Goal: Information Seeking & Learning: Learn about a topic

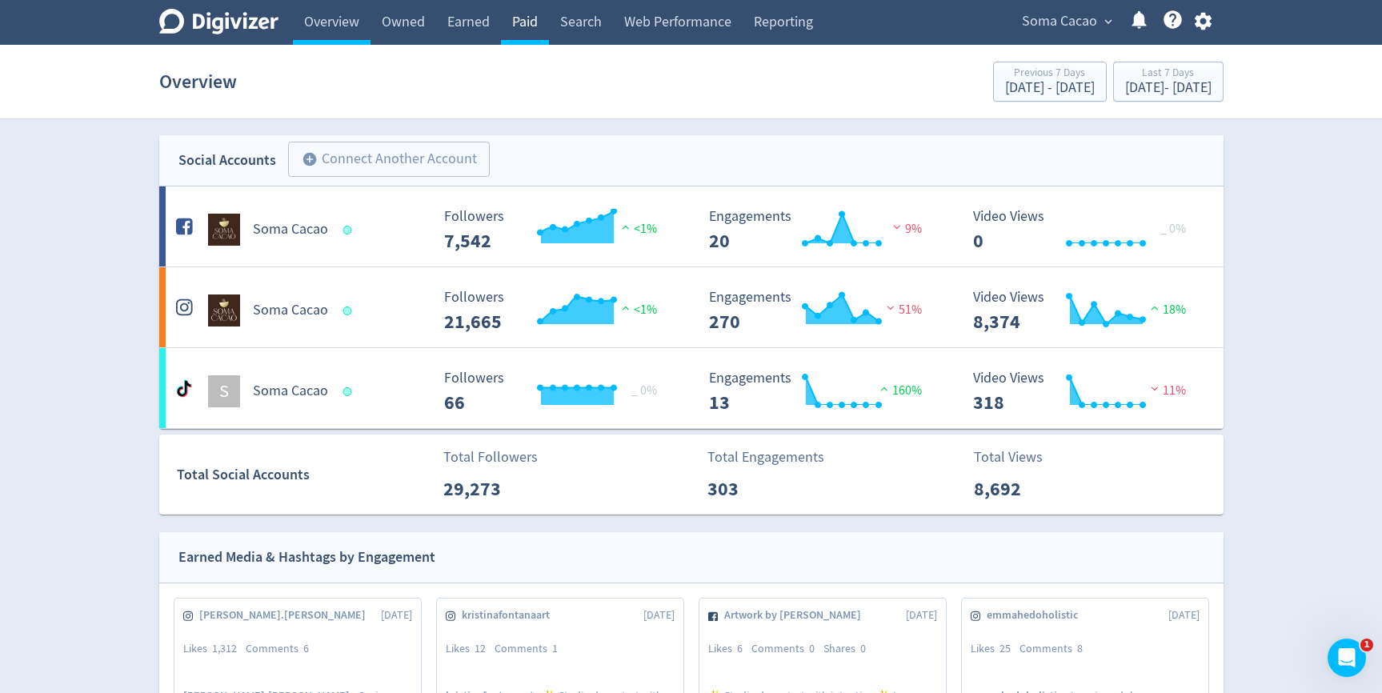
click at [538, 26] on link "Paid" at bounding box center [525, 22] width 48 height 45
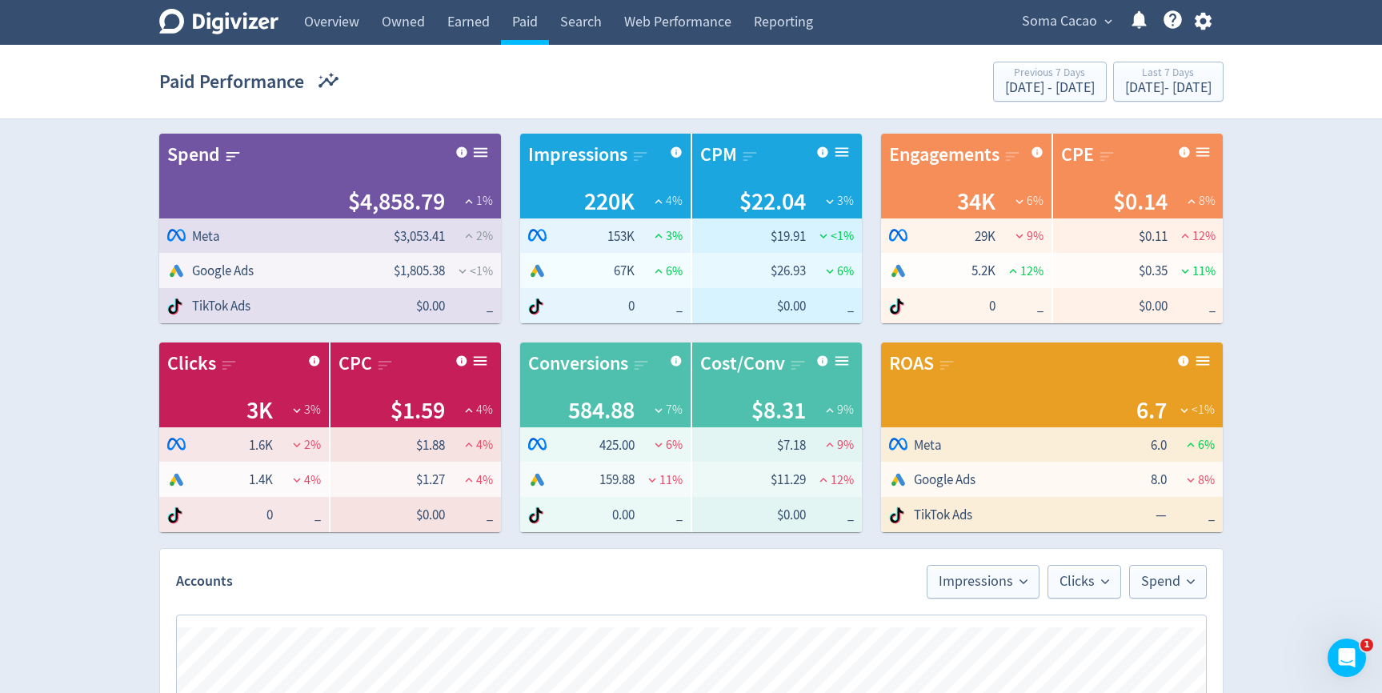
click at [1176, 109] on section "Paid Performance Previous 7 Days Sep 16, 2025 - Sep 22, 2025 Last 7 Days Sep 23…" at bounding box center [691, 82] width 1382 height 74
click at [1178, 78] on div "Last 7 Days" at bounding box center [1168, 74] width 86 height 14
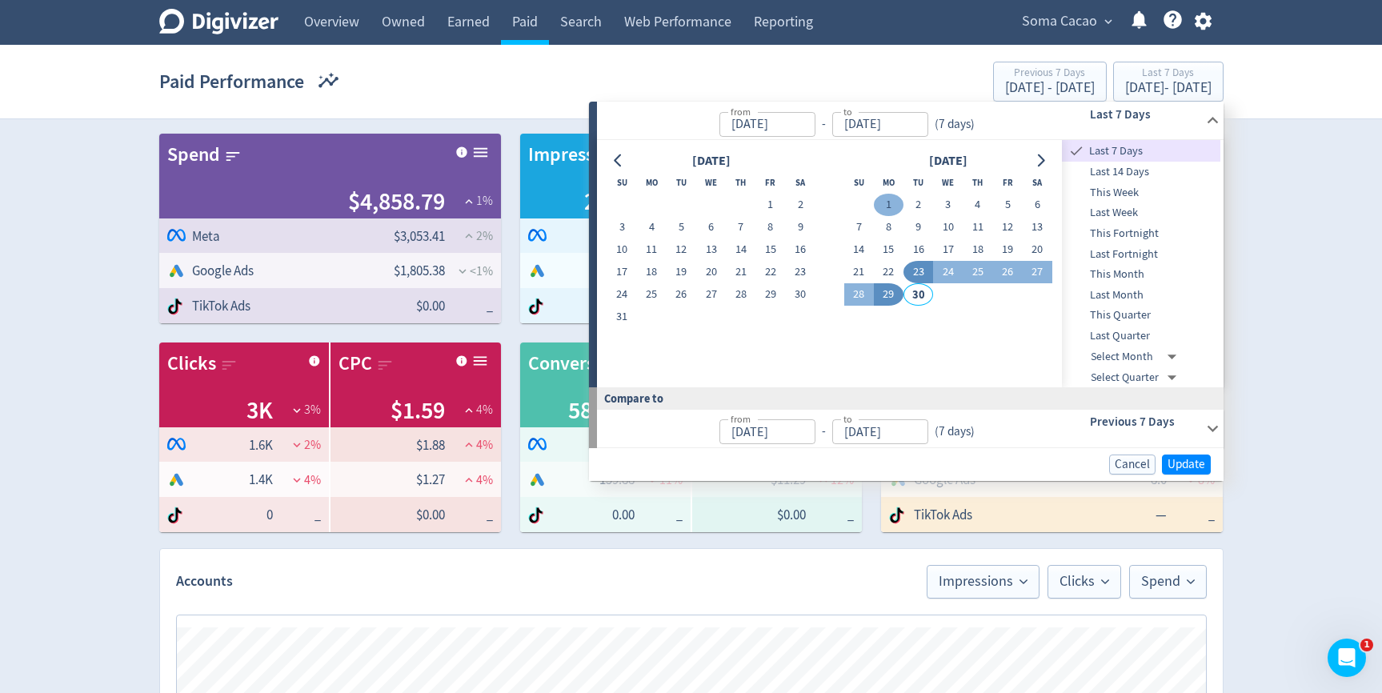
click at [889, 201] on button "1" at bounding box center [889, 205] width 30 height 22
type input "[DATE]"
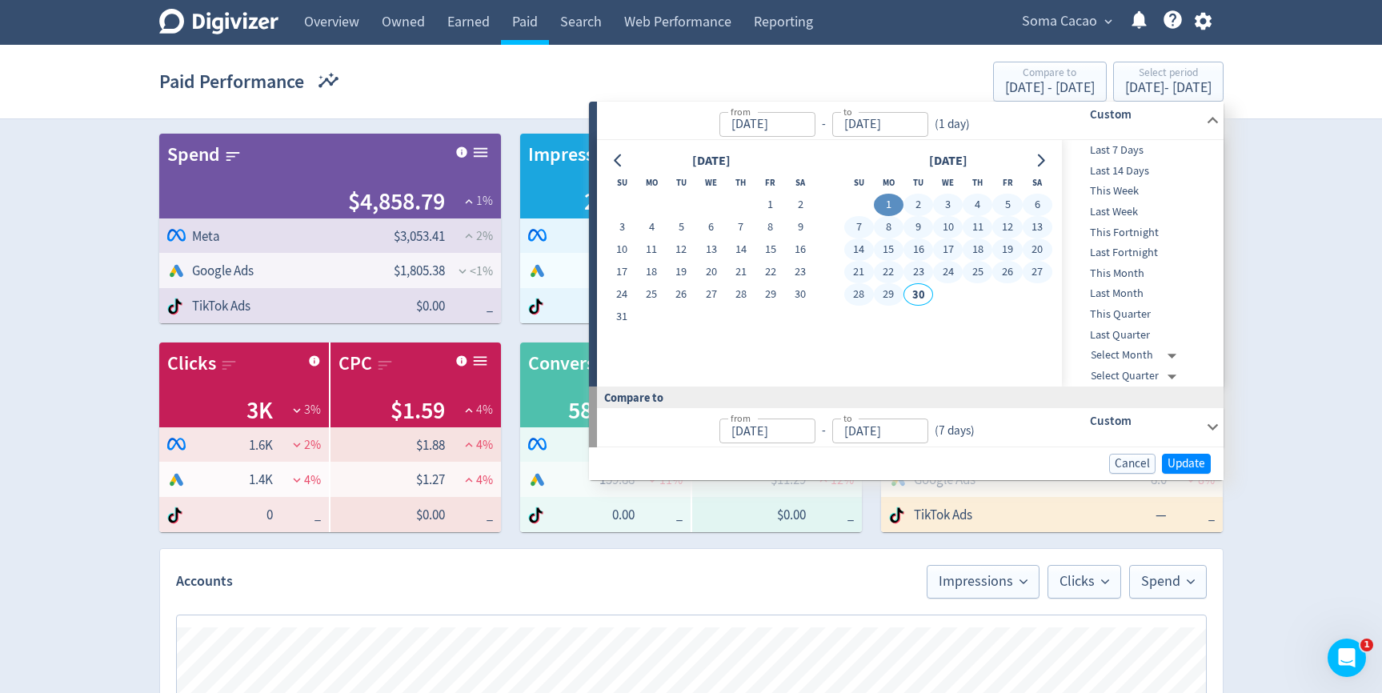
click at [886, 296] on button "29" at bounding box center [889, 294] width 30 height 22
type input "[DATE]"
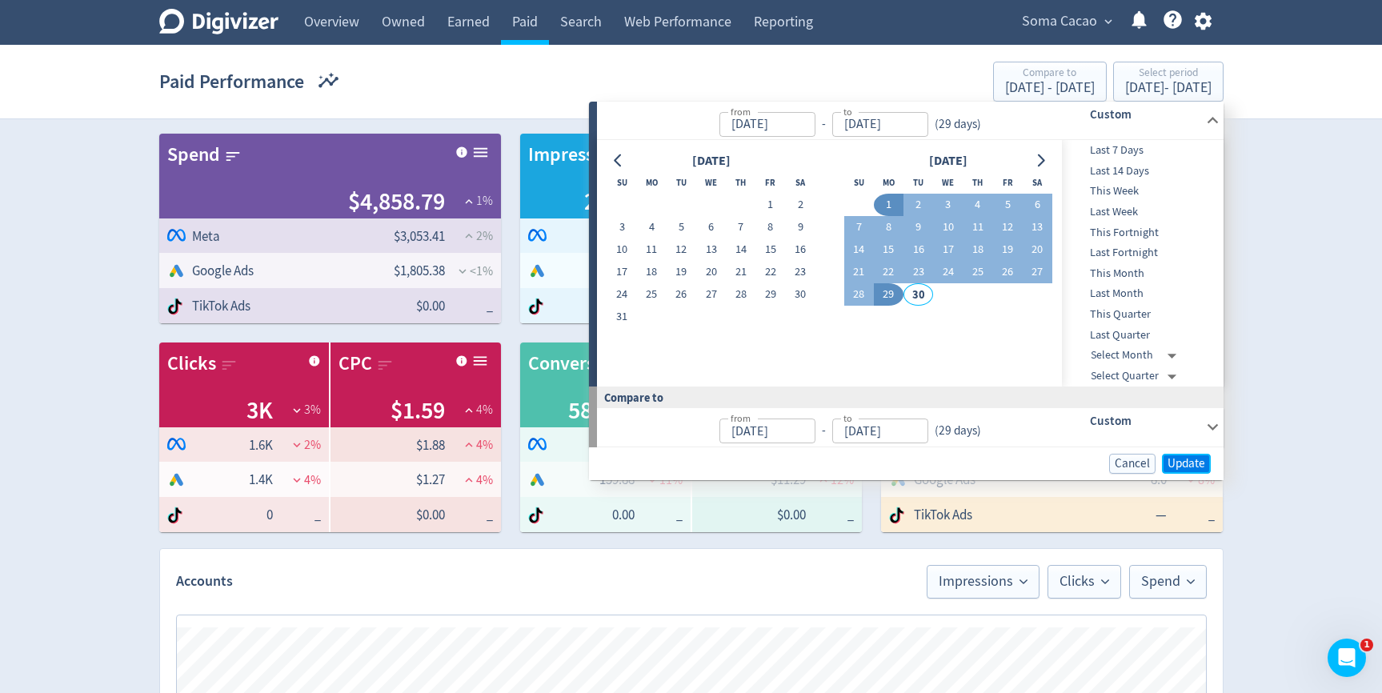
click at [1190, 464] on span "Update" at bounding box center [1186, 464] width 38 height 12
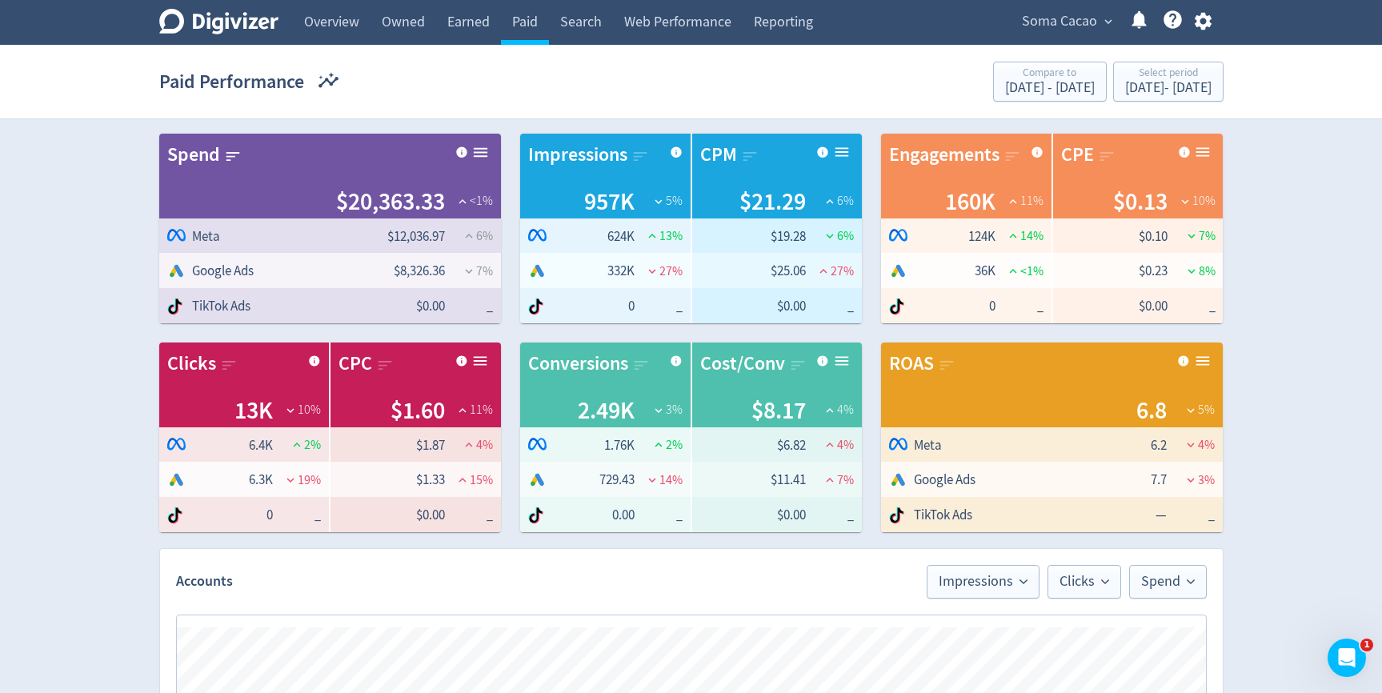
scroll to position [698, 0]
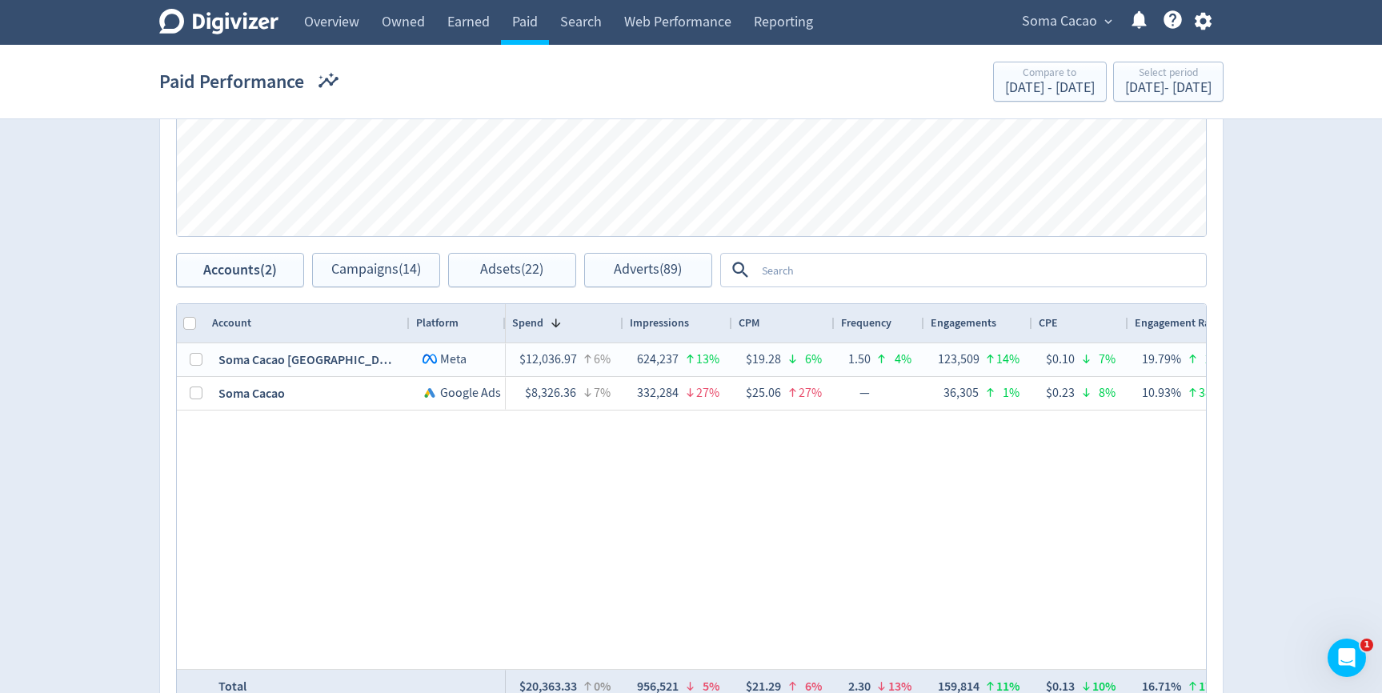
click at [888, 273] on textarea at bounding box center [979, 270] width 449 height 30
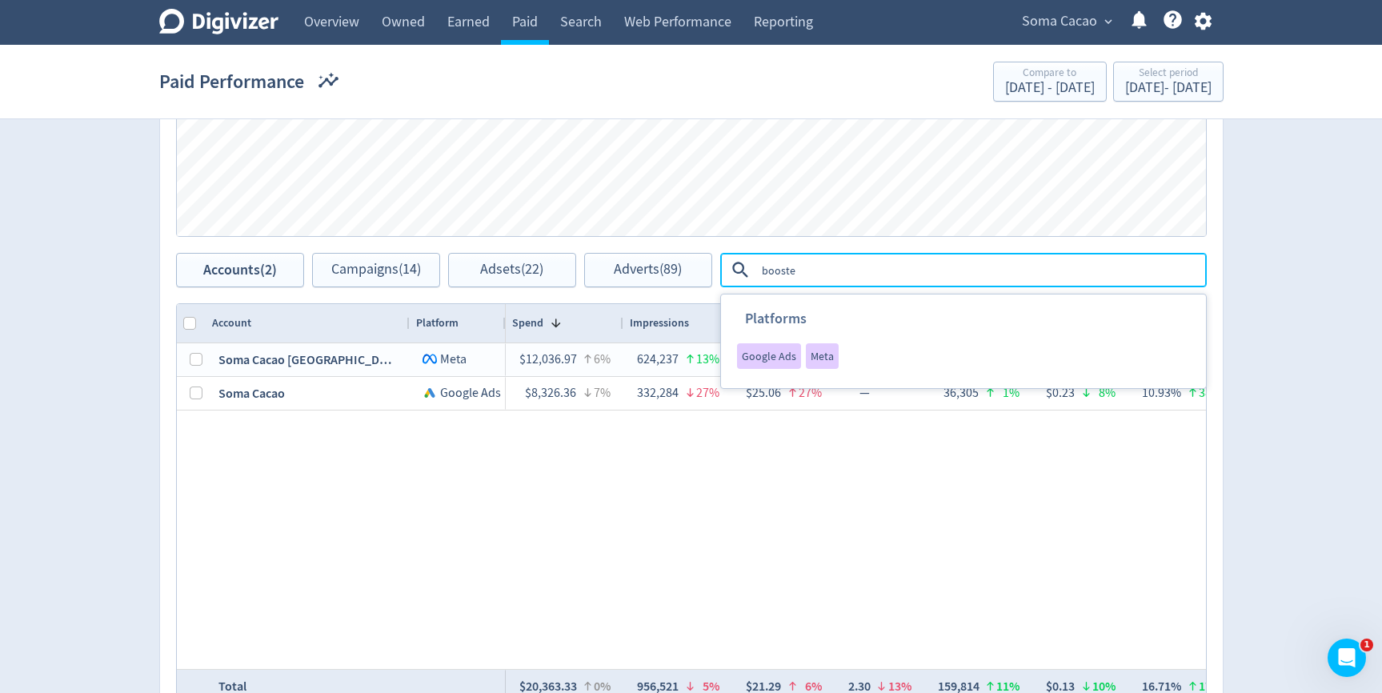
type textarea "boosted"
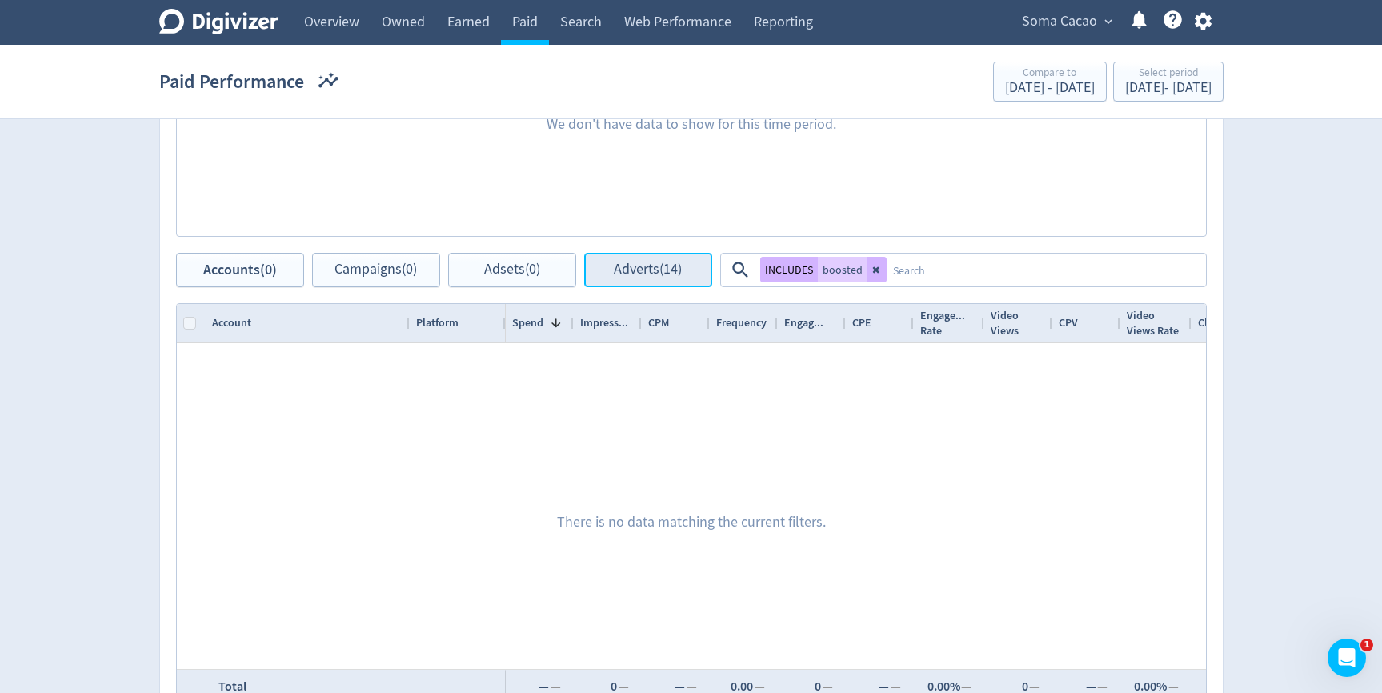
click at [638, 280] on button "Adverts (14)" at bounding box center [648, 270] width 128 height 34
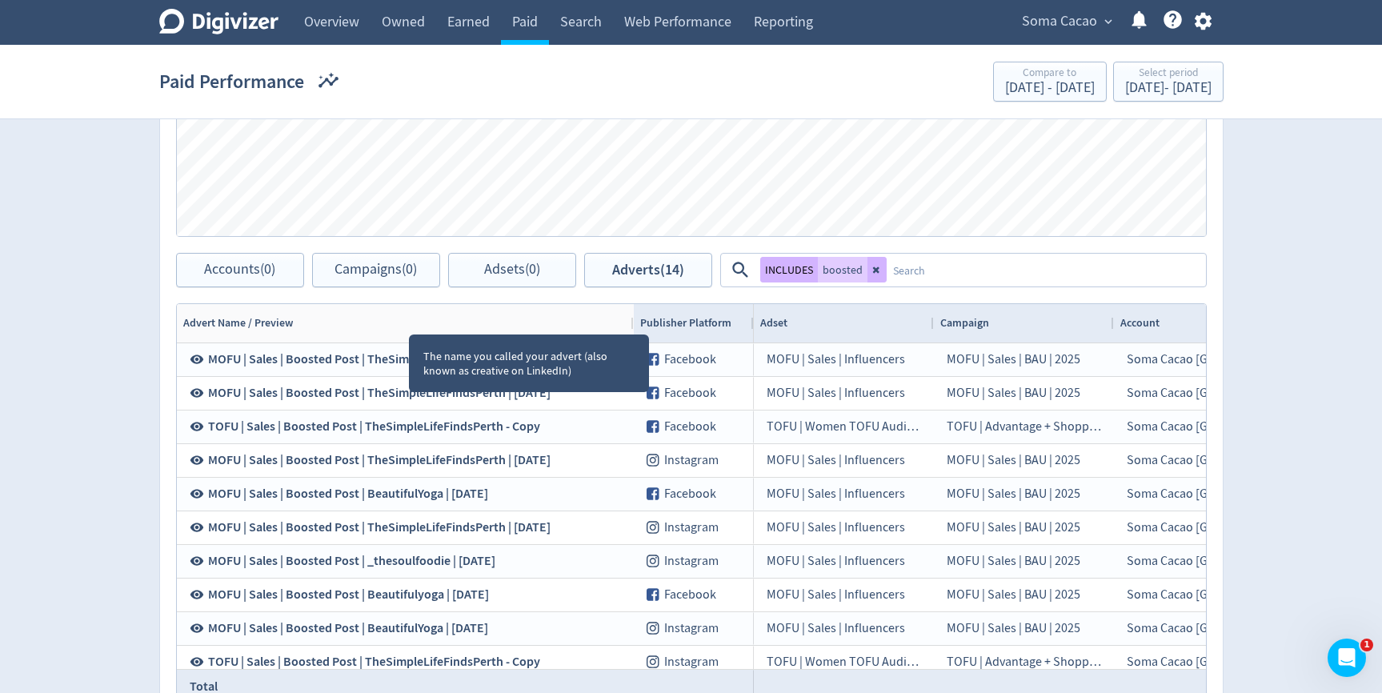
drag, startPoint x: 408, startPoint y: 320, endPoint x: 631, endPoint y: 350, distance: 225.3
click at [632, 351] on div "Drag here to set row groups Drag here to set column labels Advert Name / Previe…" at bounding box center [691, 503] width 1031 height 400
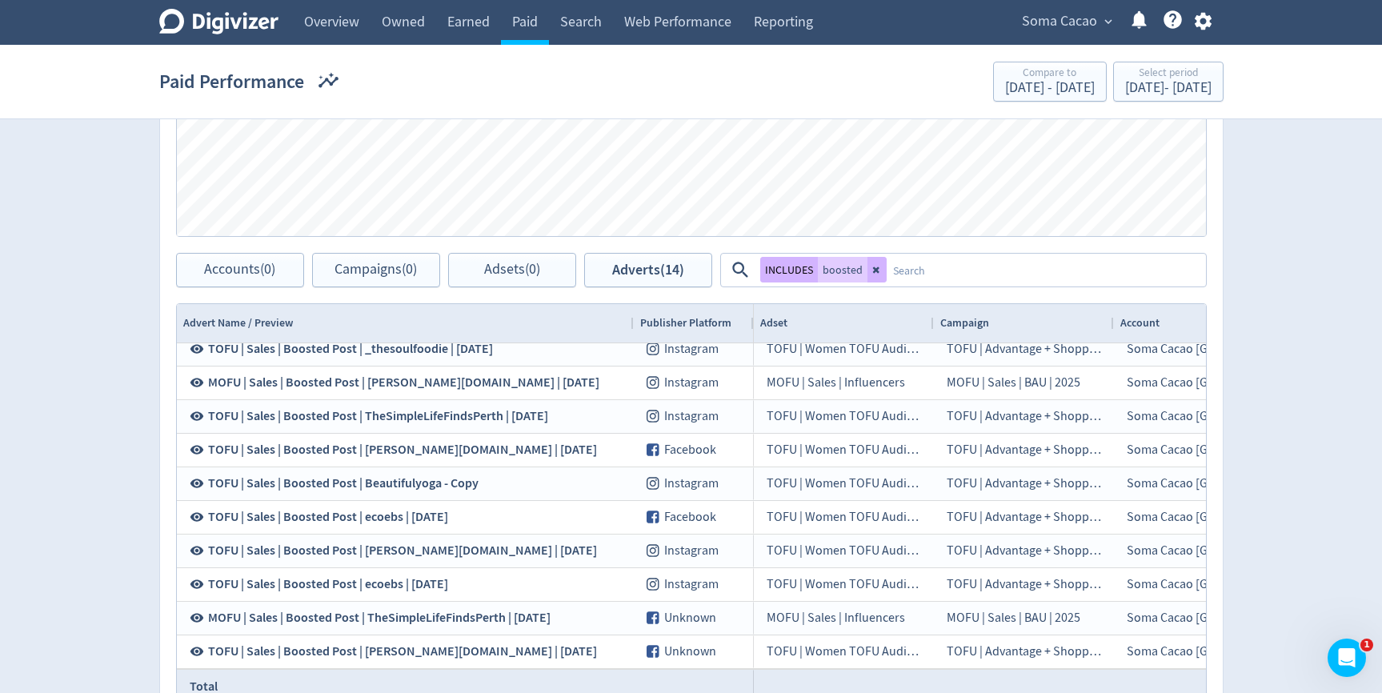
scroll to position [615, 0]
click at [887, 270] on textarea at bounding box center [1046, 270] width 318 height 30
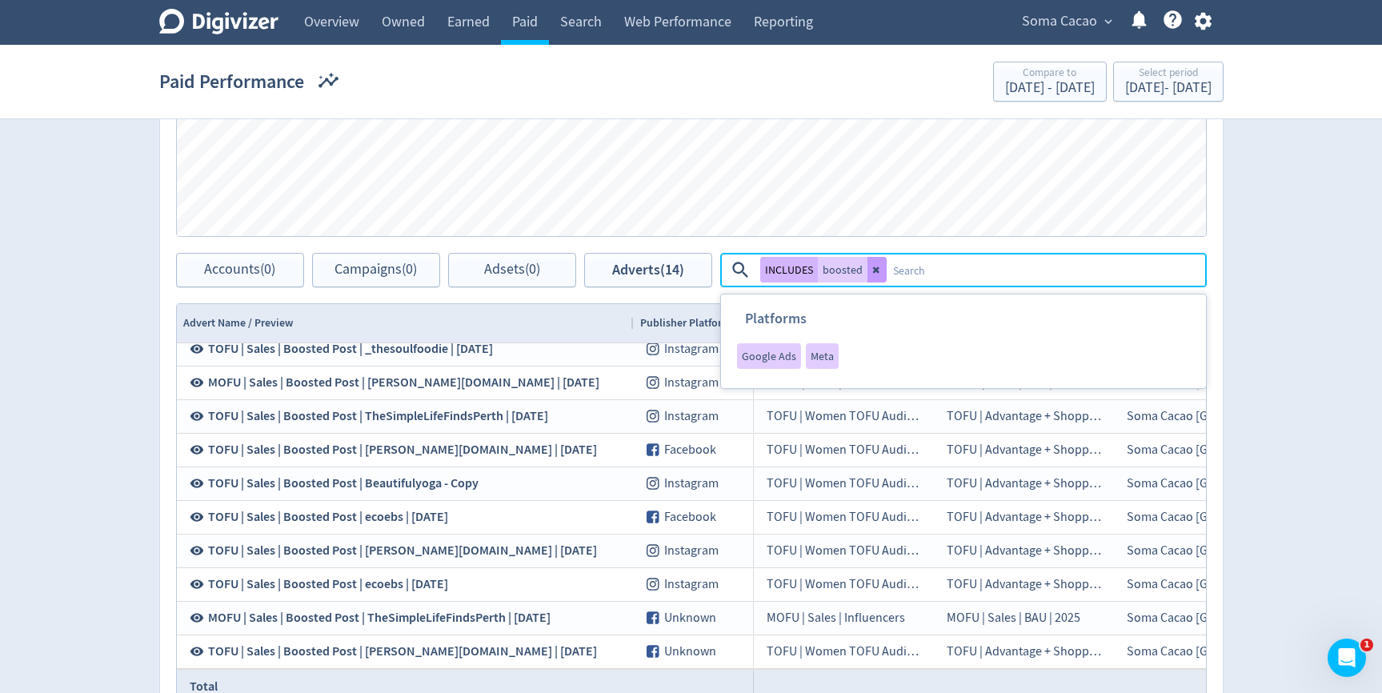
click at [876, 268] on icon at bounding box center [877, 270] width 10 height 10
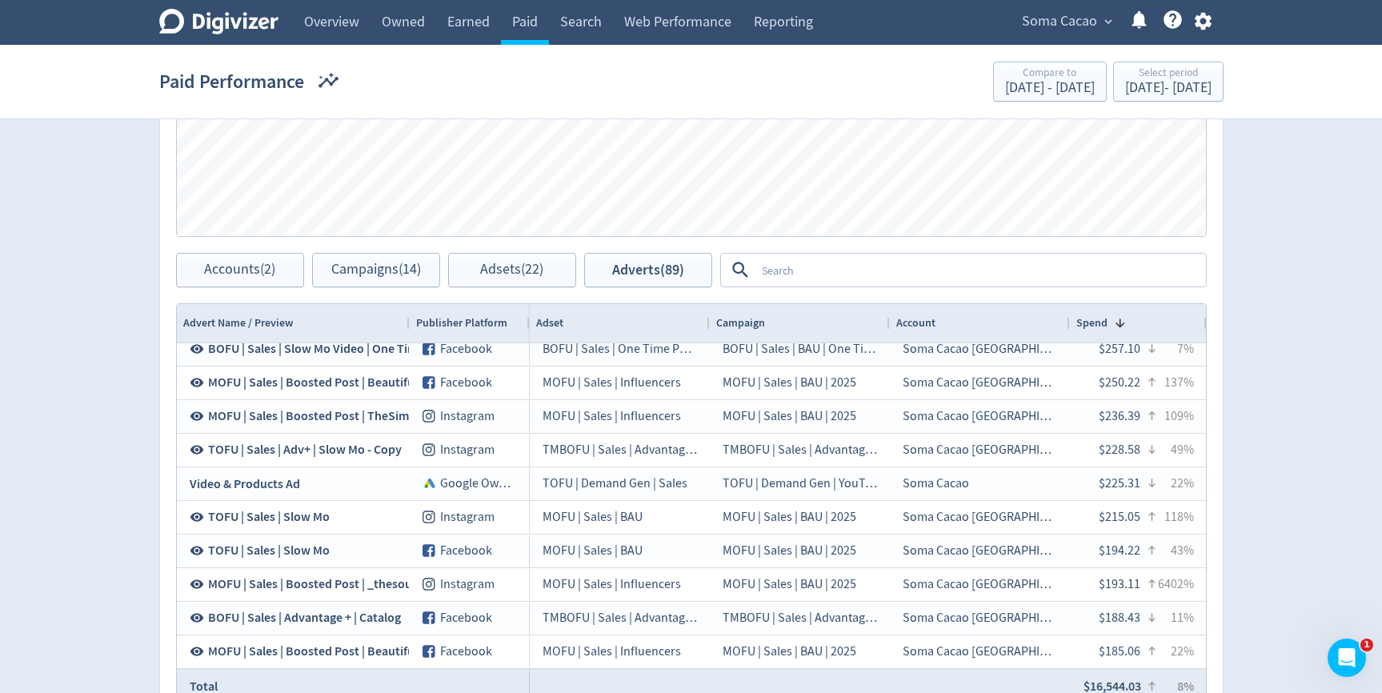
click at [886, 268] on textarea at bounding box center [979, 270] width 449 height 30
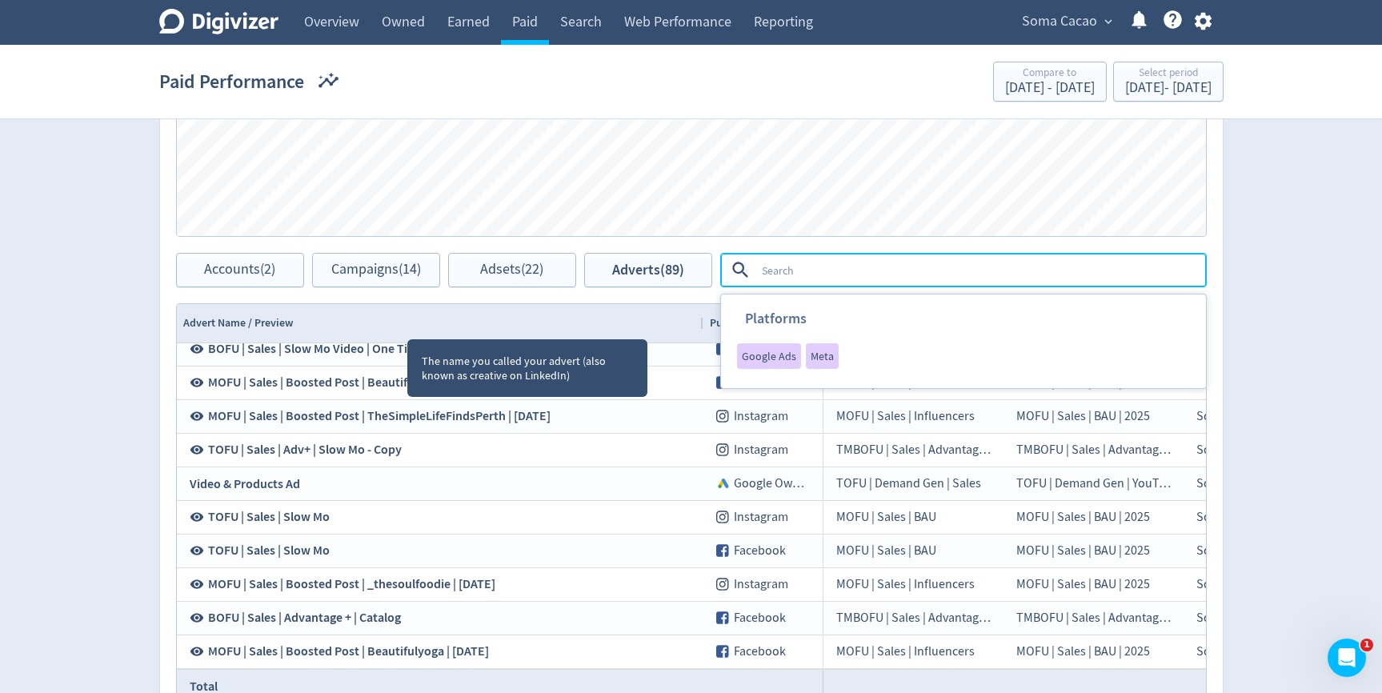
drag, startPoint x: 407, startPoint y: 325, endPoint x: 701, endPoint y: 325, distance: 293.7
click at [701, 325] on div at bounding box center [702, 323] width 6 height 38
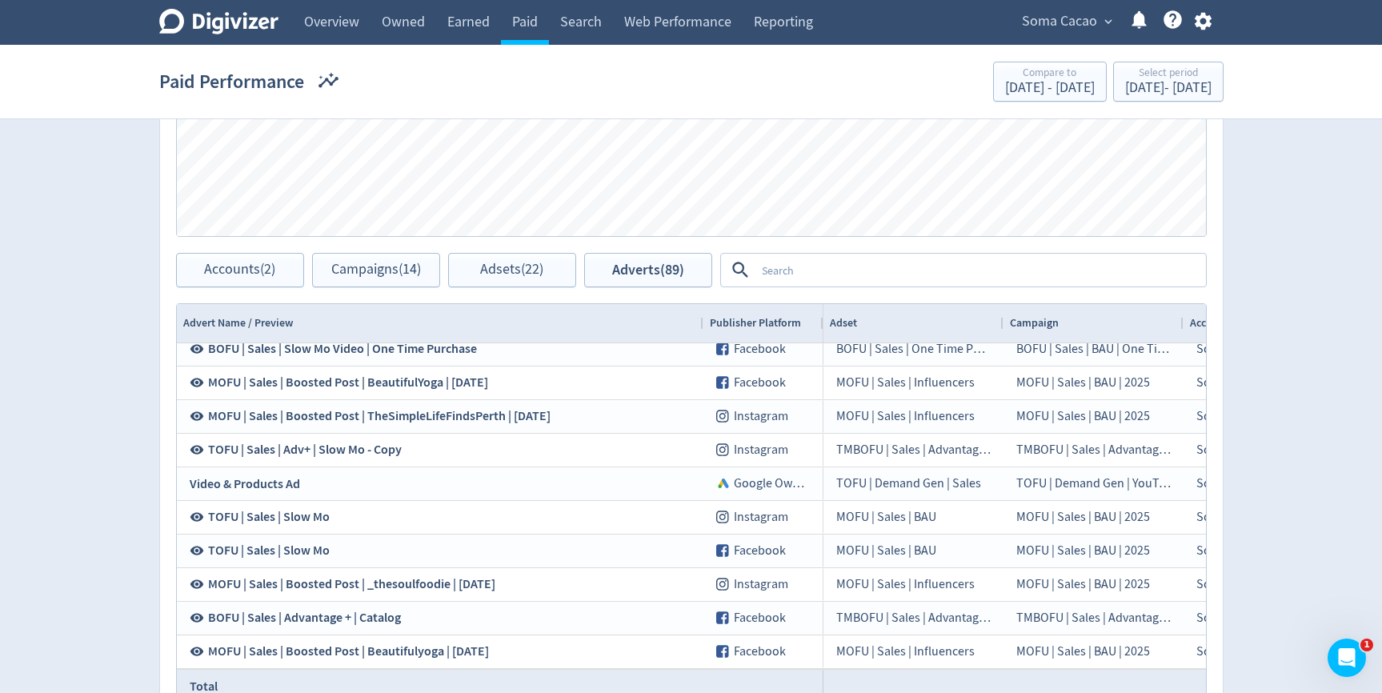
click at [791, 275] on textarea at bounding box center [979, 270] width 449 height 30
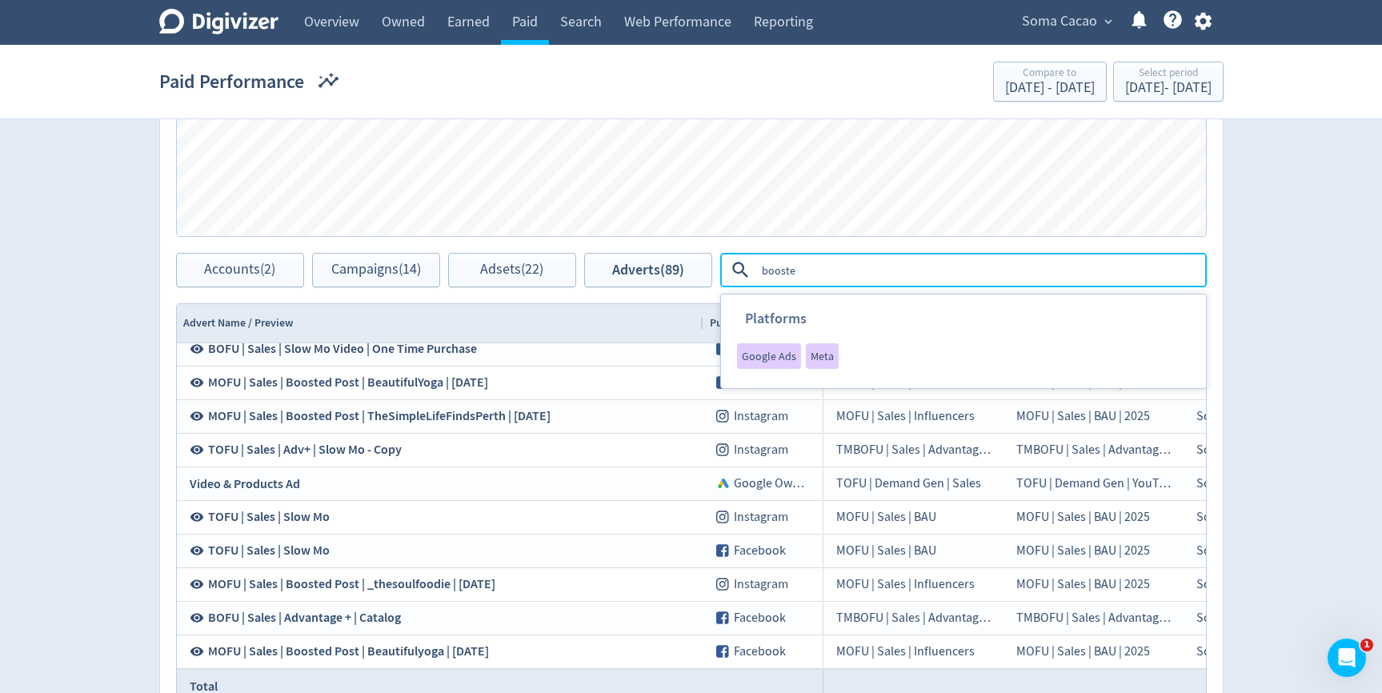
type textarea "boosted"
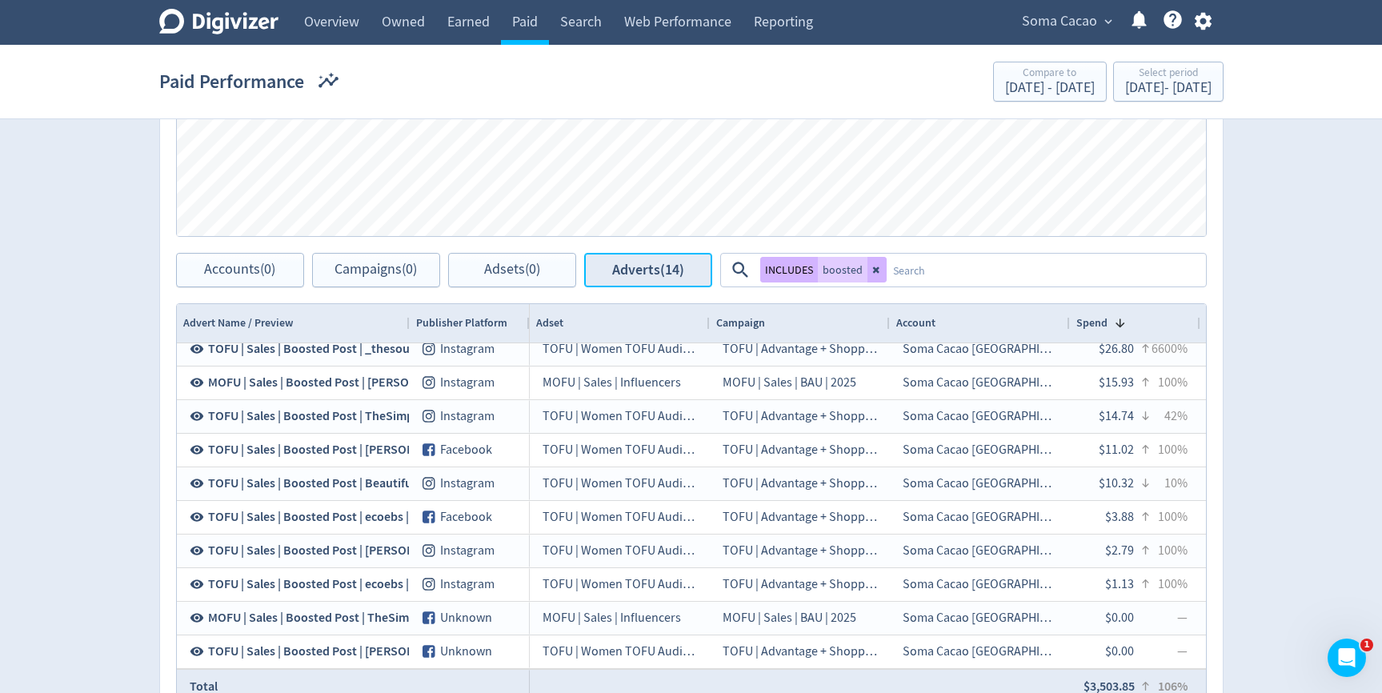
click at [624, 271] on span "Adverts (14)" at bounding box center [648, 269] width 72 height 15
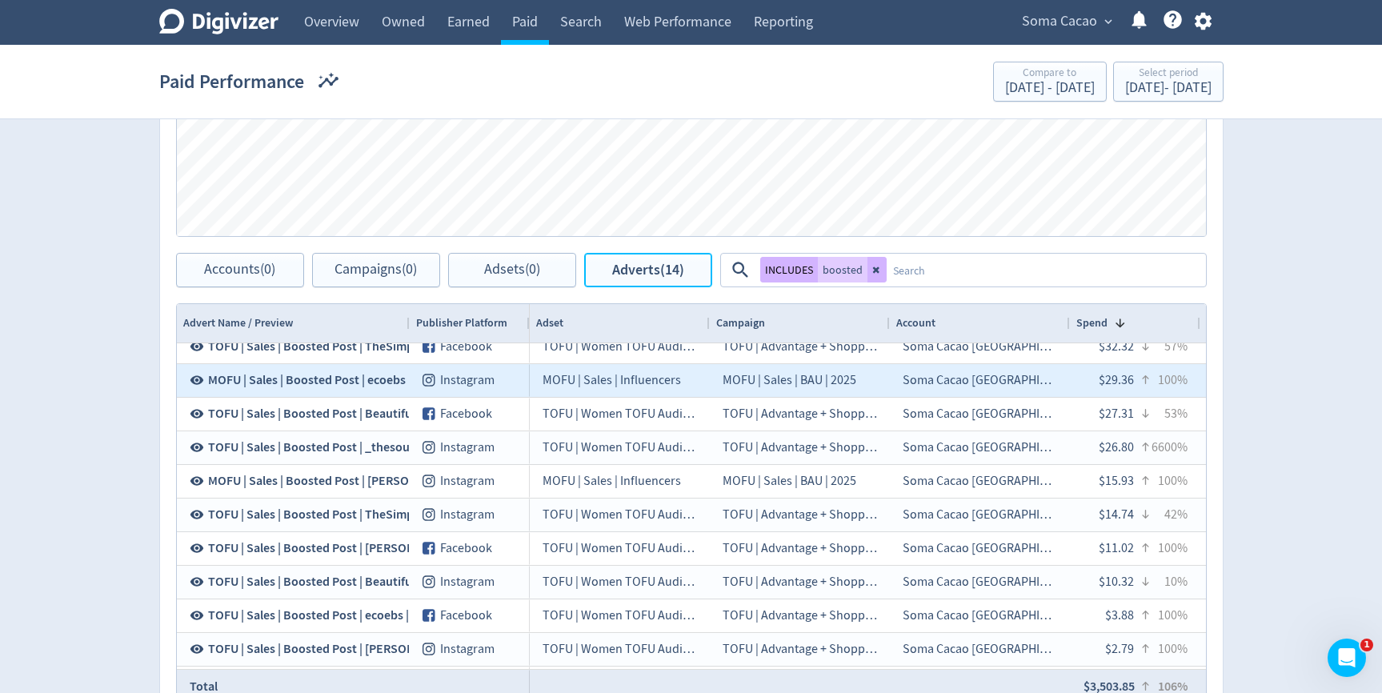
scroll to position [516, 0]
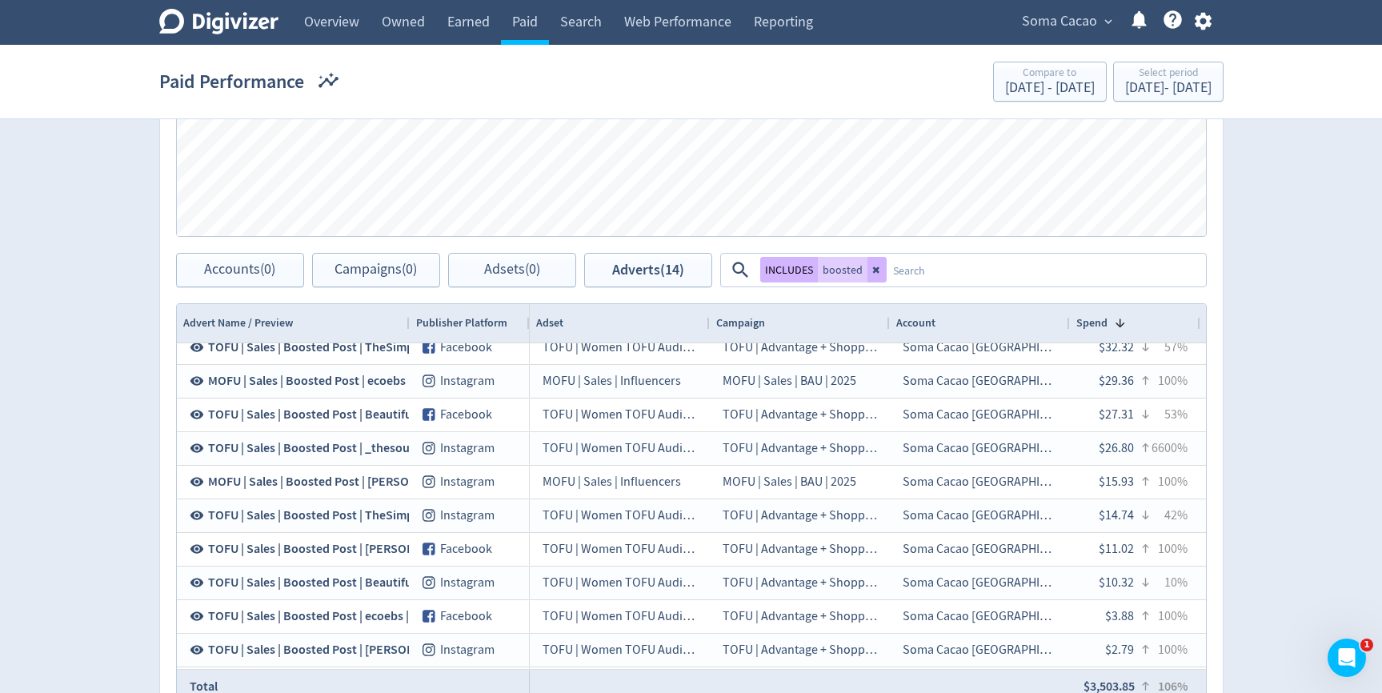
click at [970, 268] on textarea at bounding box center [1046, 270] width 318 height 30
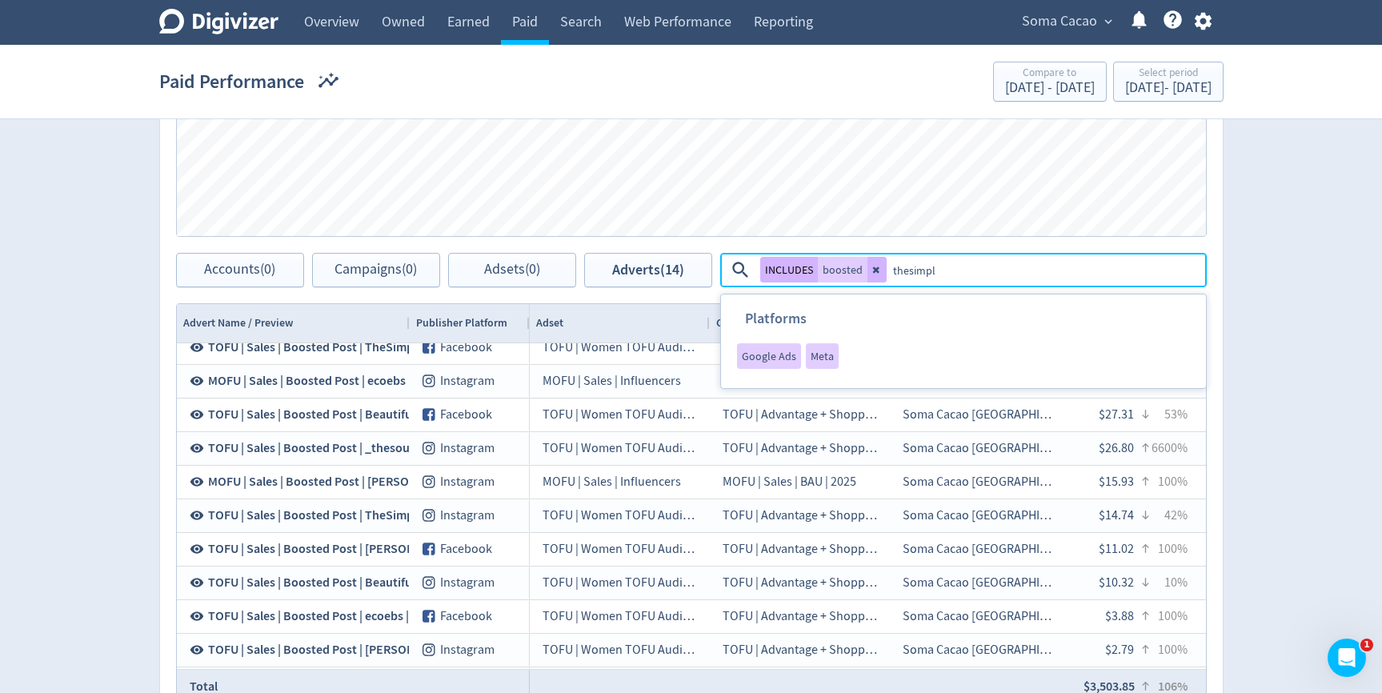
type textarea "thesimple"
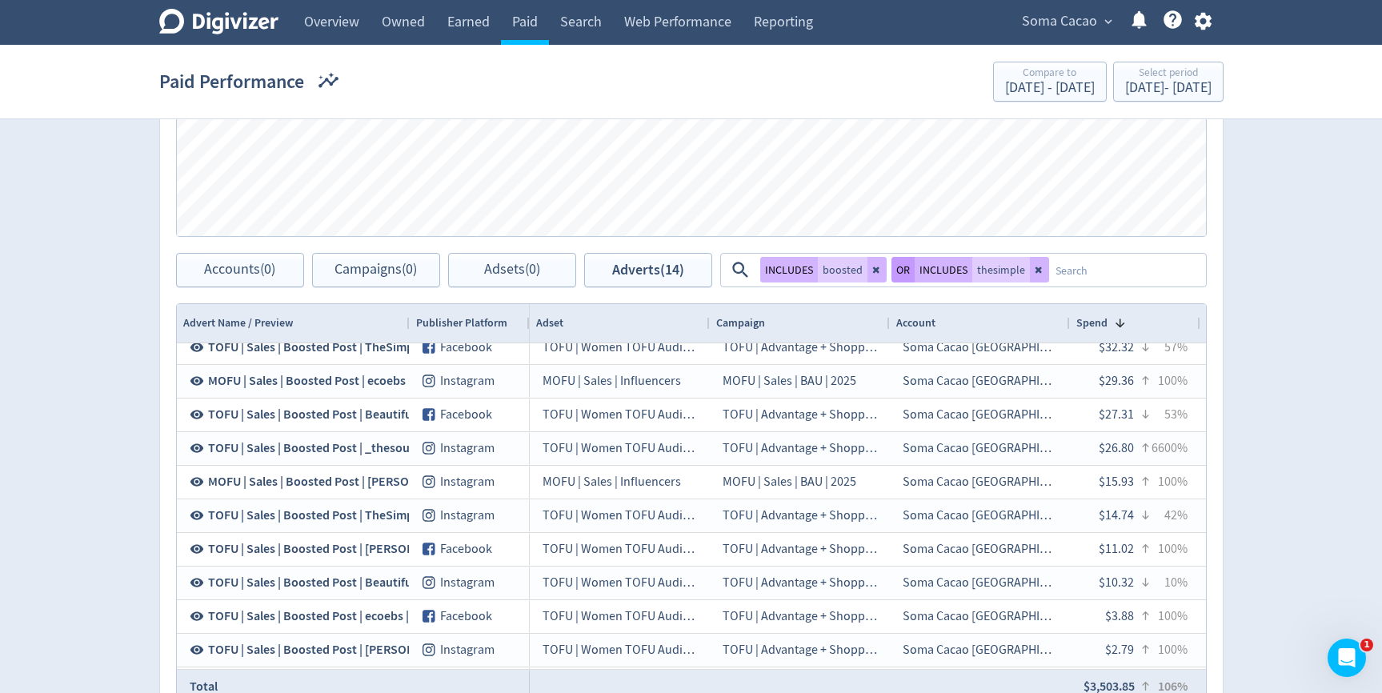
click at [906, 266] on button "OR" at bounding box center [902, 270] width 23 height 26
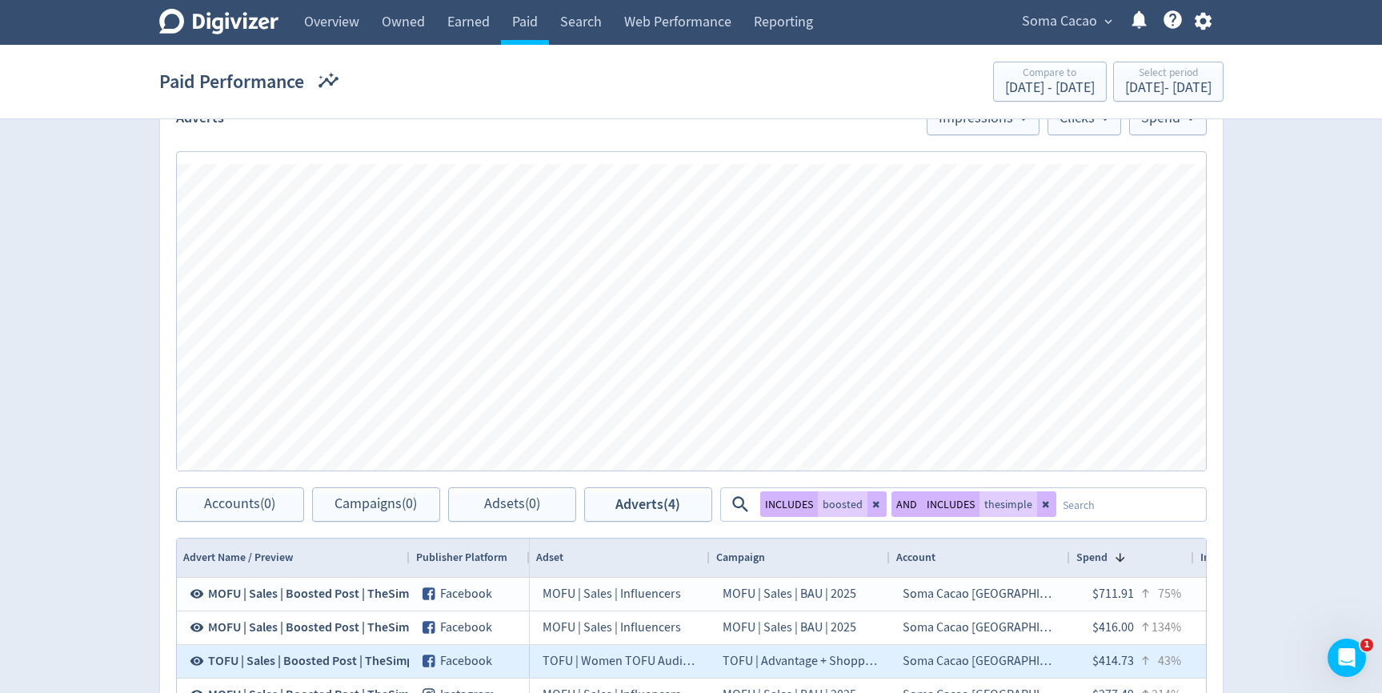
scroll to position [462, 0]
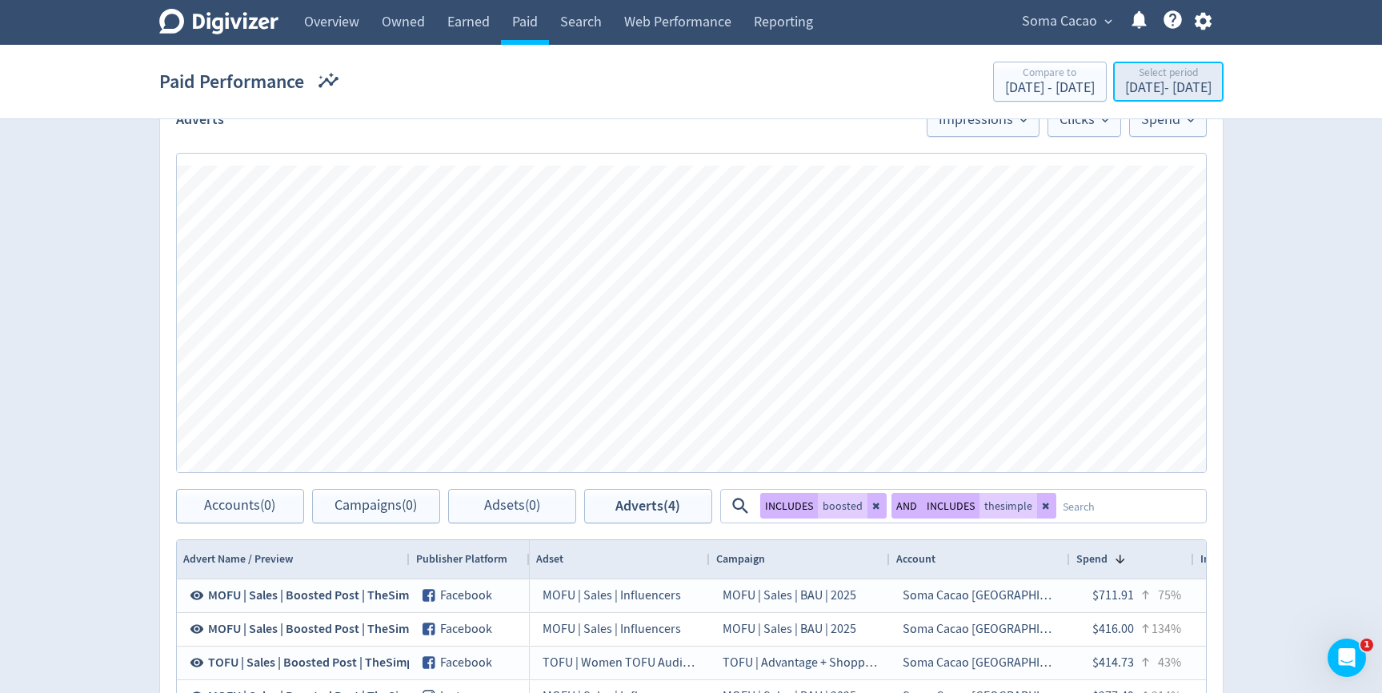
click at [1125, 92] on div "[DATE] - [DATE]" at bounding box center [1168, 88] width 86 height 14
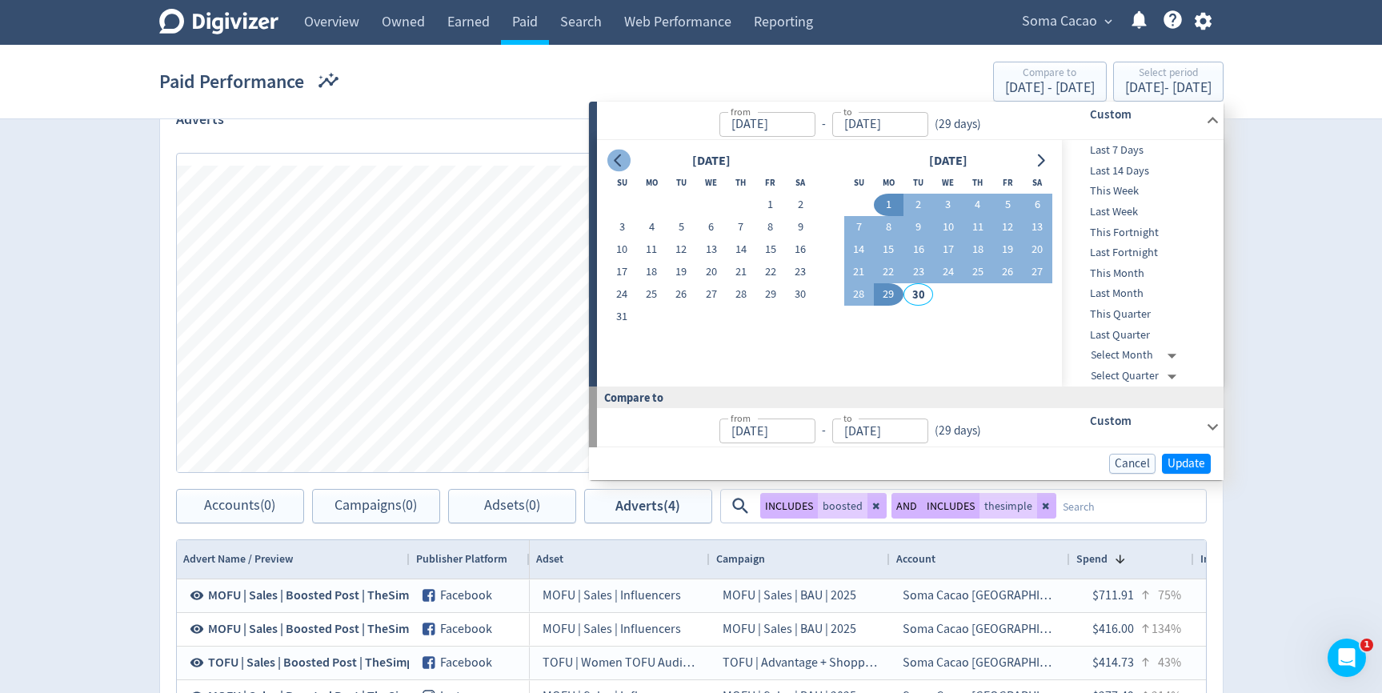
click at [615, 160] on icon "Go to previous month" at bounding box center [617, 160] width 7 height 13
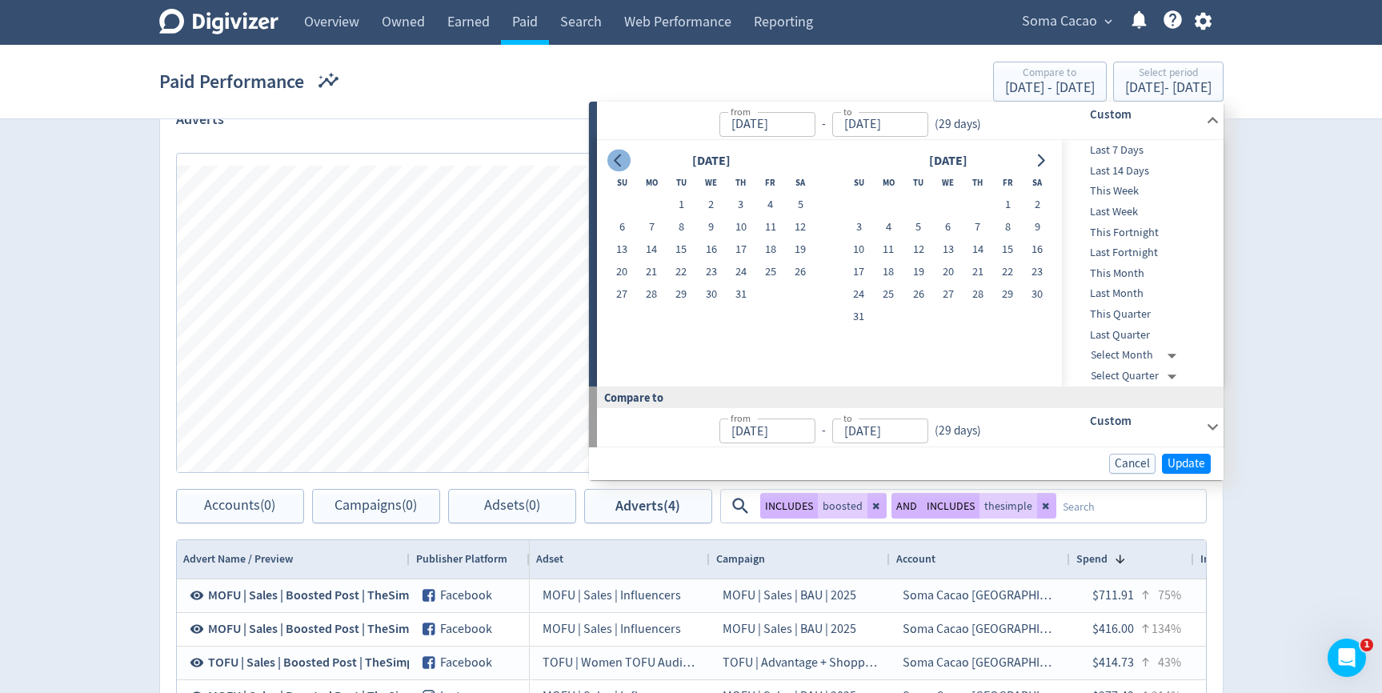
click at [615, 160] on icon "Go to previous month" at bounding box center [617, 160] width 7 height 13
click at [619, 198] on button "1" at bounding box center [622, 205] width 30 height 22
type input "Jun 01, 2025"
click at [1048, 162] on button "Go to next month" at bounding box center [1040, 161] width 23 height 22
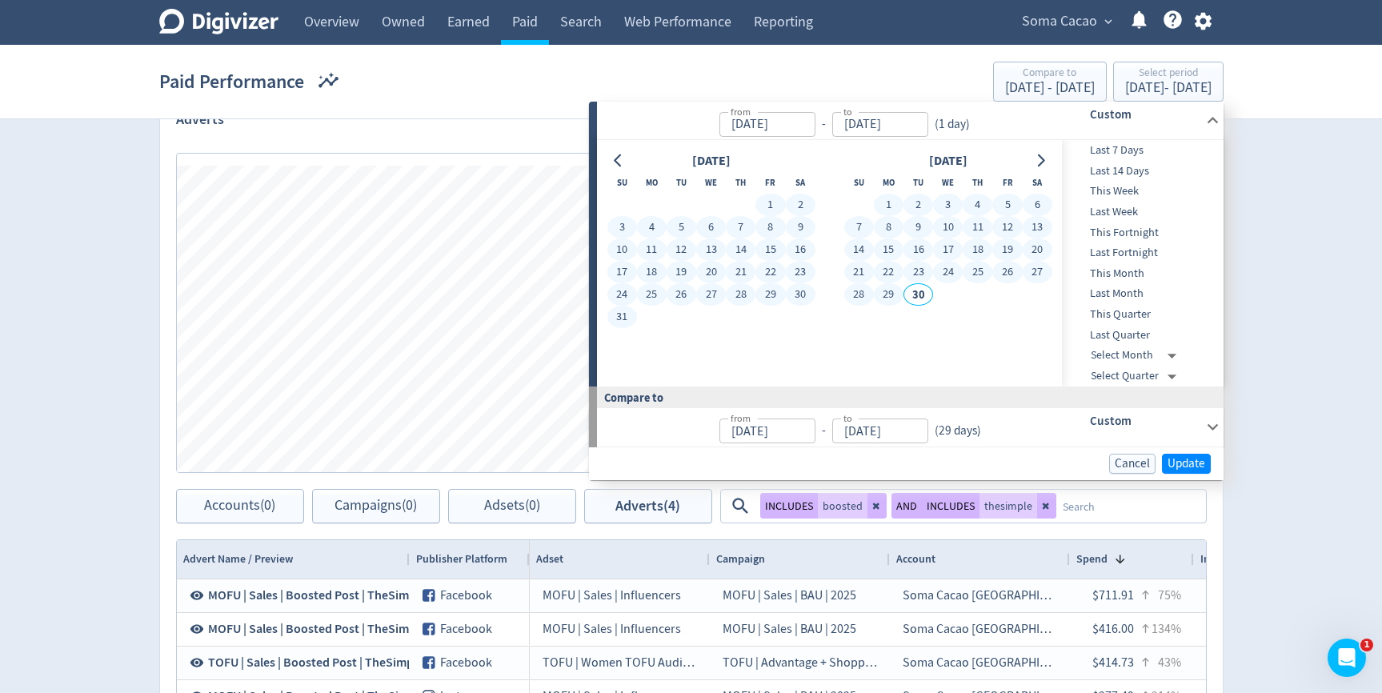
click at [894, 292] on button "29" at bounding box center [889, 294] width 30 height 22
type input "[DATE]"
type input "Jan 31, 2025"
type input "May 31, 2025"
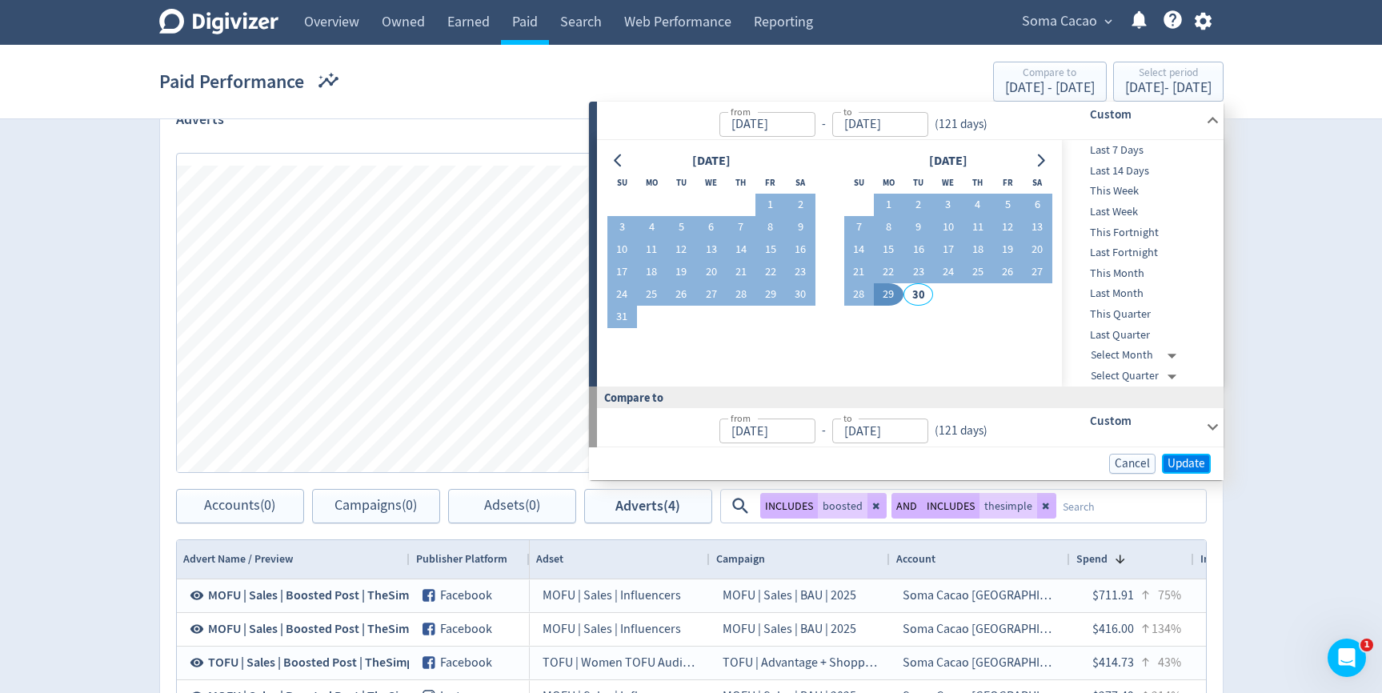
click at [1188, 468] on span "Update" at bounding box center [1186, 464] width 38 height 12
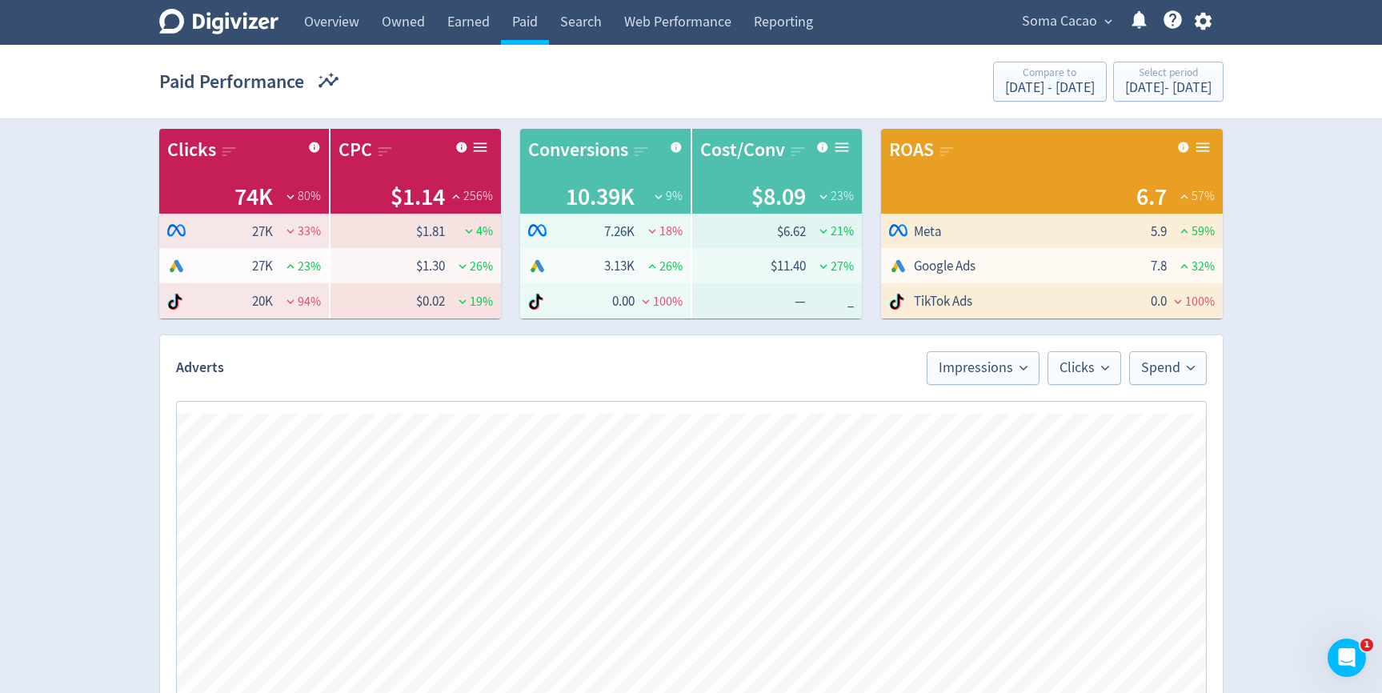
scroll to position [498, 0]
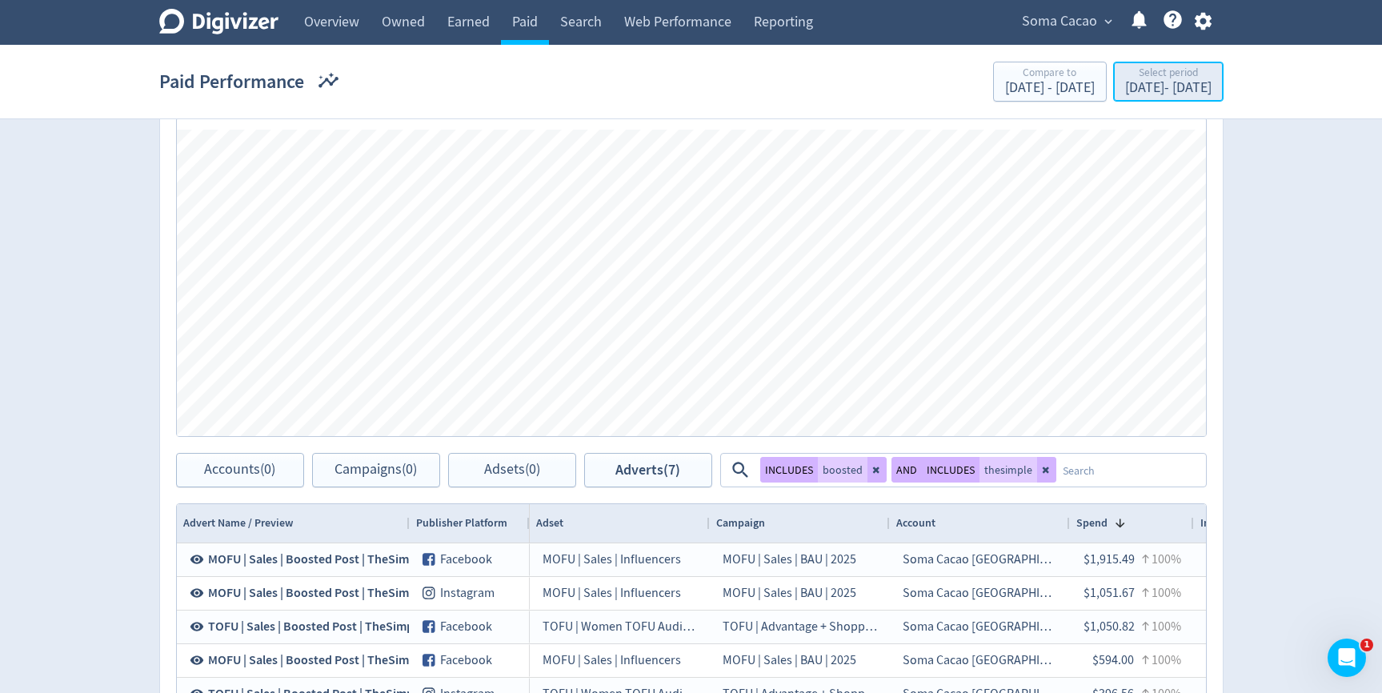
click at [1182, 86] on div "Jun 1, 2025 - Sep 29, 2025" at bounding box center [1168, 88] width 86 height 14
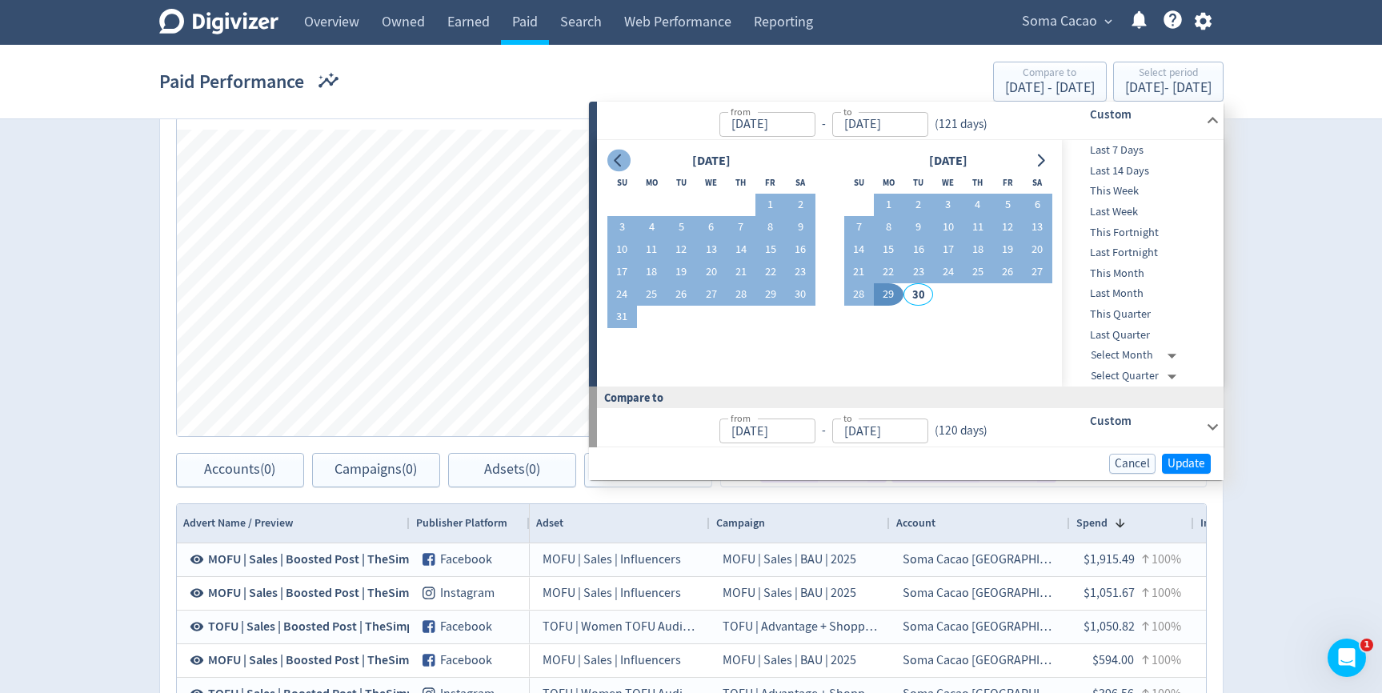
click at [615, 160] on icon "Go to previous month" at bounding box center [617, 160] width 7 height 13
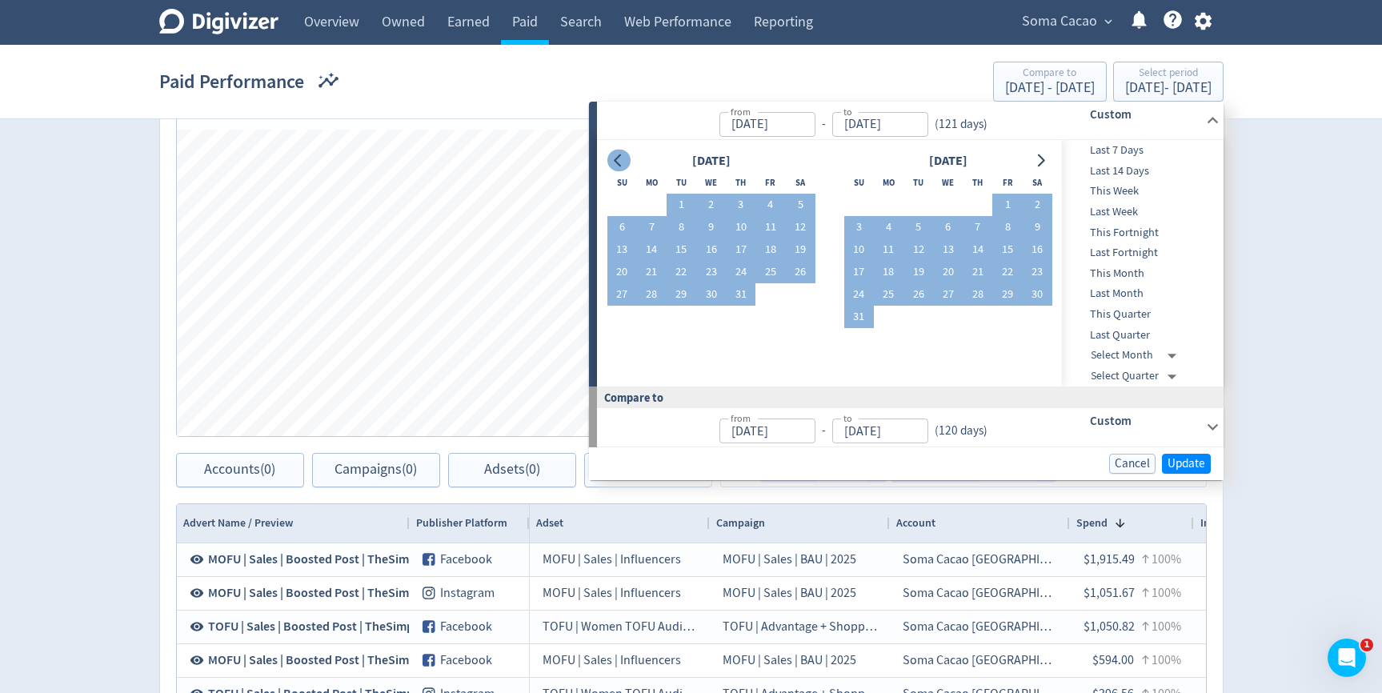
click at [615, 160] on icon "Go to previous month" at bounding box center [617, 160] width 7 height 13
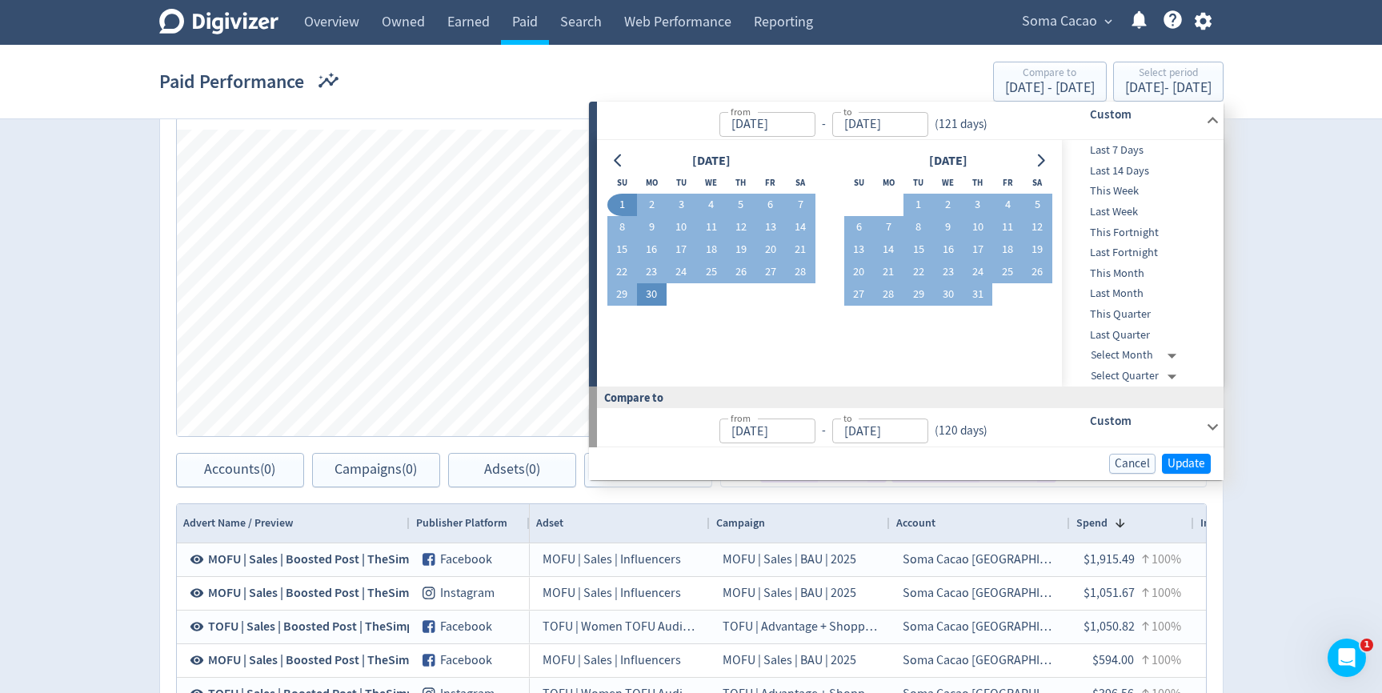
click at [655, 295] on button "30" at bounding box center [652, 294] width 30 height 22
type input "Jun 30, 2025"
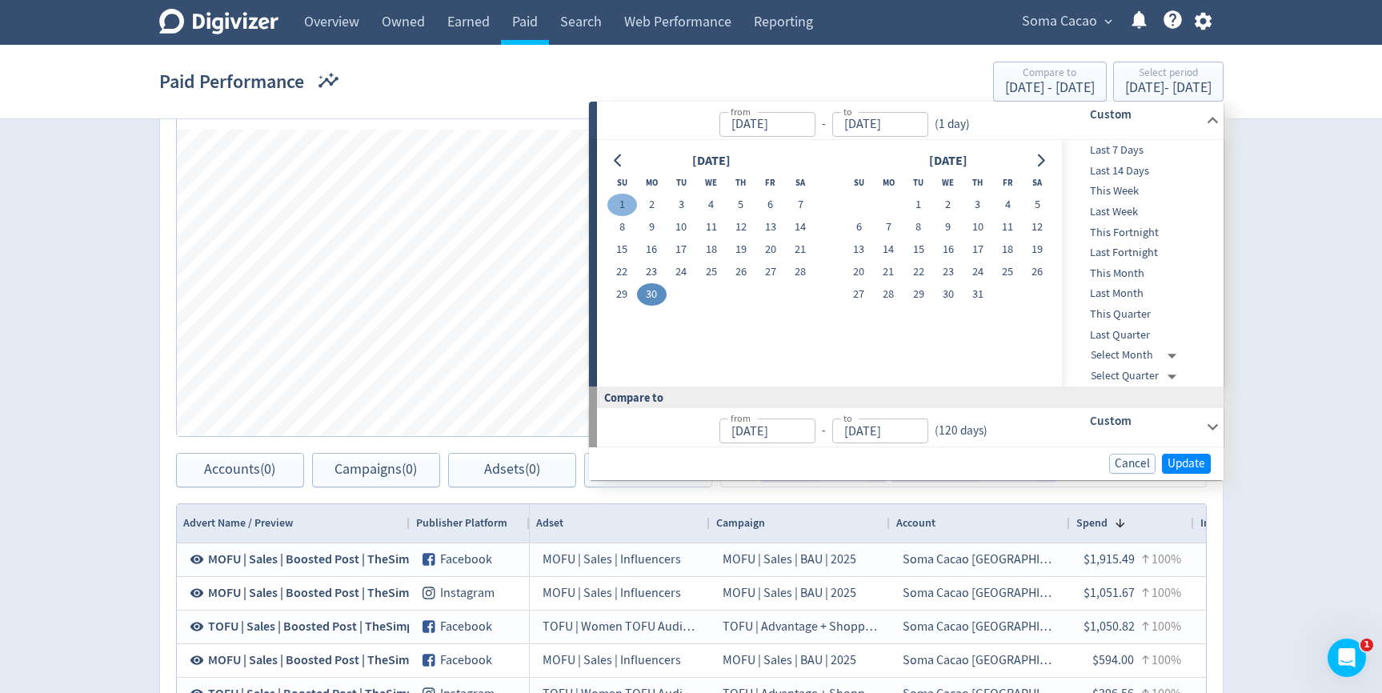
click at [619, 198] on button "1" at bounding box center [622, 205] width 30 height 22
type input "Jun 01, 2025"
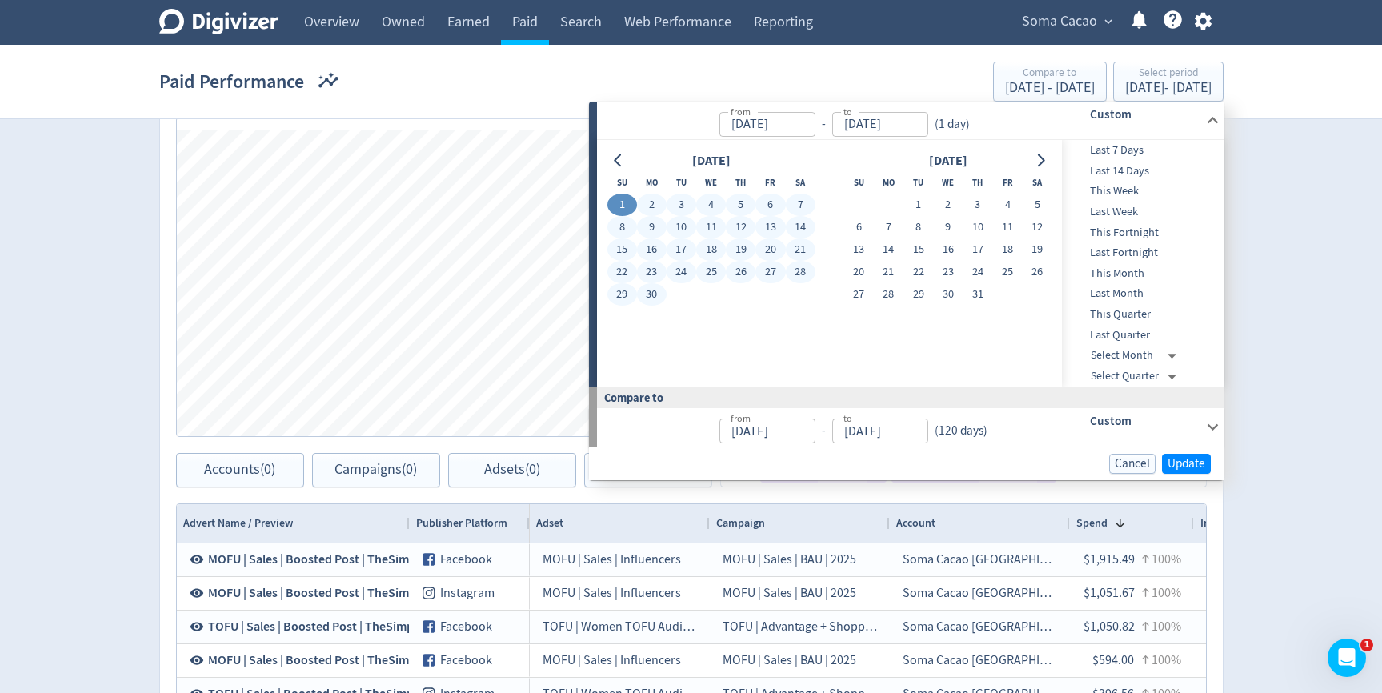
click at [652, 297] on button "30" at bounding box center [652, 294] width 30 height 22
type input "Jun 30, 2025"
type input "May 02, 2025"
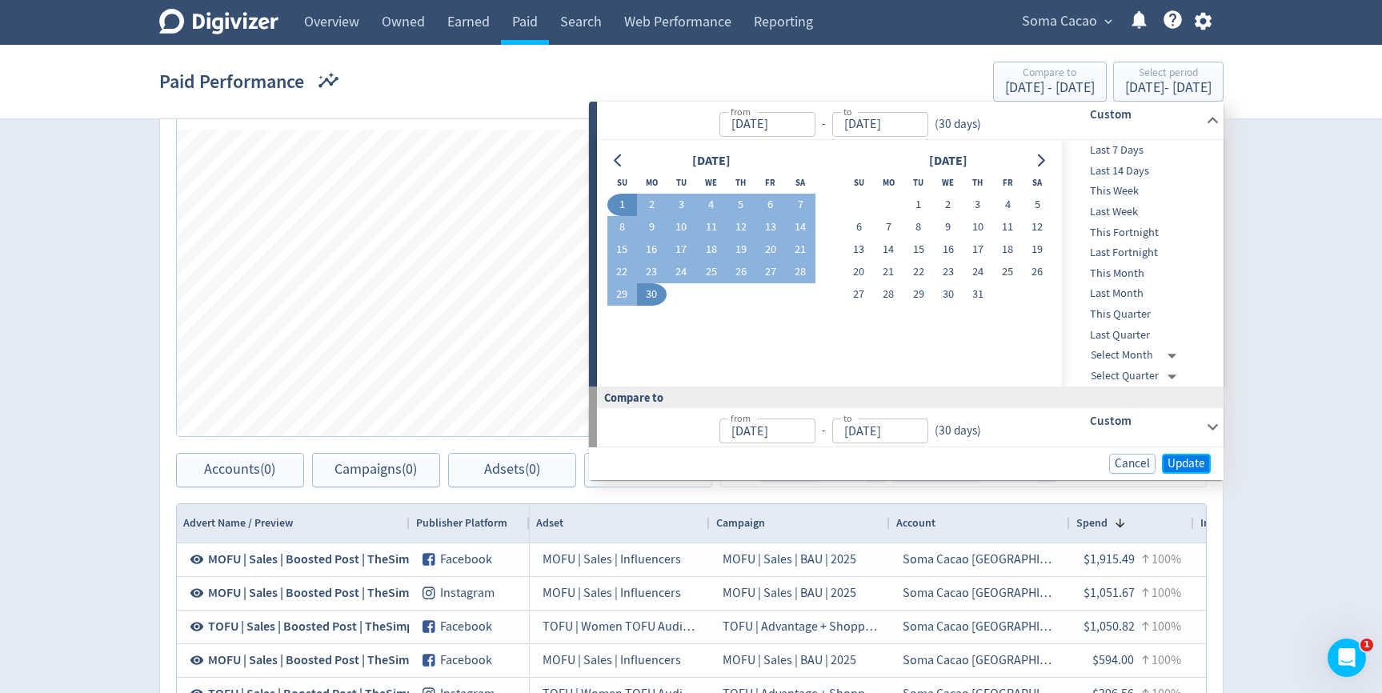
click at [1197, 463] on span "Update" at bounding box center [1186, 464] width 38 height 12
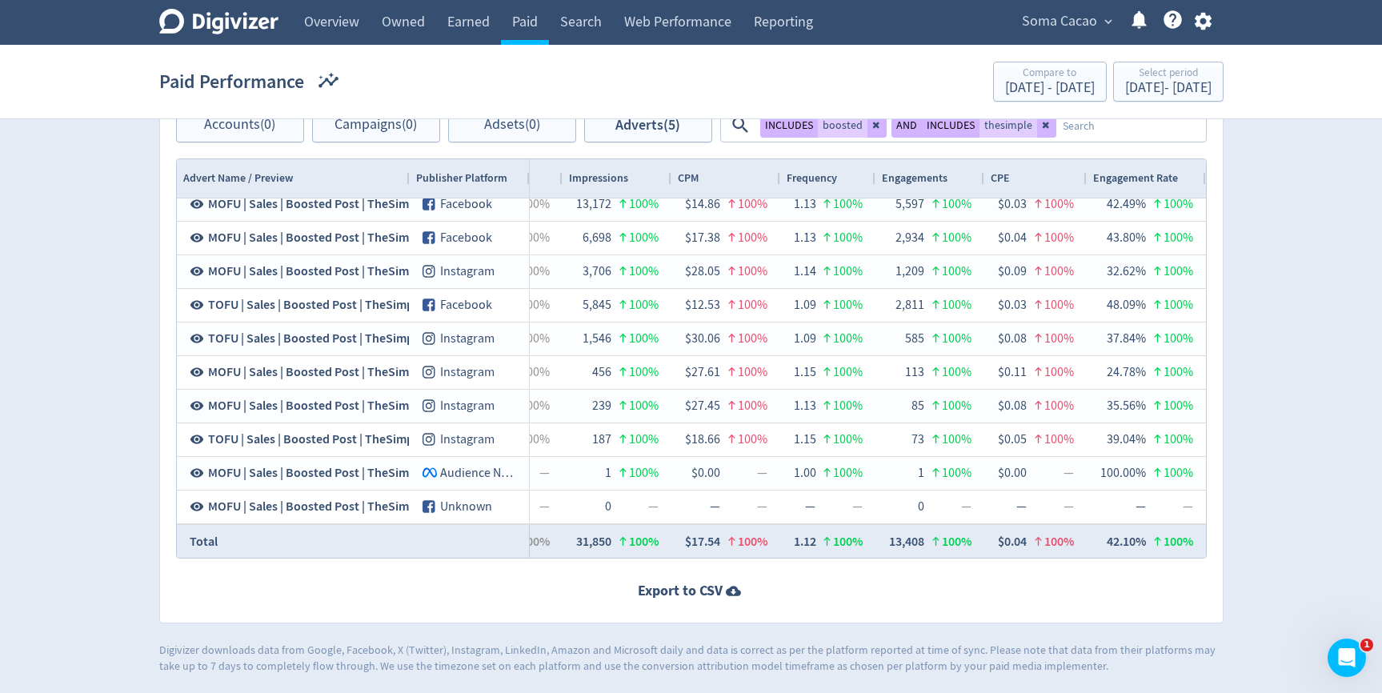
scroll to position [0, 625]
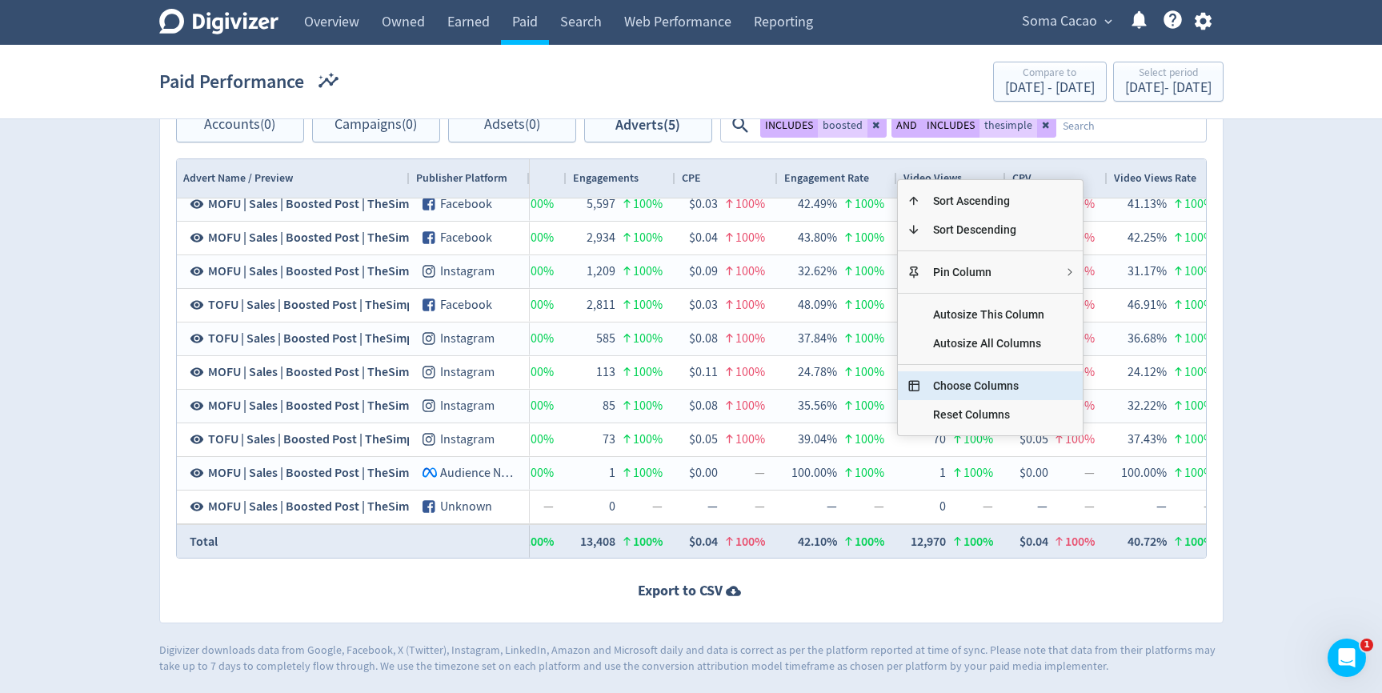
click at [964, 382] on span "Choose Columns" at bounding box center [988, 385] width 137 height 29
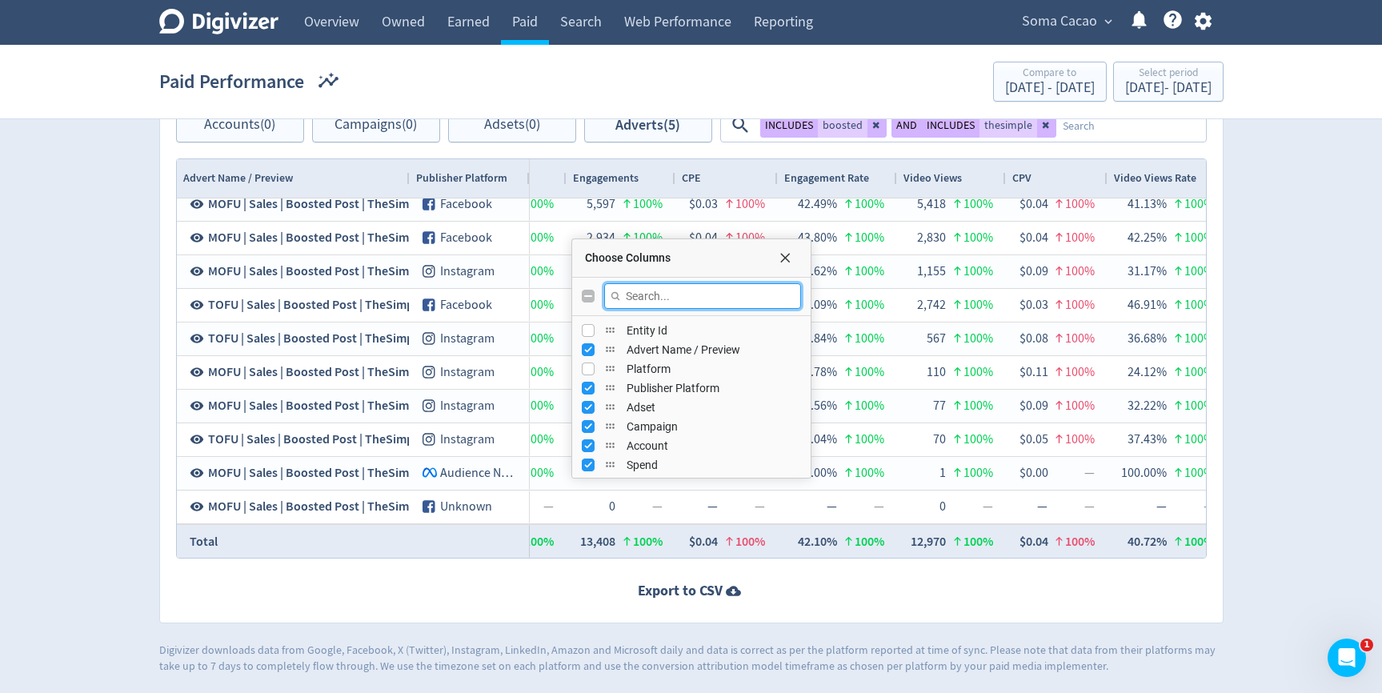
click at [714, 296] on input "Filter Columns Input" at bounding box center [702, 296] width 197 height 26
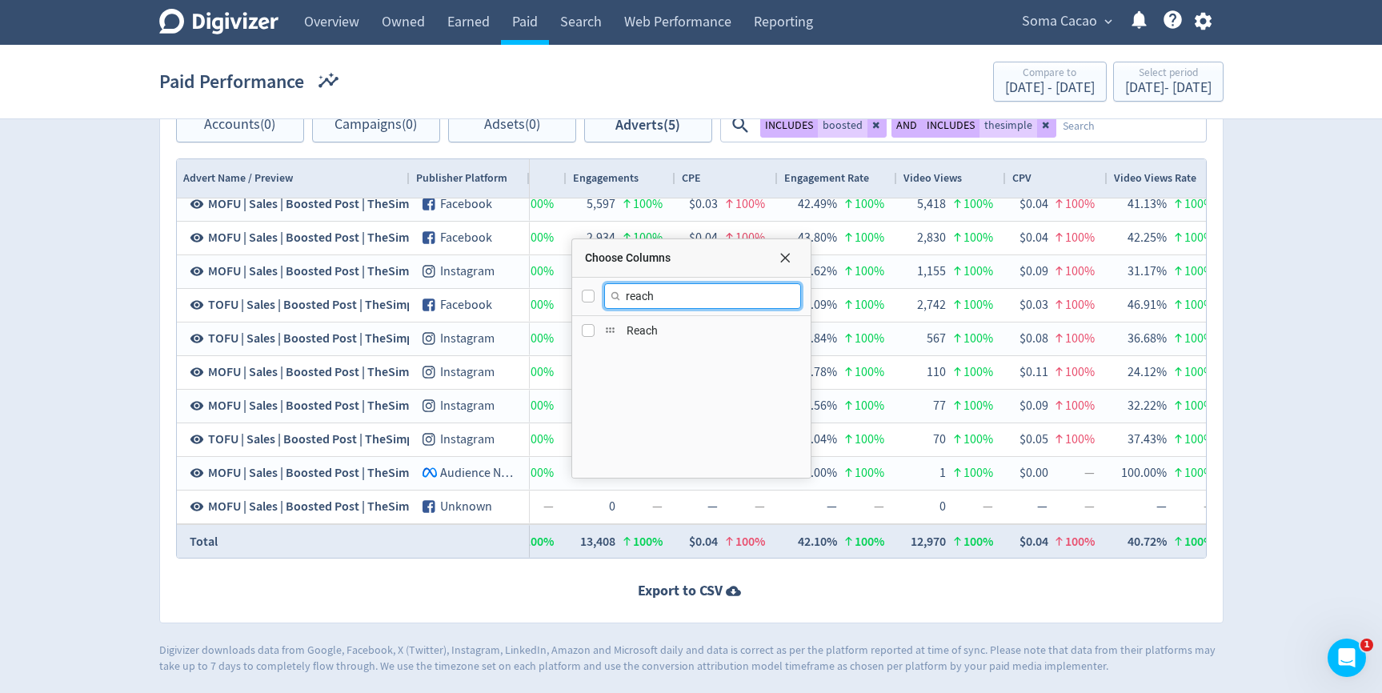
type input "reach"
click at [622, 338] on div "Reach" at bounding box center [691, 330] width 219 height 19
click at [587, 334] on input "Press SPACE to toggle visibility (hidden)" at bounding box center [588, 330] width 13 height 13
checkbox input "true"
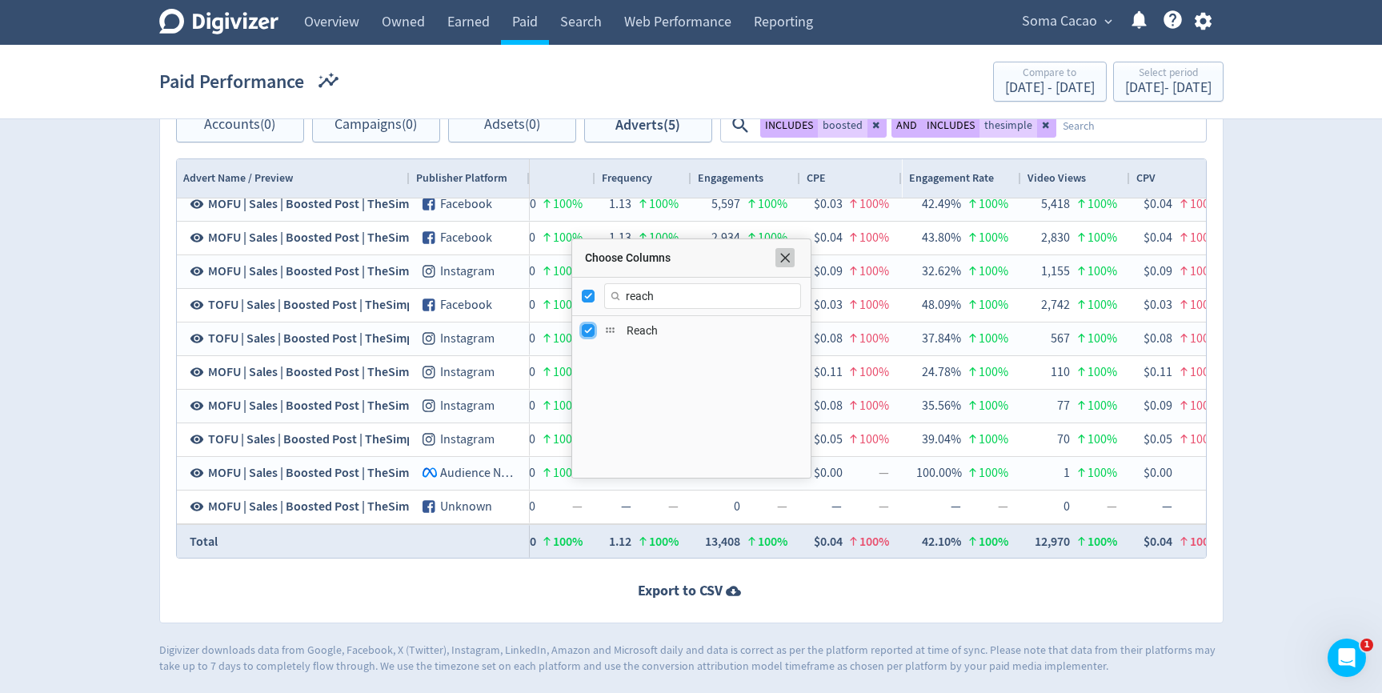
click at [784, 259] on span "Choose Columns" at bounding box center [785, 257] width 13 height 13
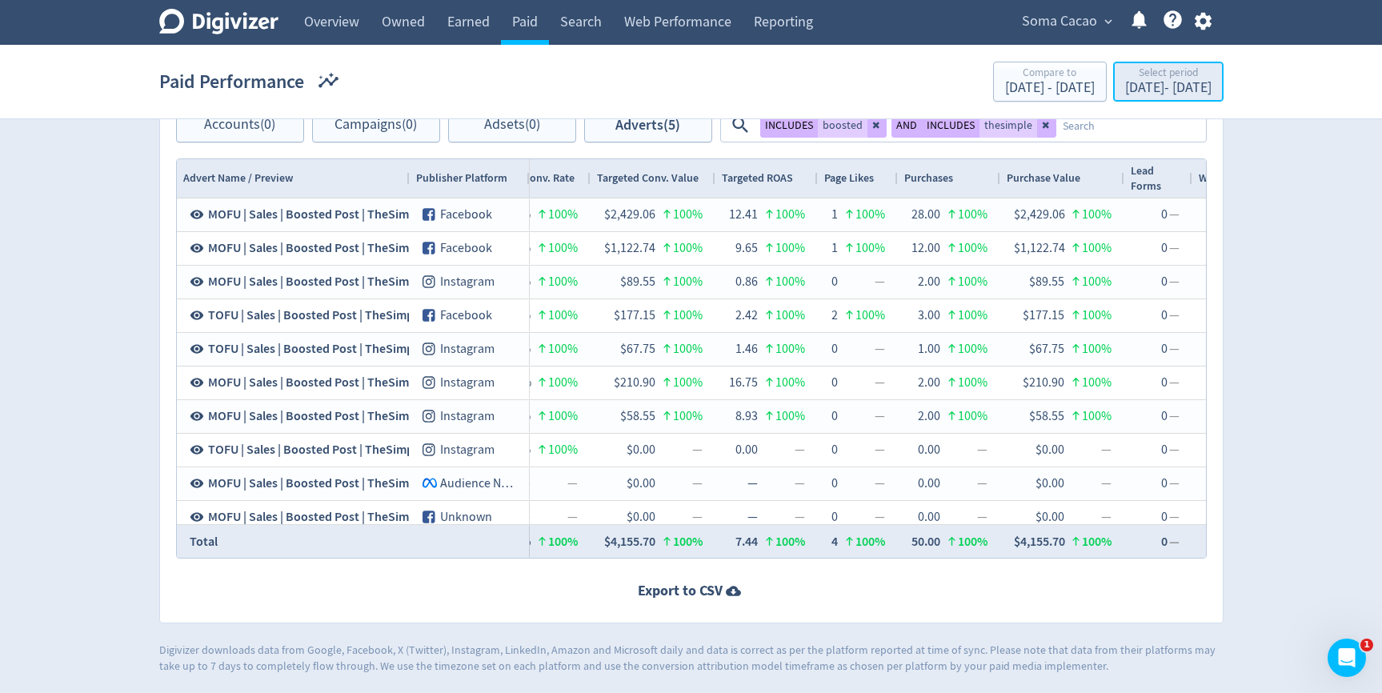
click at [1137, 78] on div "Select period" at bounding box center [1168, 74] width 86 height 14
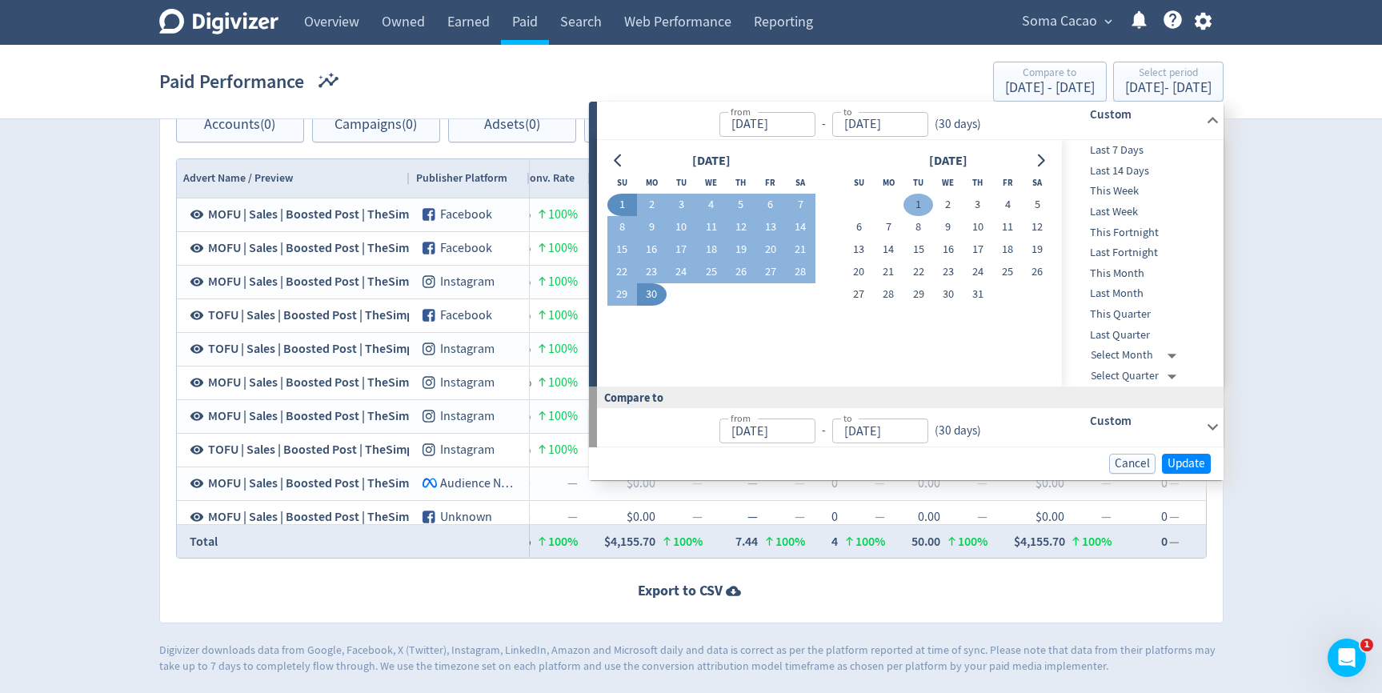
click at [918, 200] on button "1" at bounding box center [918, 205] width 30 height 22
type input "[DATE]"
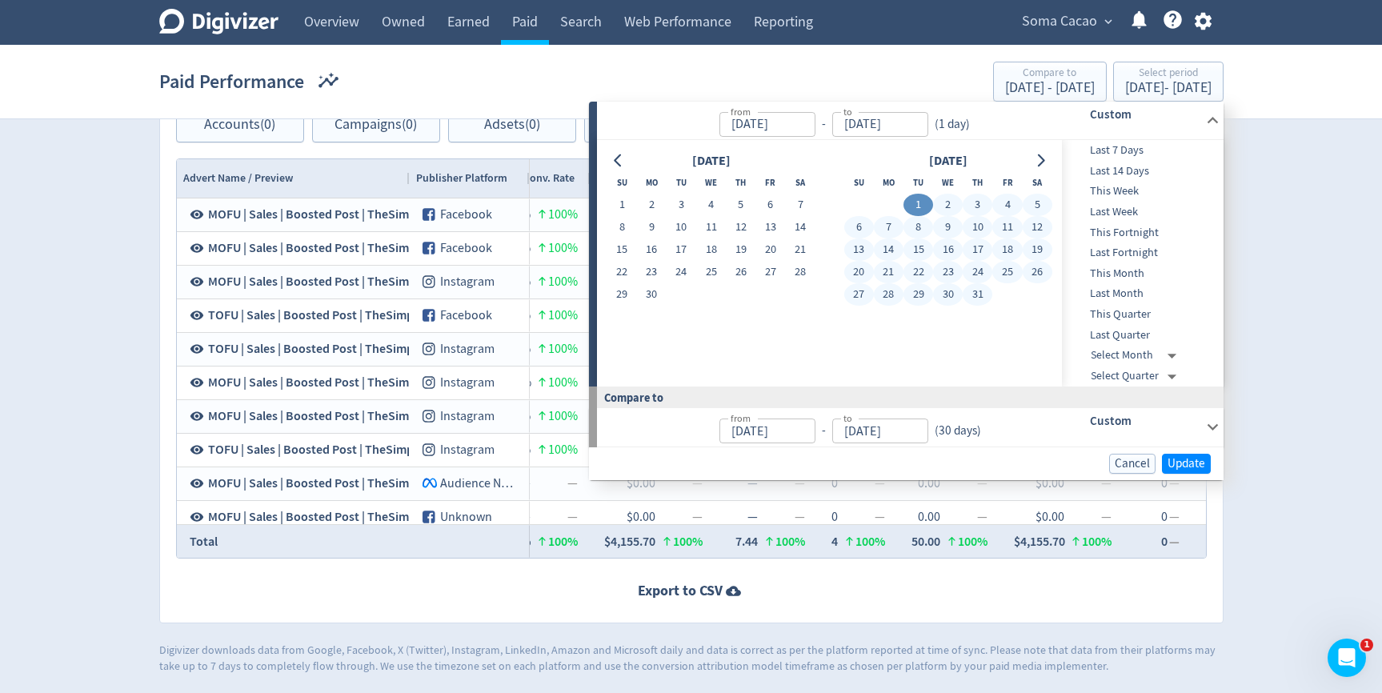
click at [973, 293] on button "31" at bounding box center [978, 294] width 30 height 22
type input "[DATE]"
type input "May 31, 2025"
type input "Jun 30, 2025"
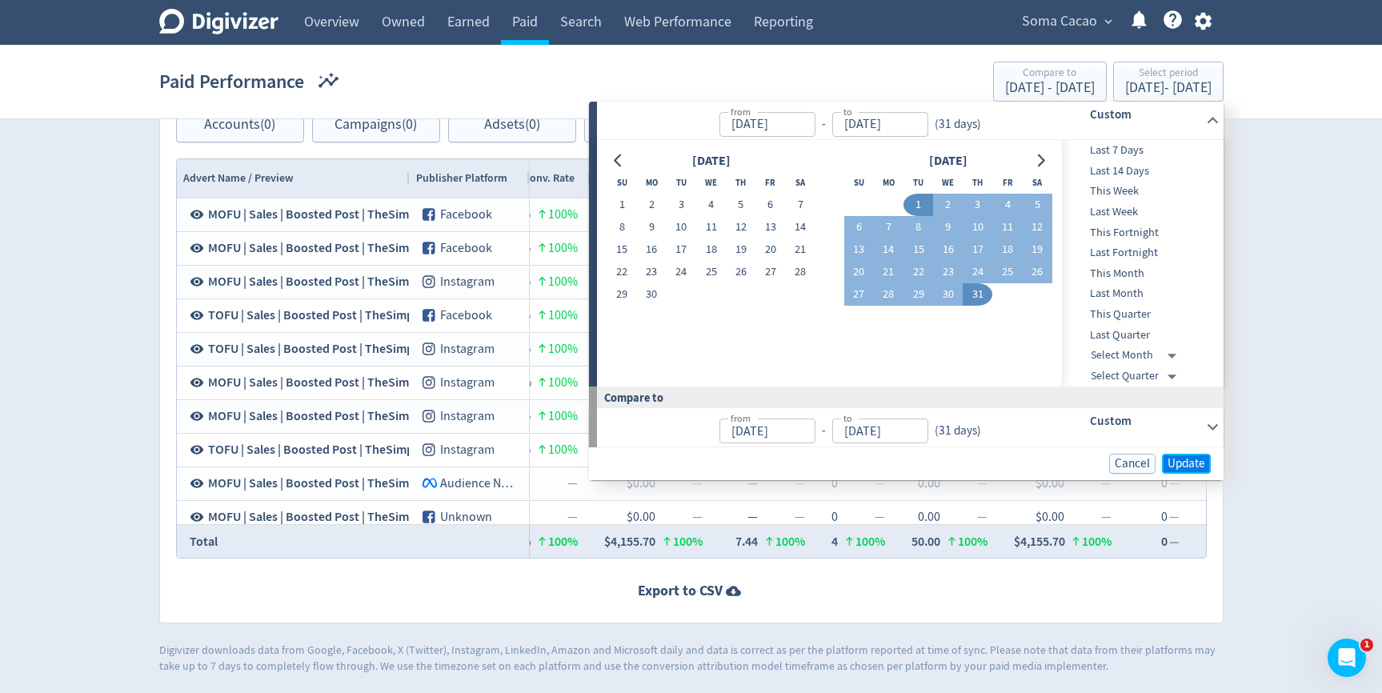
click at [1190, 461] on span "Update" at bounding box center [1186, 464] width 38 height 12
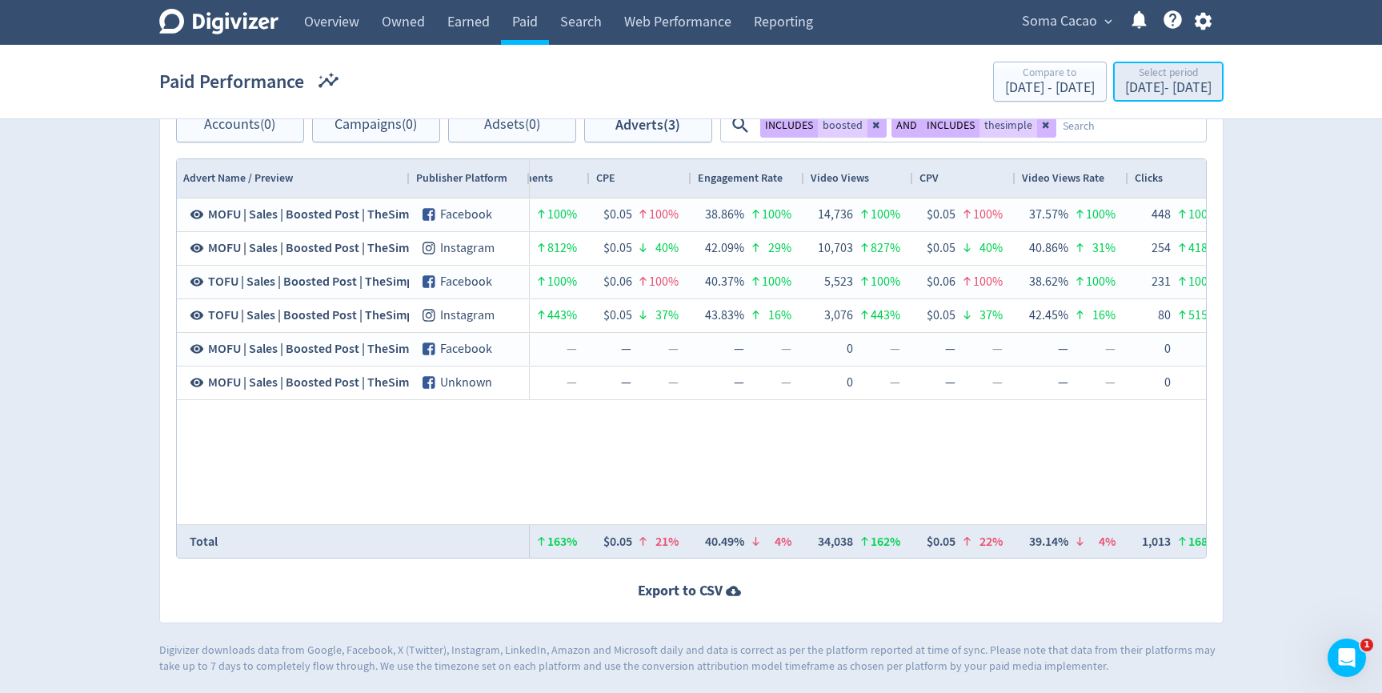
click at [1132, 80] on div "Select period" at bounding box center [1168, 74] width 86 height 14
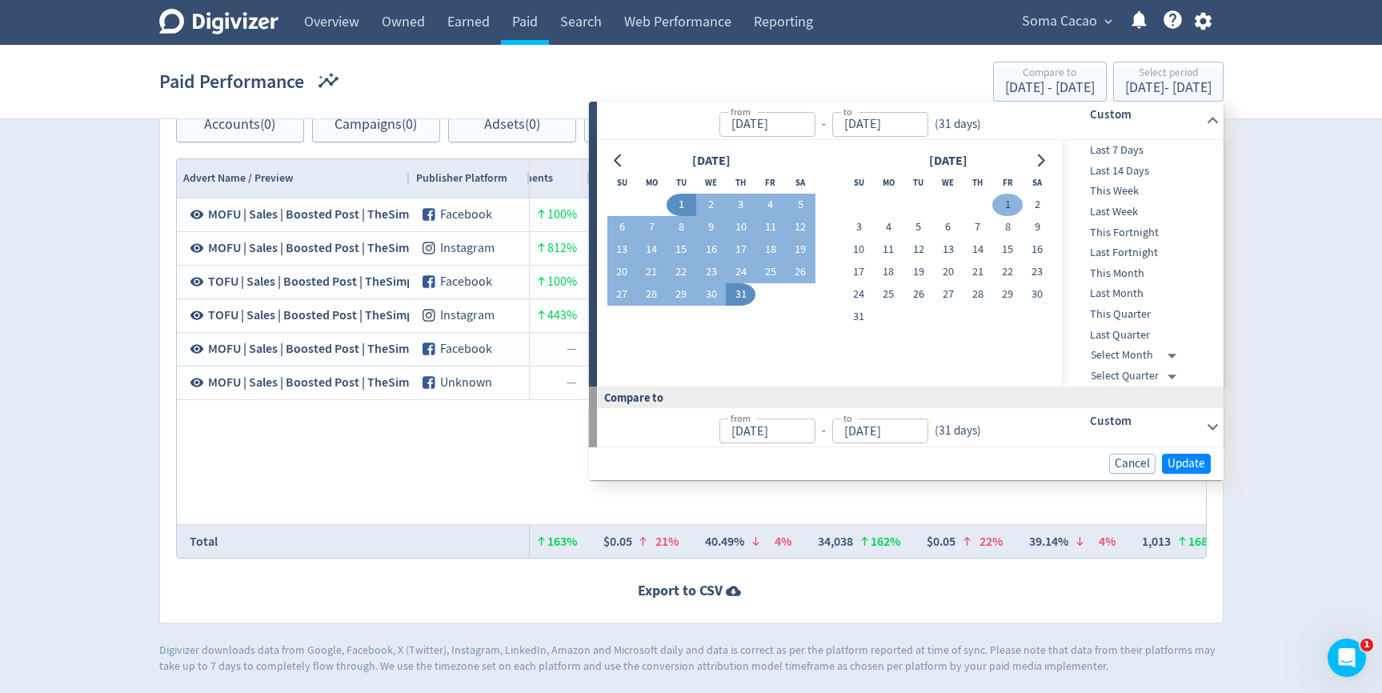
click at [1014, 209] on button "1" at bounding box center [1007, 205] width 30 height 22
type input "[DATE]"
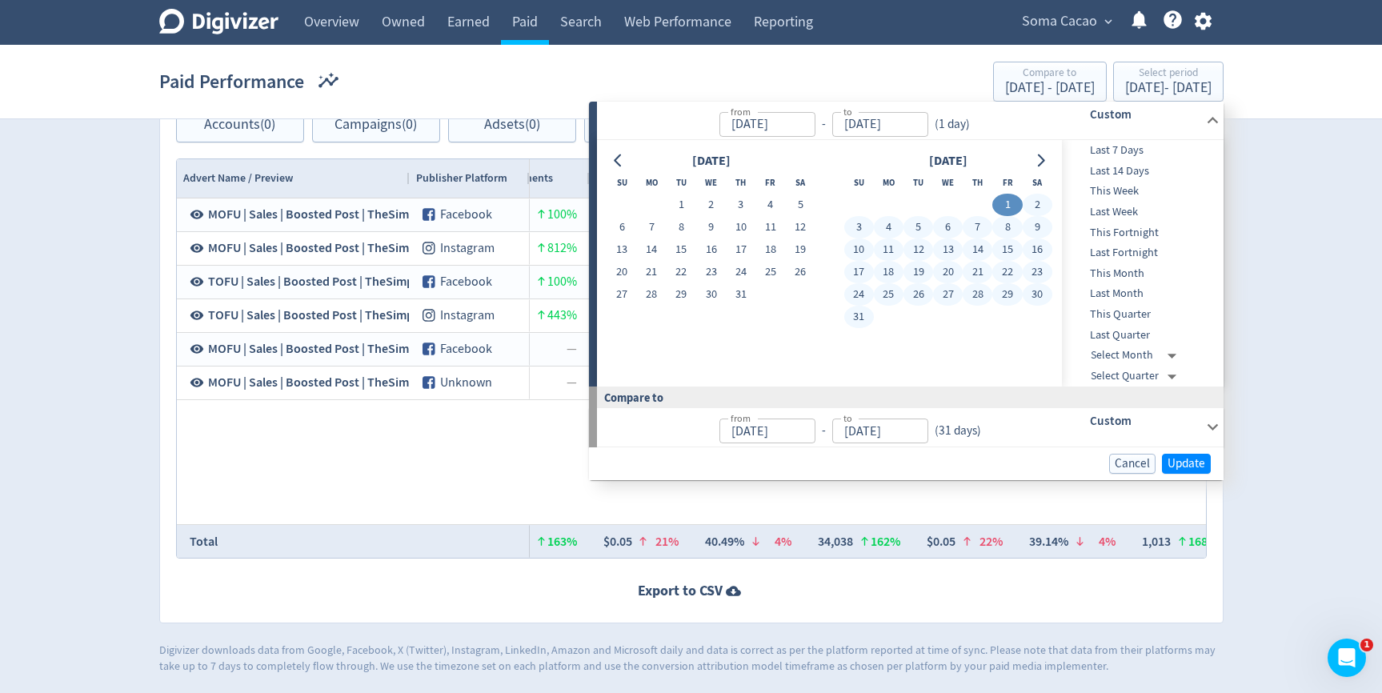
click at [861, 311] on button "31" at bounding box center [859, 317] width 30 height 22
type input "[DATE]"
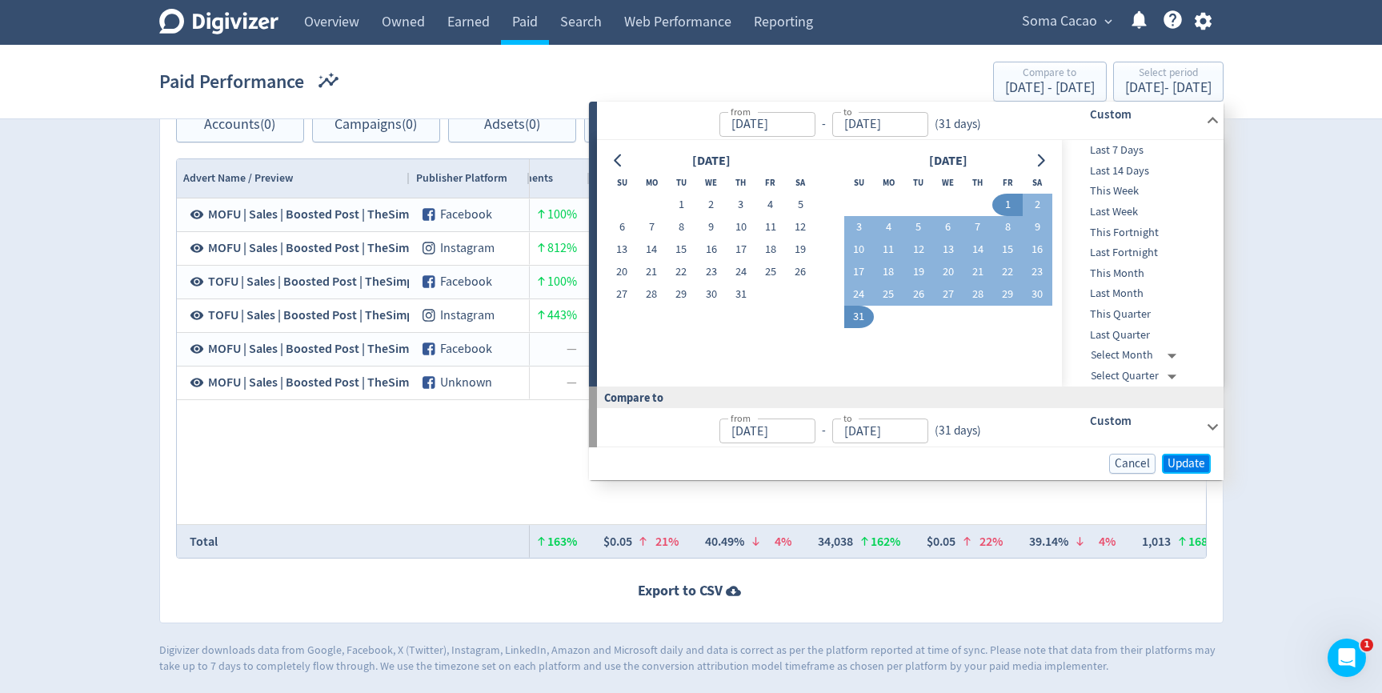
click at [1163, 464] on button "Update" at bounding box center [1186, 464] width 49 height 20
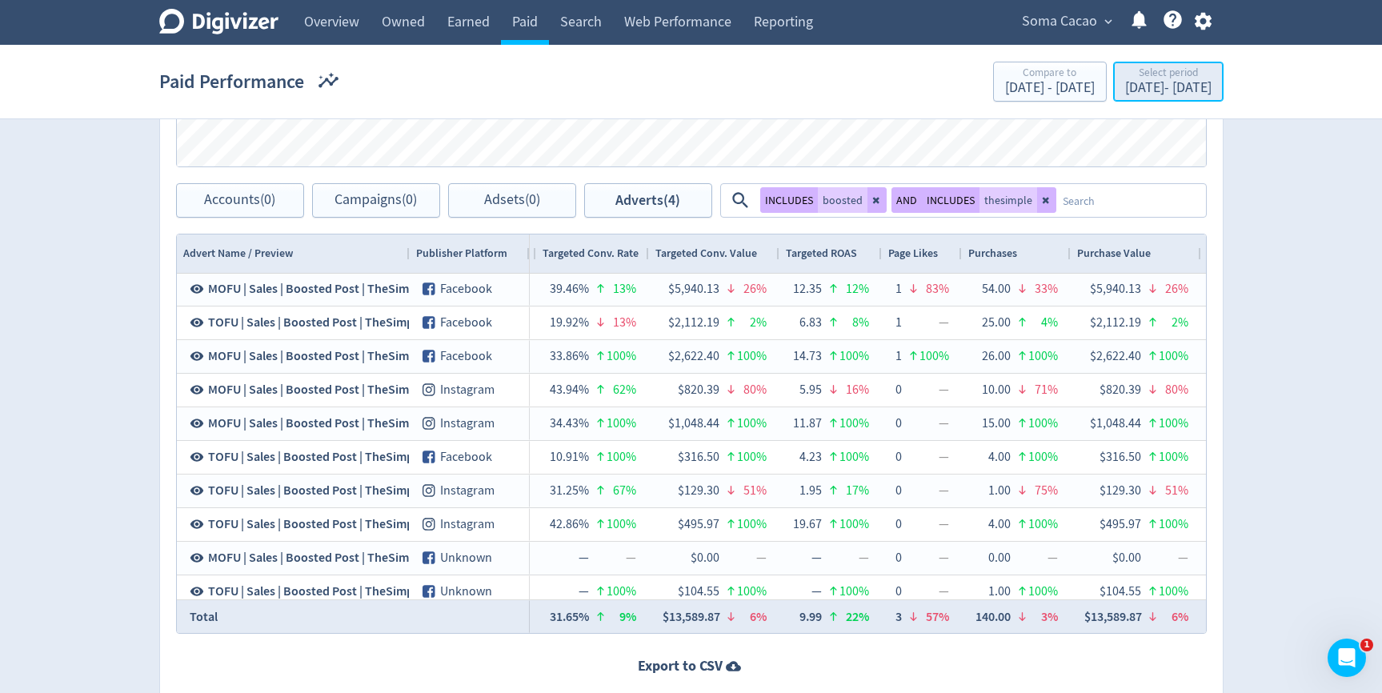
click at [1164, 91] on div "[DATE] - [DATE]" at bounding box center [1168, 88] width 86 height 14
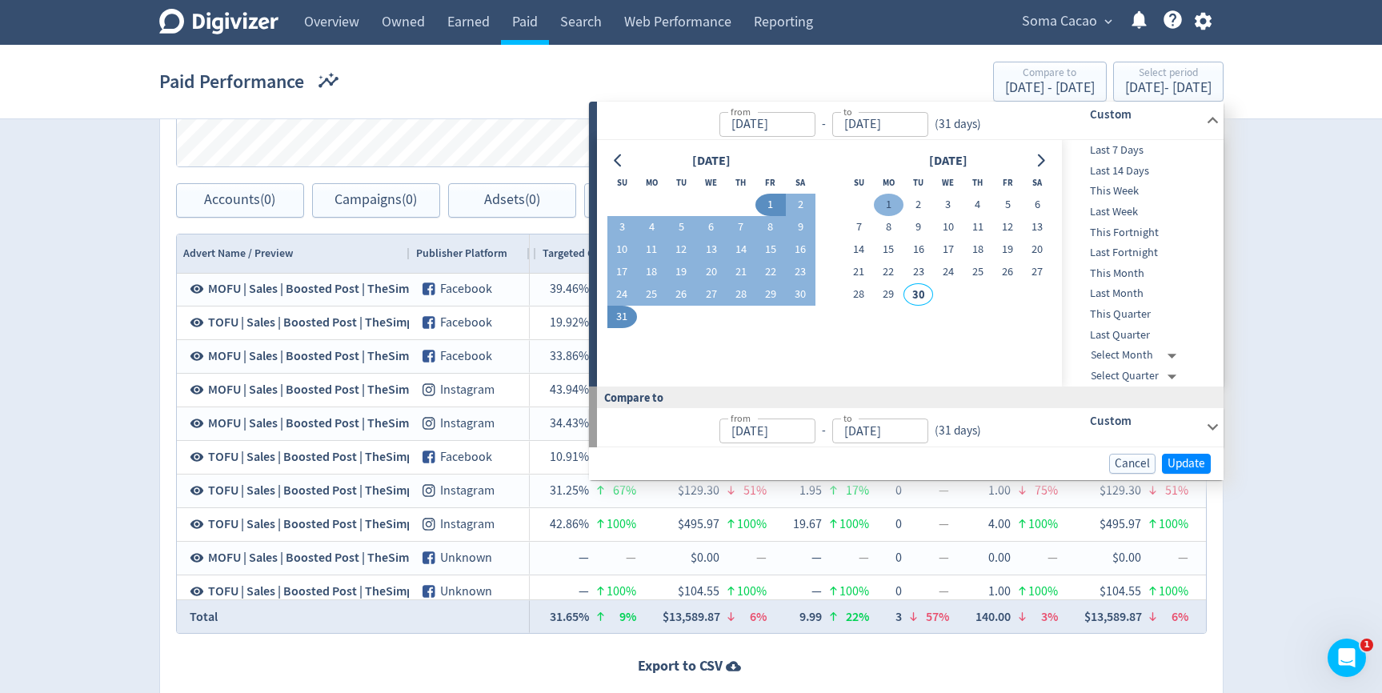
click at [887, 198] on button "1" at bounding box center [889, 205] width 30 height 22
type input "[DATE]"
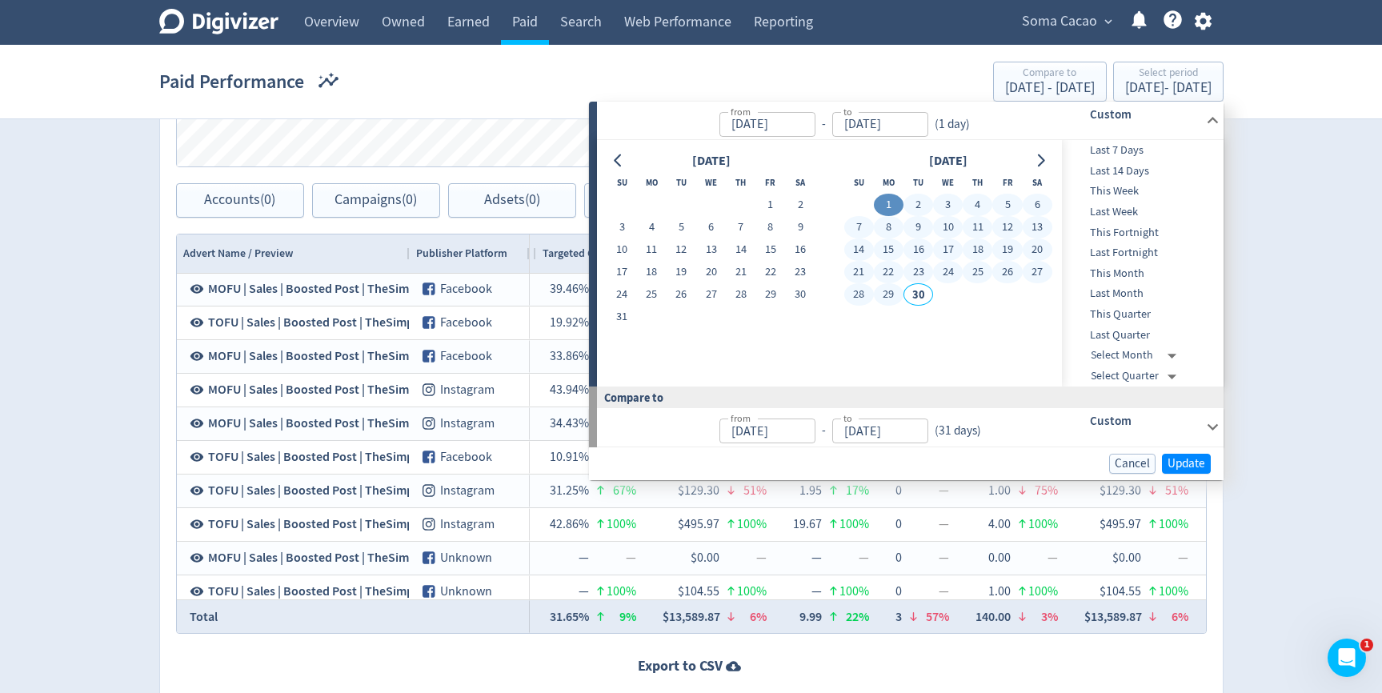
click at [887, 287] on button "29" at bounding box center [889, 294] width 30 height 22
type input "[DATE]"
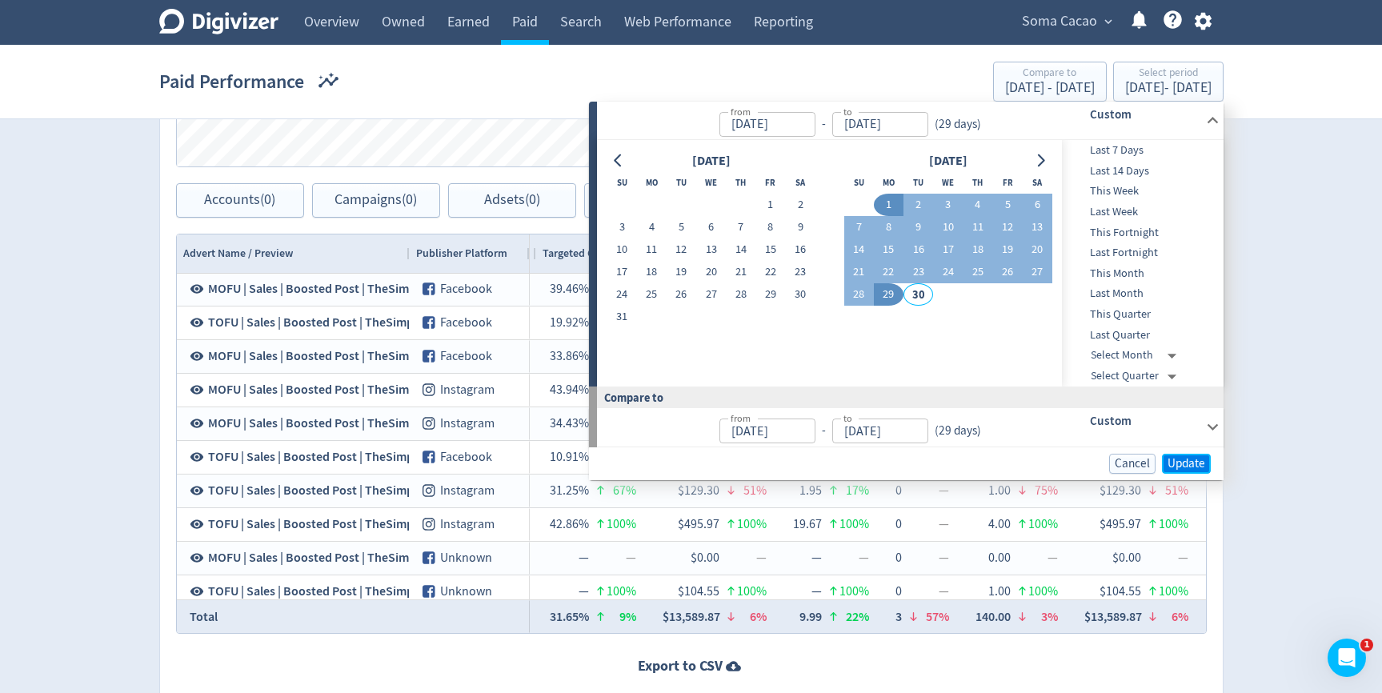
click at [1179, 465] on span "Update" at bounding box center [1186, 464] width 38 height 12
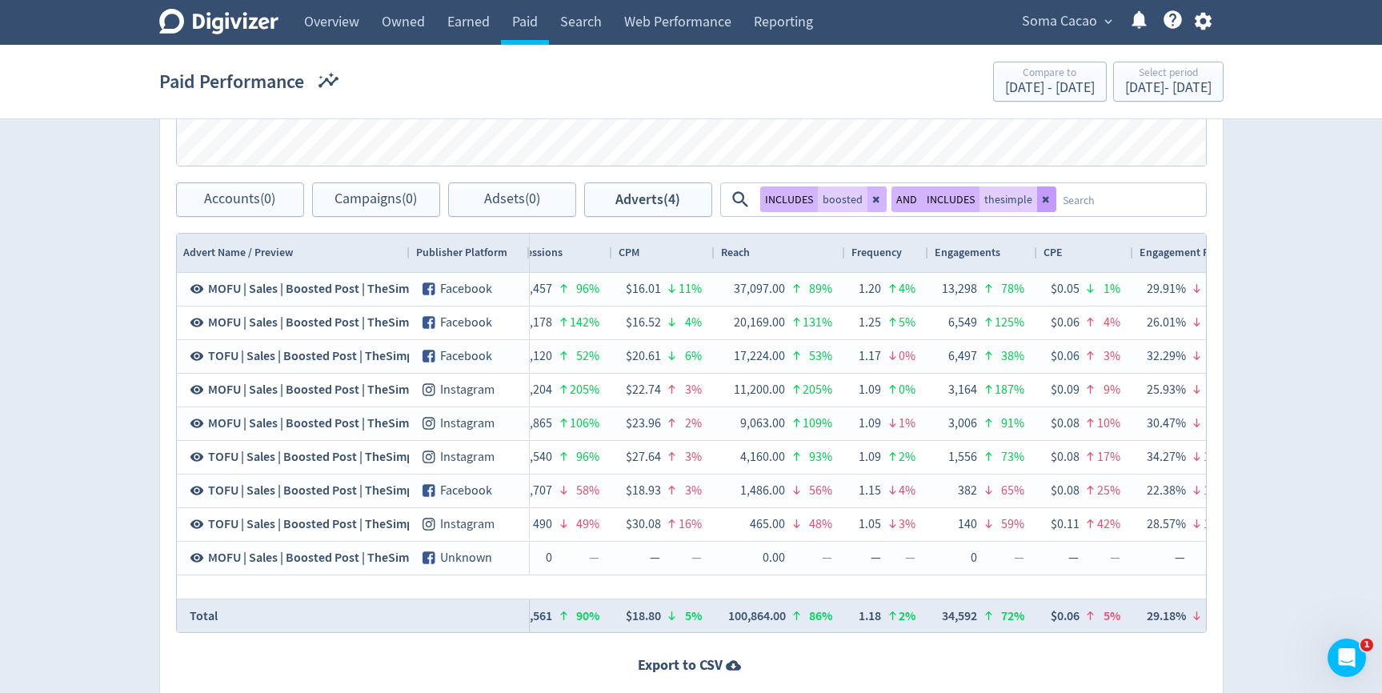
click at [1043, 202] on icon at bounding box center [1045, 200] width 6 height 6
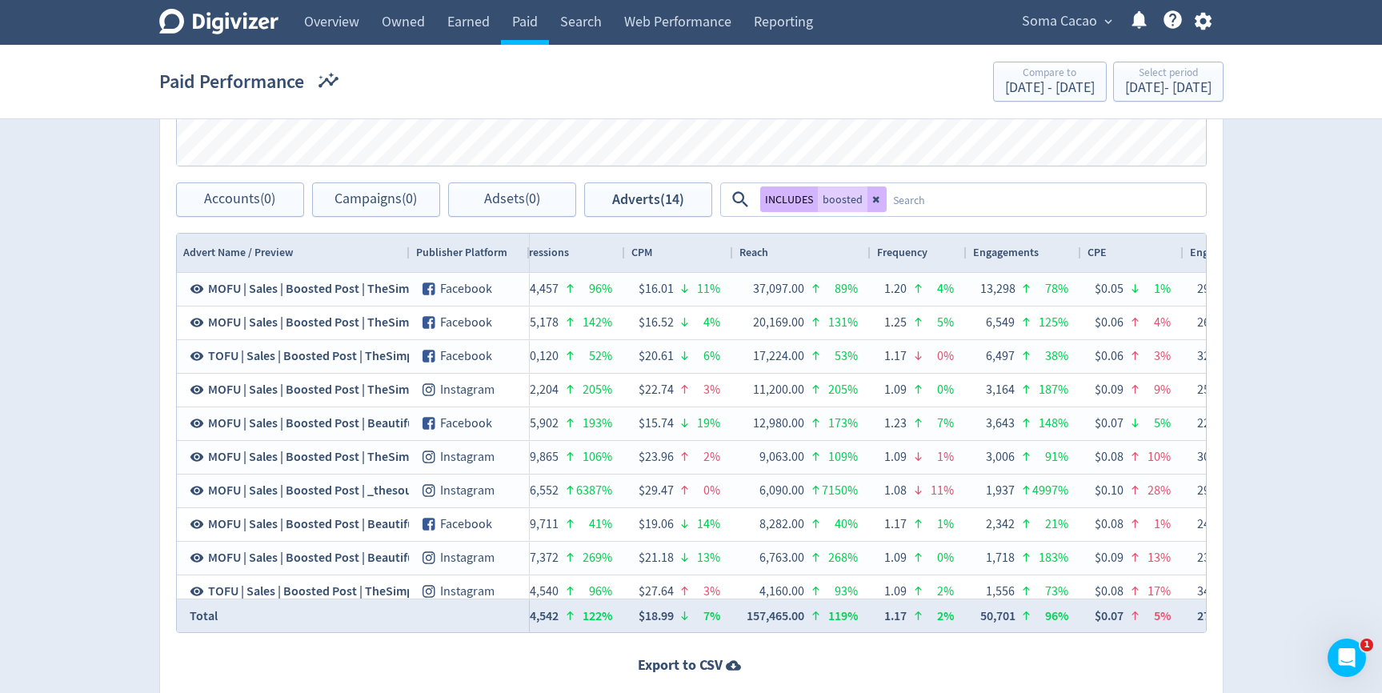
click at [1043, 202] on textarea at bounding box center [1046, 200] width 318 height 30
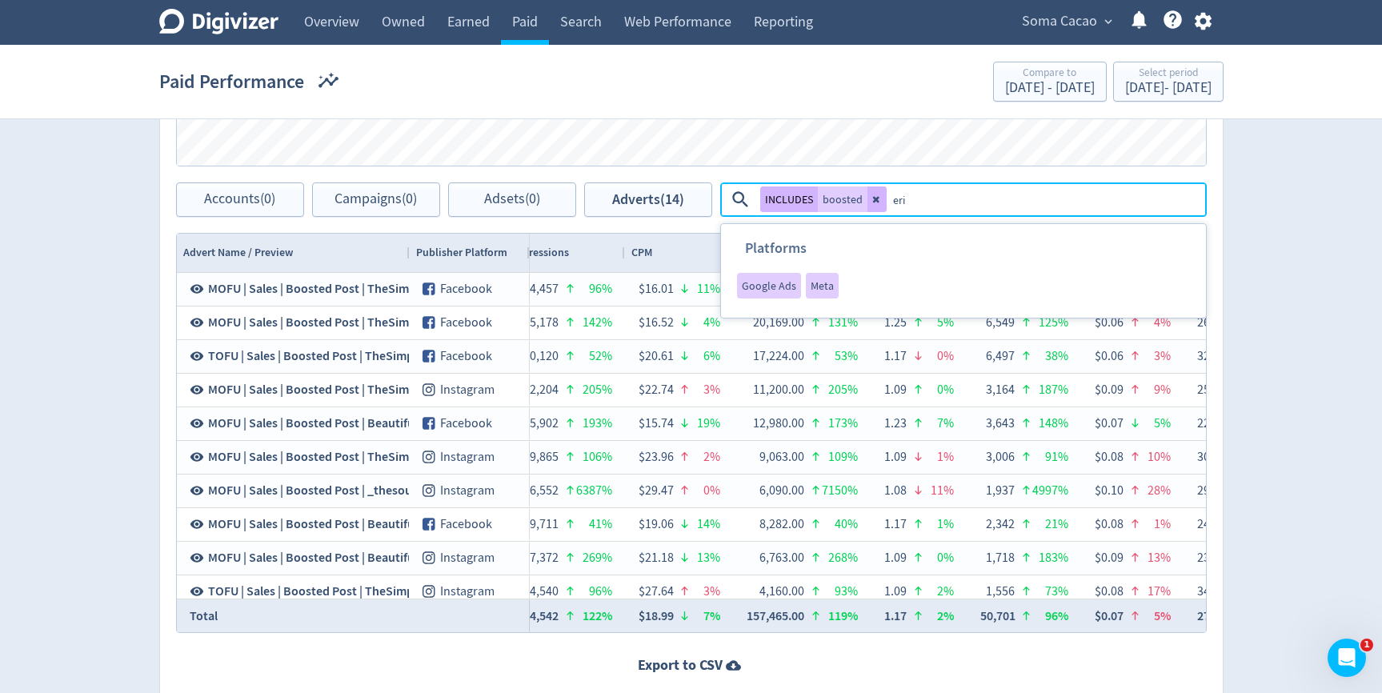
type textarea "erin"
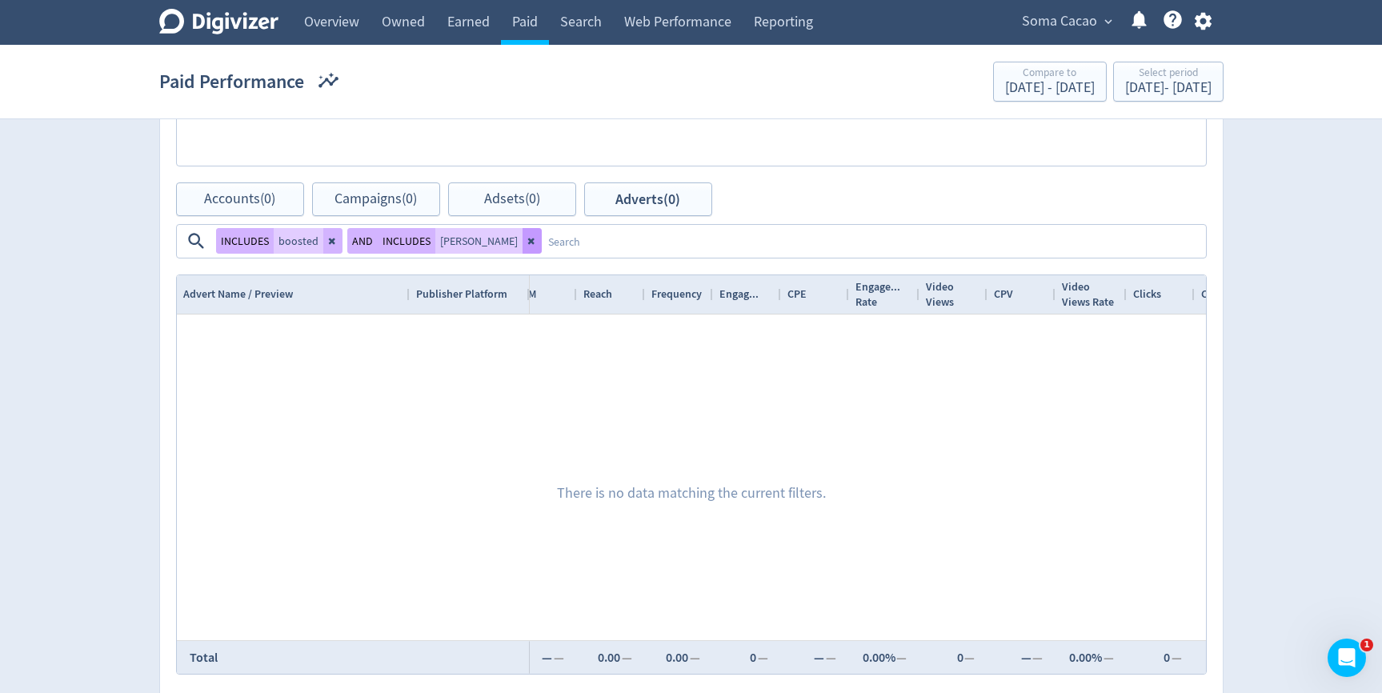
click at [542, 228] on button at bounding box center [532, 241] width 19 height 26
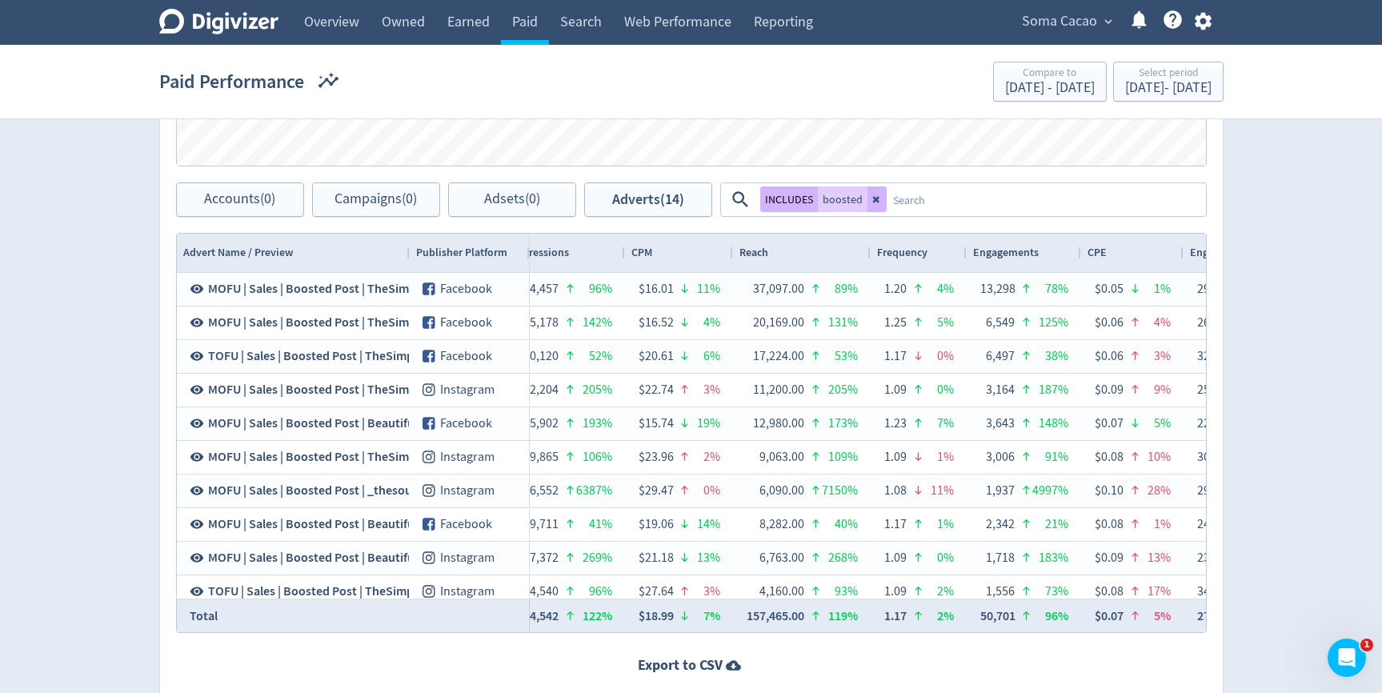
click at [1018, 202] on textarea at bounding box center [1046, 200] width 318 height 30
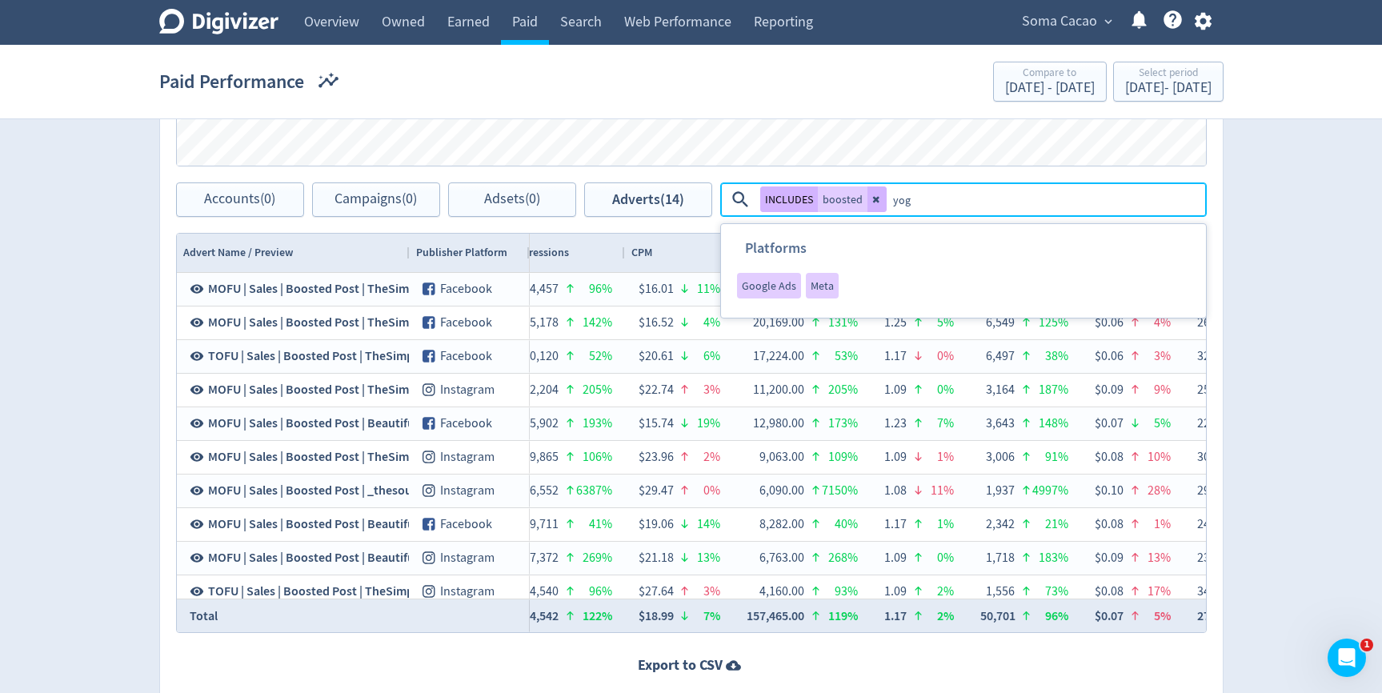
type textarea "yoga"
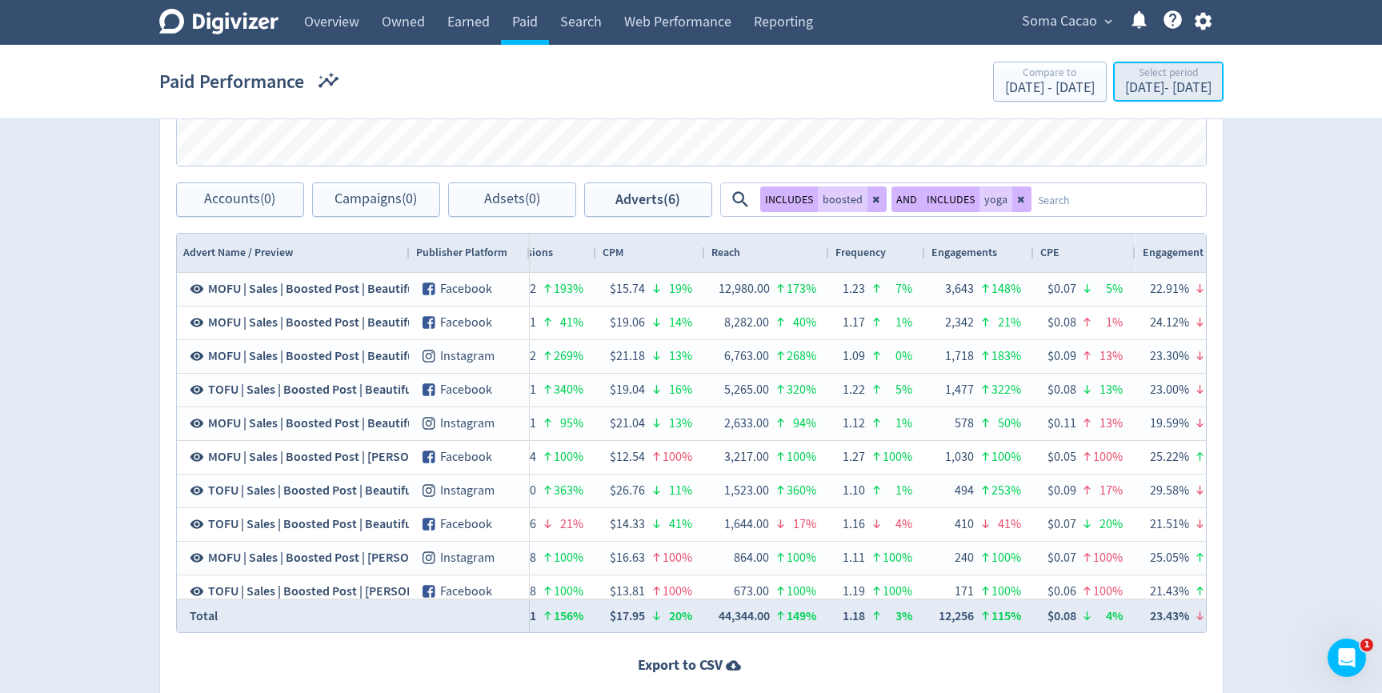
click at [1143, 75] on div "Select period" at bounding box center [1168, 74] width 86 height 14
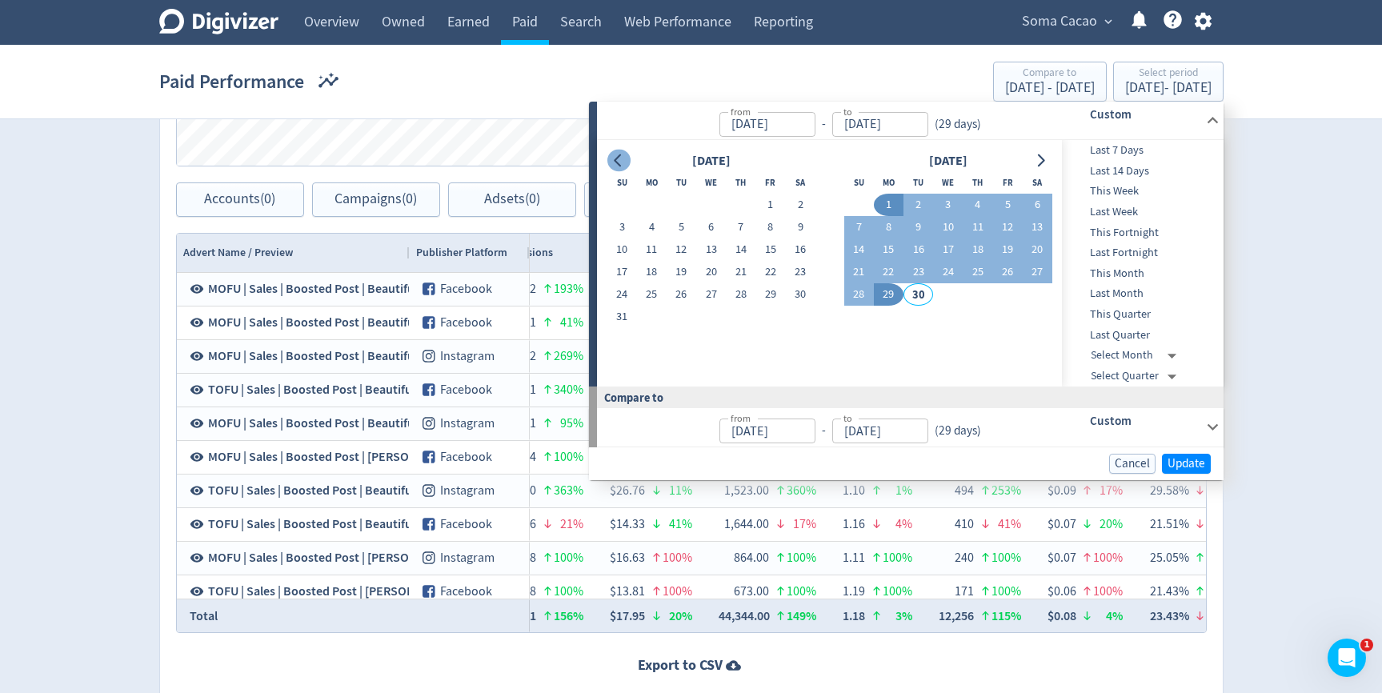
click at [612, 166] on icon "Go to previous month" at bounding box center [618, 160] width 13 height 13
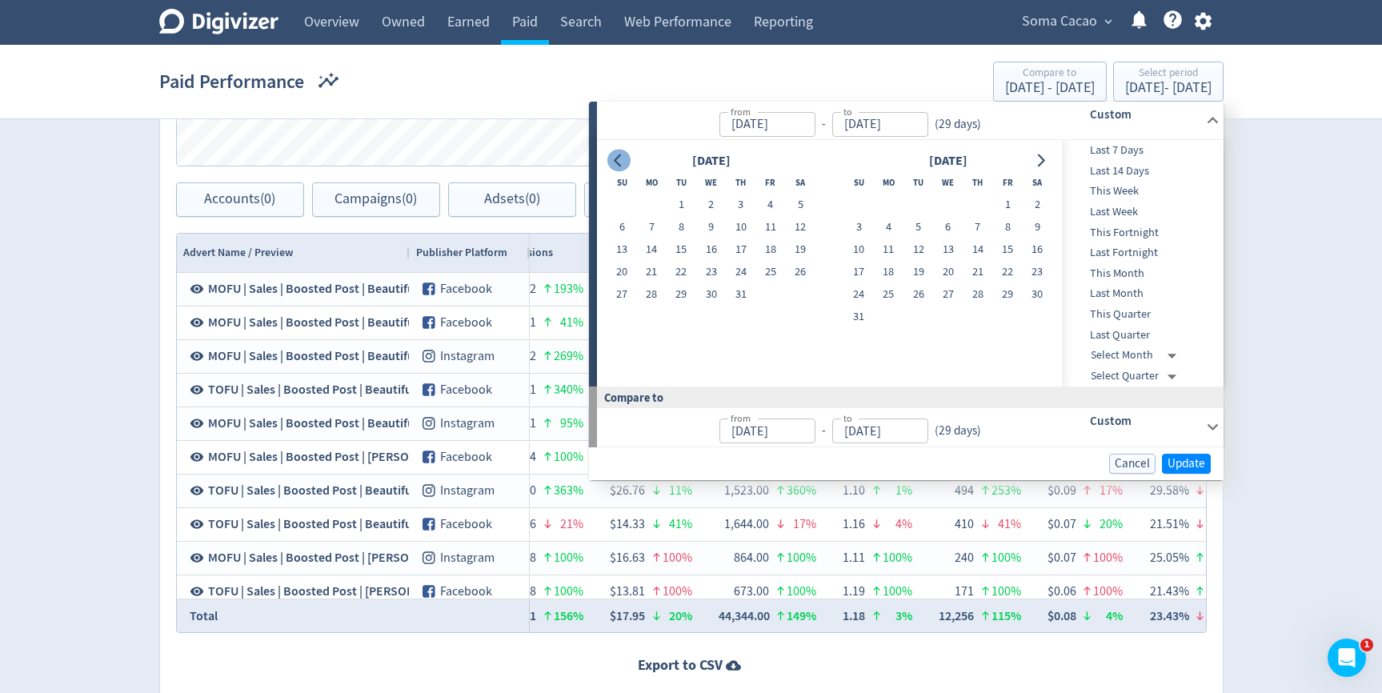
click at [612, 166] on icon "Go to previous month" at bounding box center [618, 160] width 13 height 13
click at [619, 201] on button "1" at bounding box center [622, 205] width 30 height 22
type input "Jun 01, 2025"
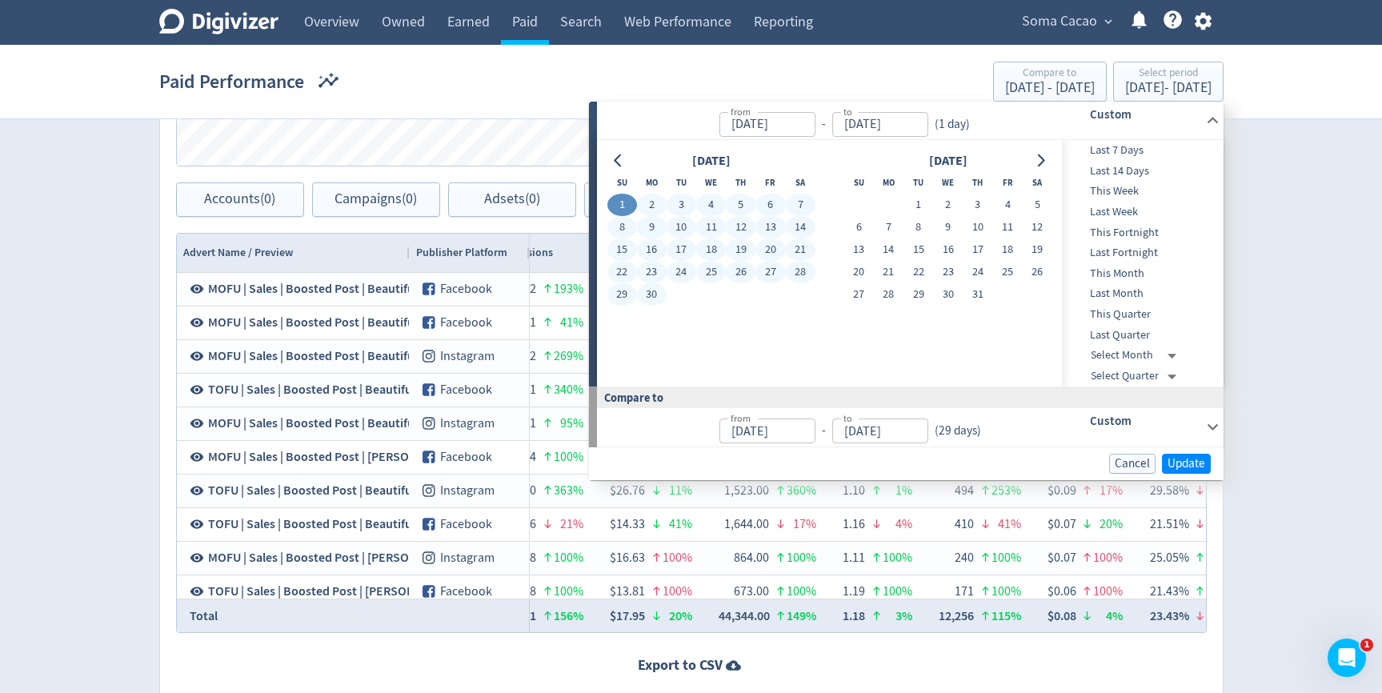
click at [652, 306] on div "June 2025 Su Mo Tu We Th Fr Sa 1 2 3 4 5 6 7 8 9 10 11 12 13 14 15 16 17 18 19 …" at bounding box center [829, 263] width 445 height 226
click at [657, 298] on button "30" at bounding box center [652, 294] width 30 height 22
type input "Jun 30, 2025"
type input "May 02, 2025"
type input "May 31, 2025"
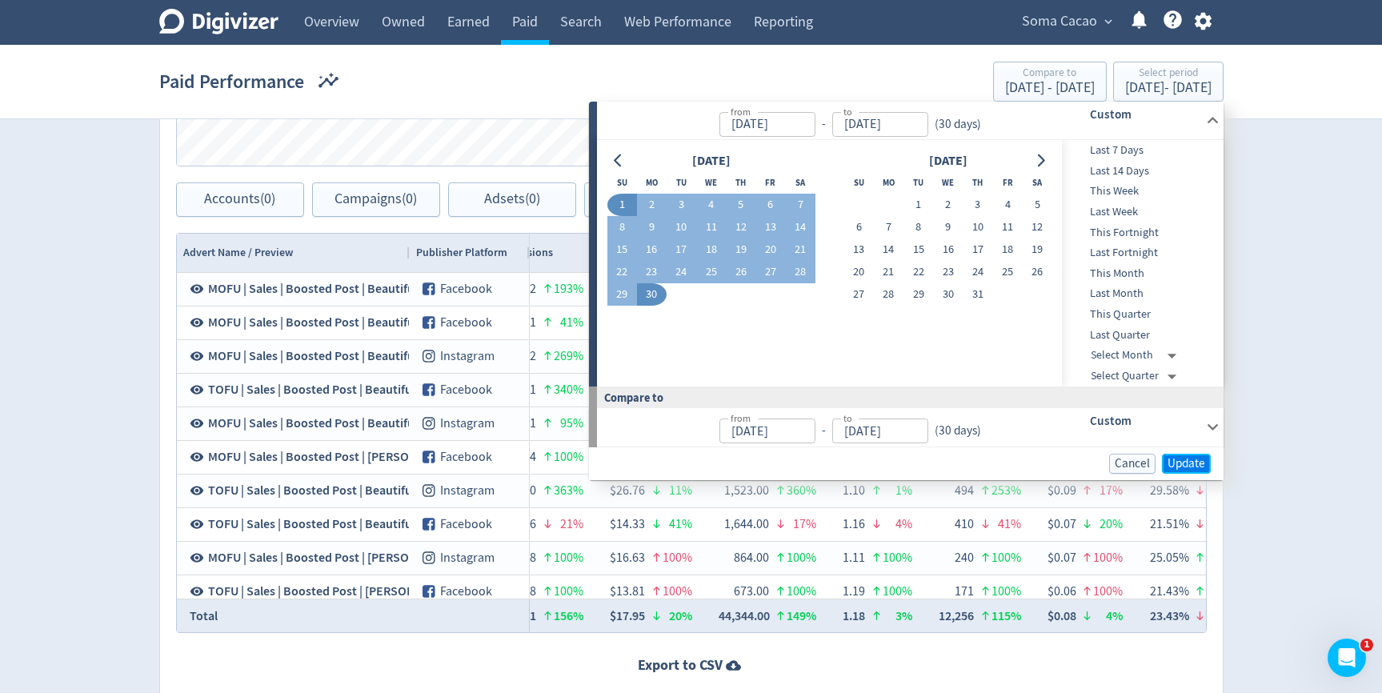
click at [1177, 467] on span "Update" at bounding box center [1186, 464] width 38 height 12
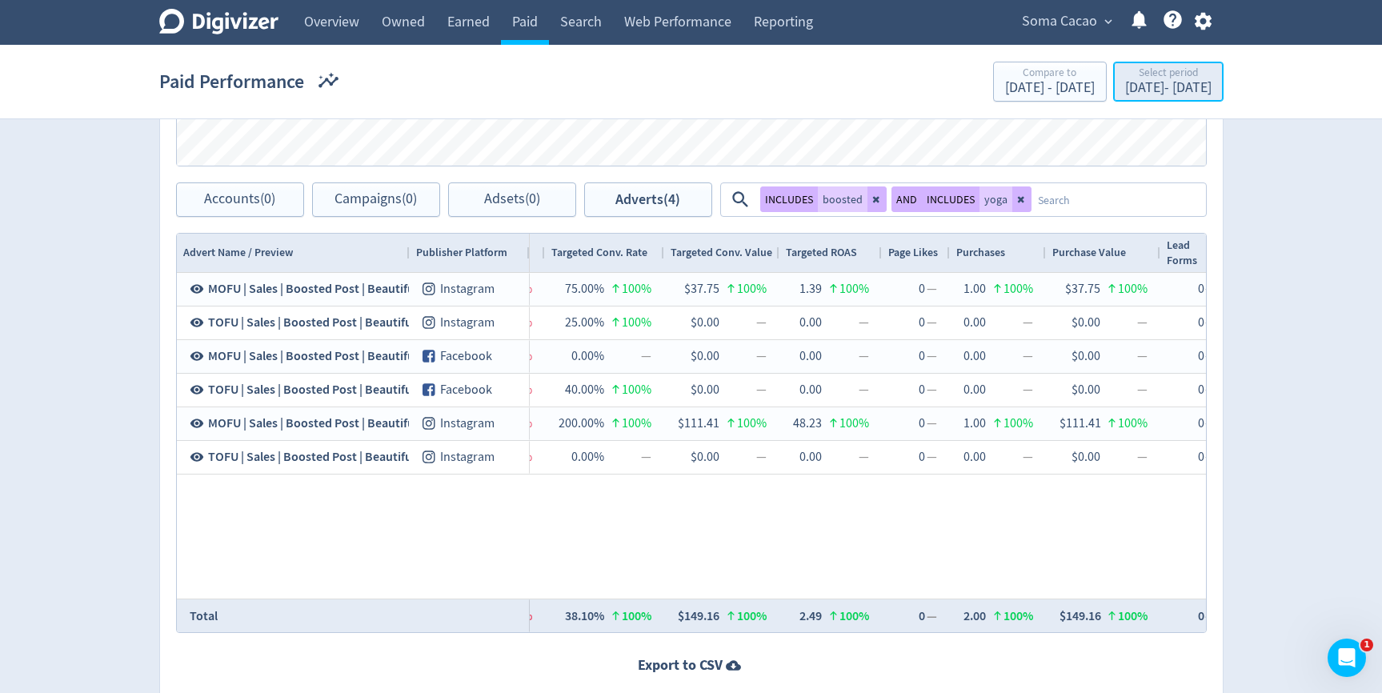
click at [1180, 92] on div "Jun 1, 2025 - Jun 30, 2025" at bounding box center [1168, 88] width 86 height 14
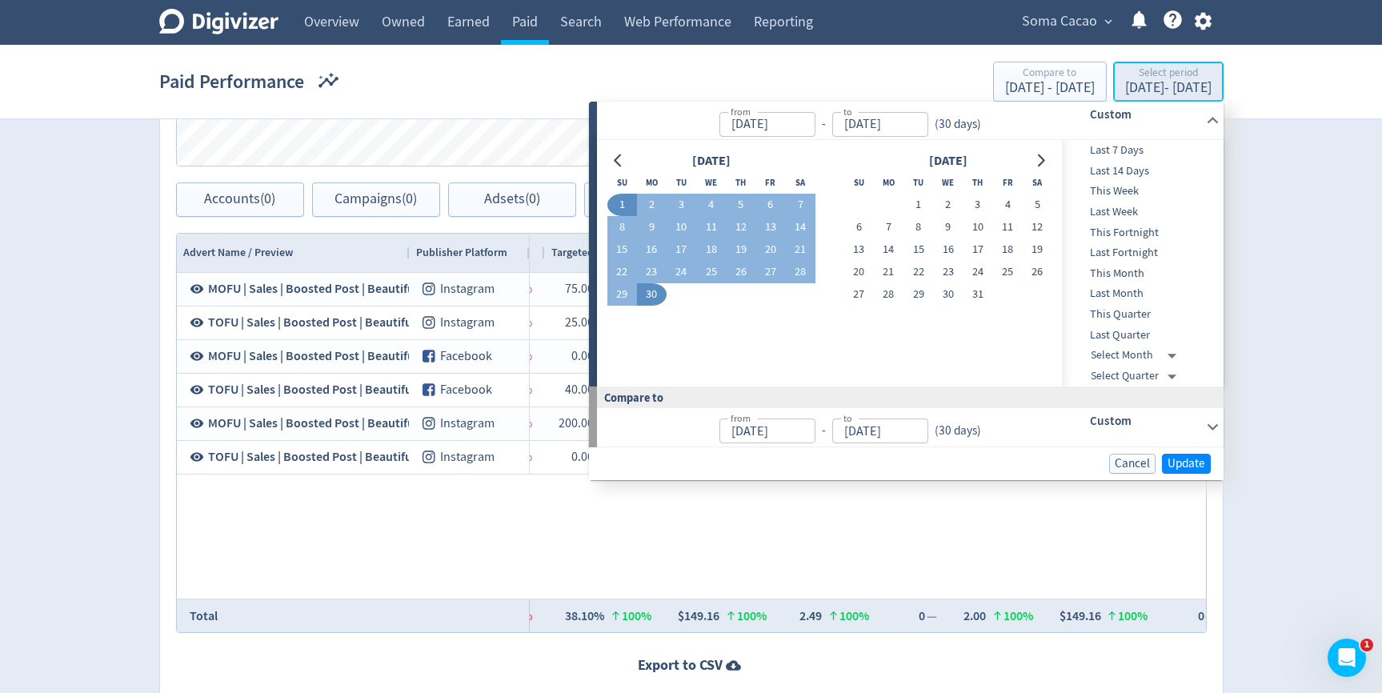
click at [1180, 92] on div "Jun 1, 2025 - Jun 30, 2025" at bounding box center [1168, 88] width 86 height 14
click at [919, 207] on button "1" at bounding box center [918, 205] width 30 height 22
type input "[DATE]"
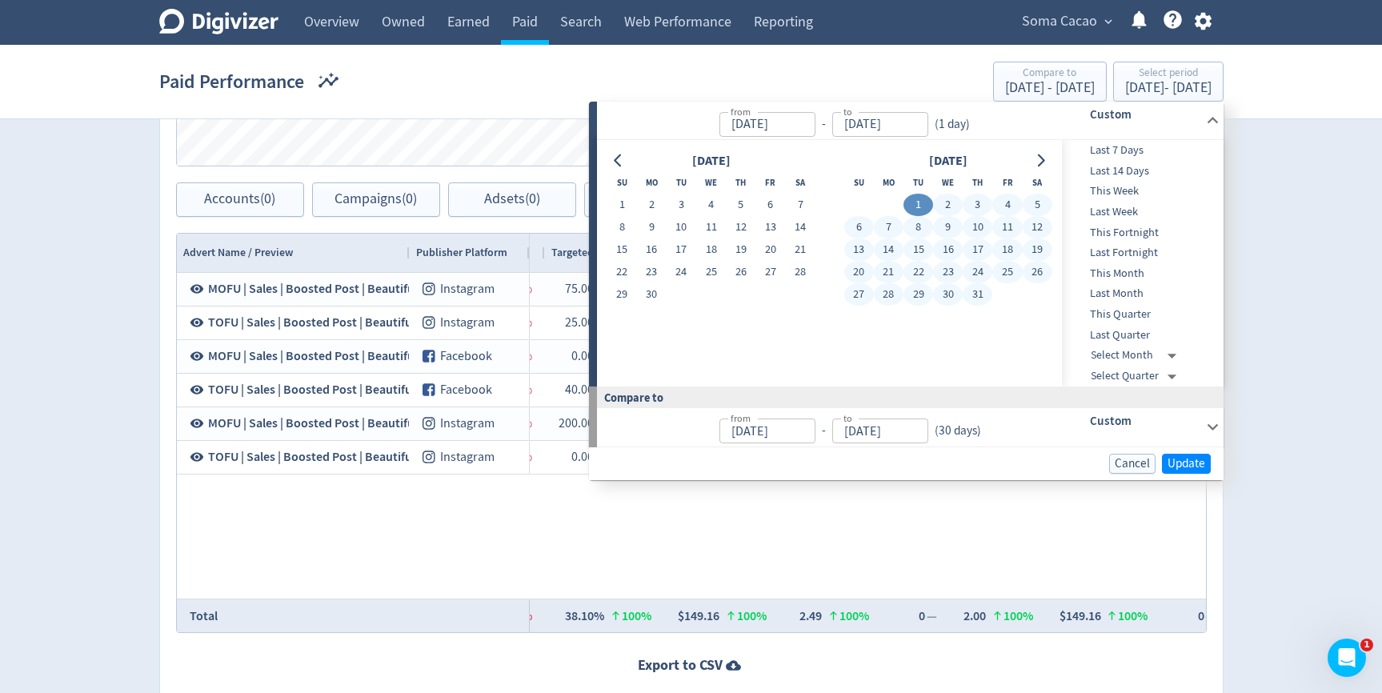
click at [968, 298] on button "31" at bounding box center [978, 294] width 30 height 22
type input "[DATE]"
type input "May 31, 2025"
type input "Jun 30, 2025"
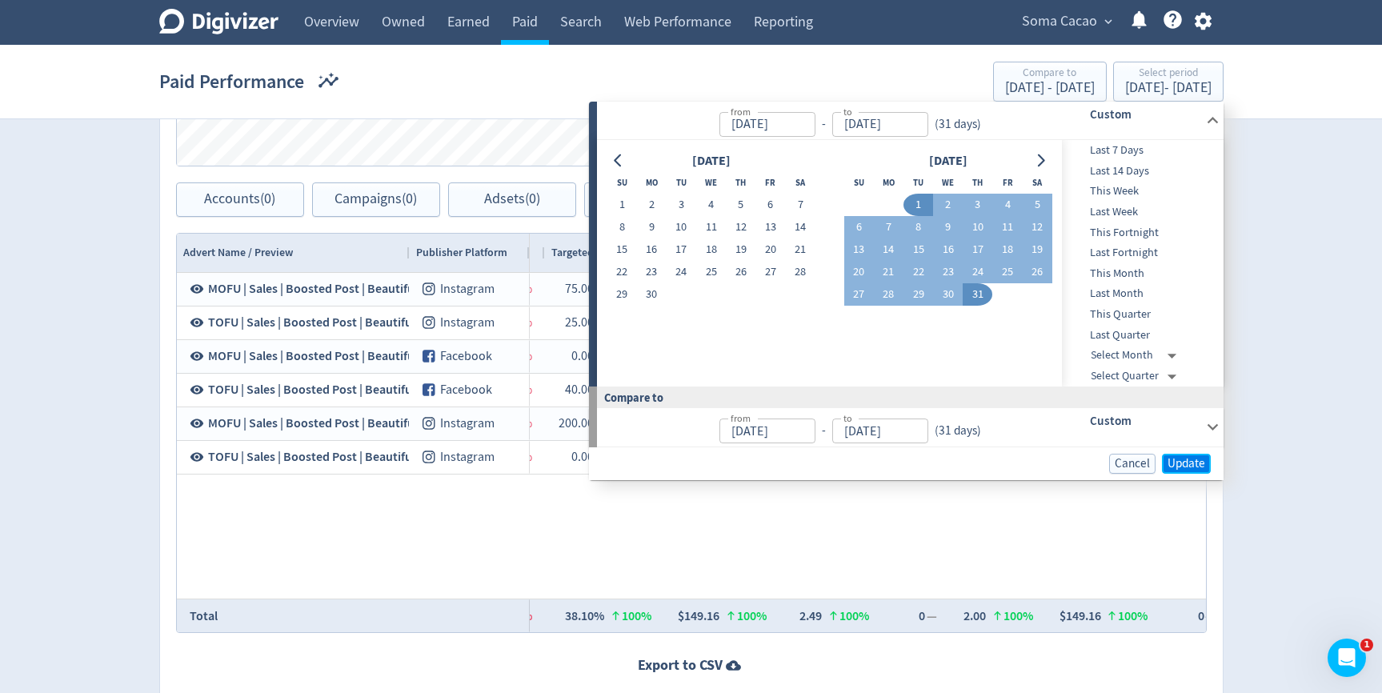
click at [1183, 472] on button "Update" at bounding box center [1186, 464] width 49 height 20
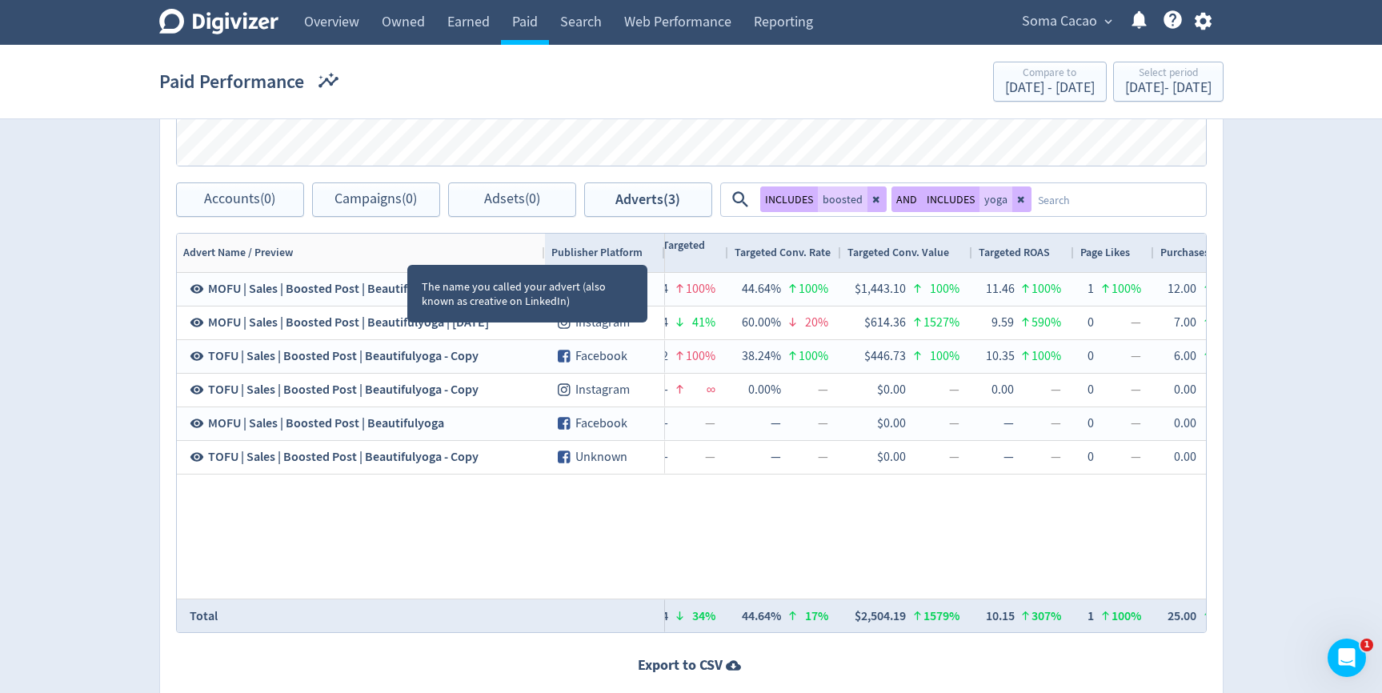
drag, startPoint x: 407, startPoint y: 250, endPoint x: 543, endPoint y: 265, distance: 136.0
click at [543, 265] on div "Drag here to set row groups Drag here to set column labels Advert Name / Previe…" at bounding box center [691, 433] width 1031 height 400
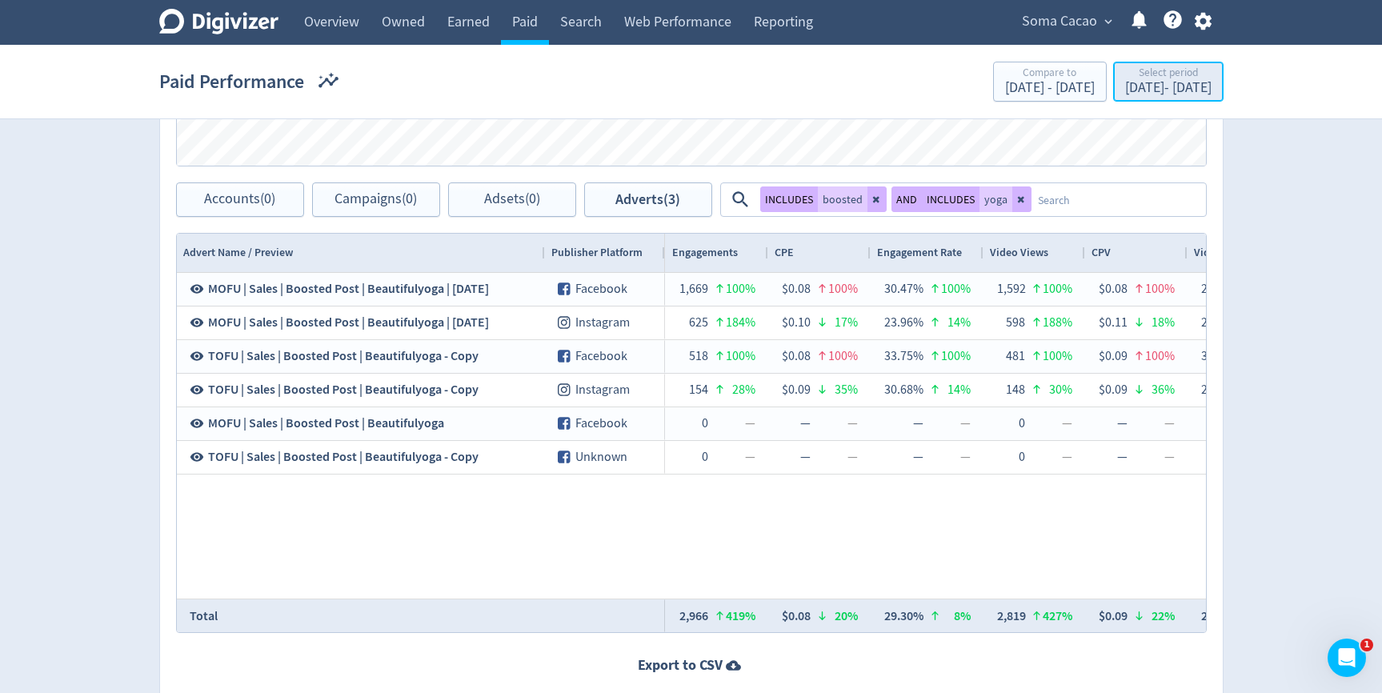
click at [1174, 80] on div "Select period" at bounding box center [1168, 74] width 86 height 14
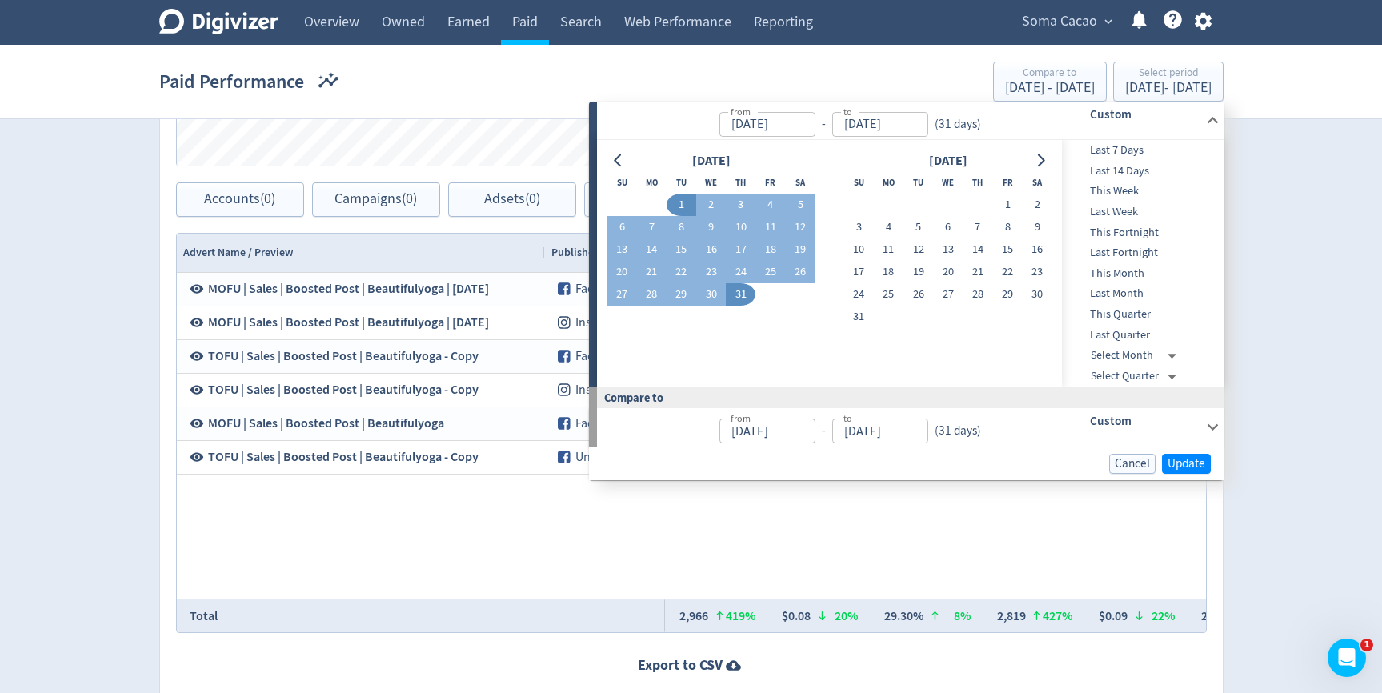
click at [1019, 196] on td "1" at bounding box center [1007, 205] width 30 height 22
click at [1016, 196] on button "1" at bounding box center [1007, 205] width 30 height 22
type input "[DATE]"
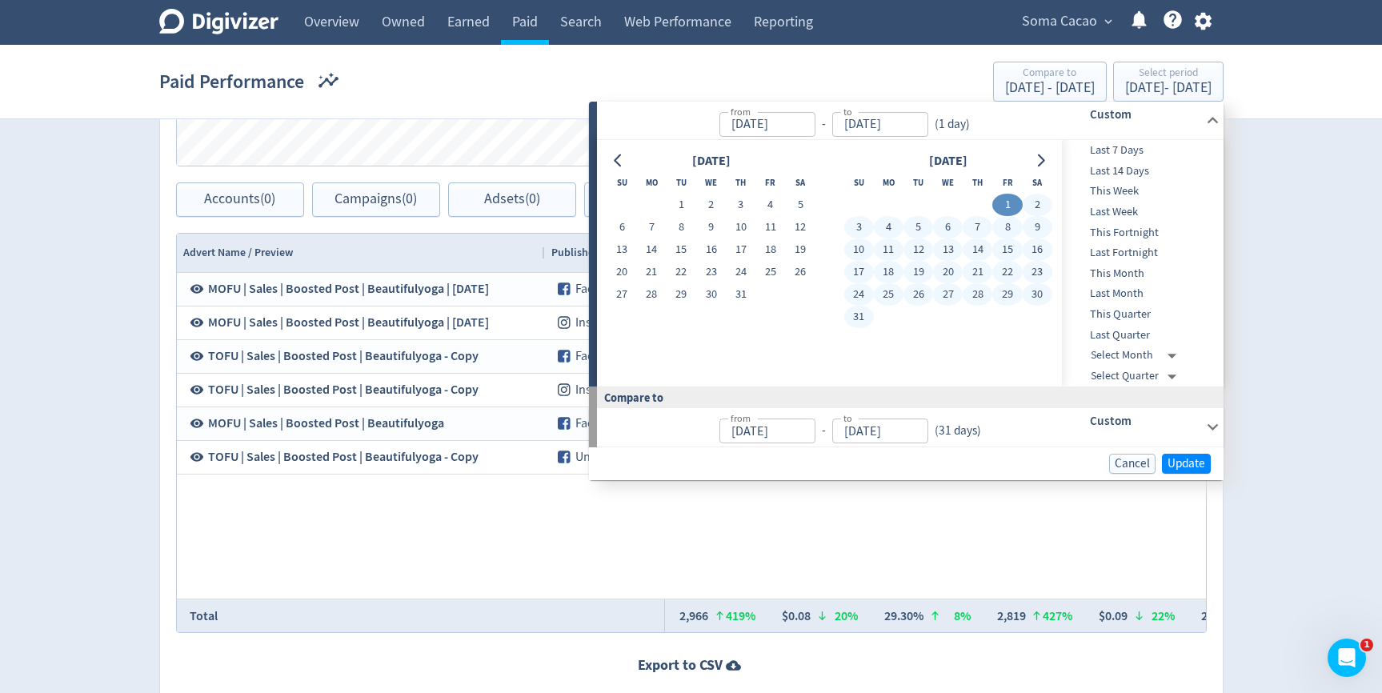
click at [865, 314] on button "31" at bounding box center [859, 317] width 30 height 22
type input "[DATE]"
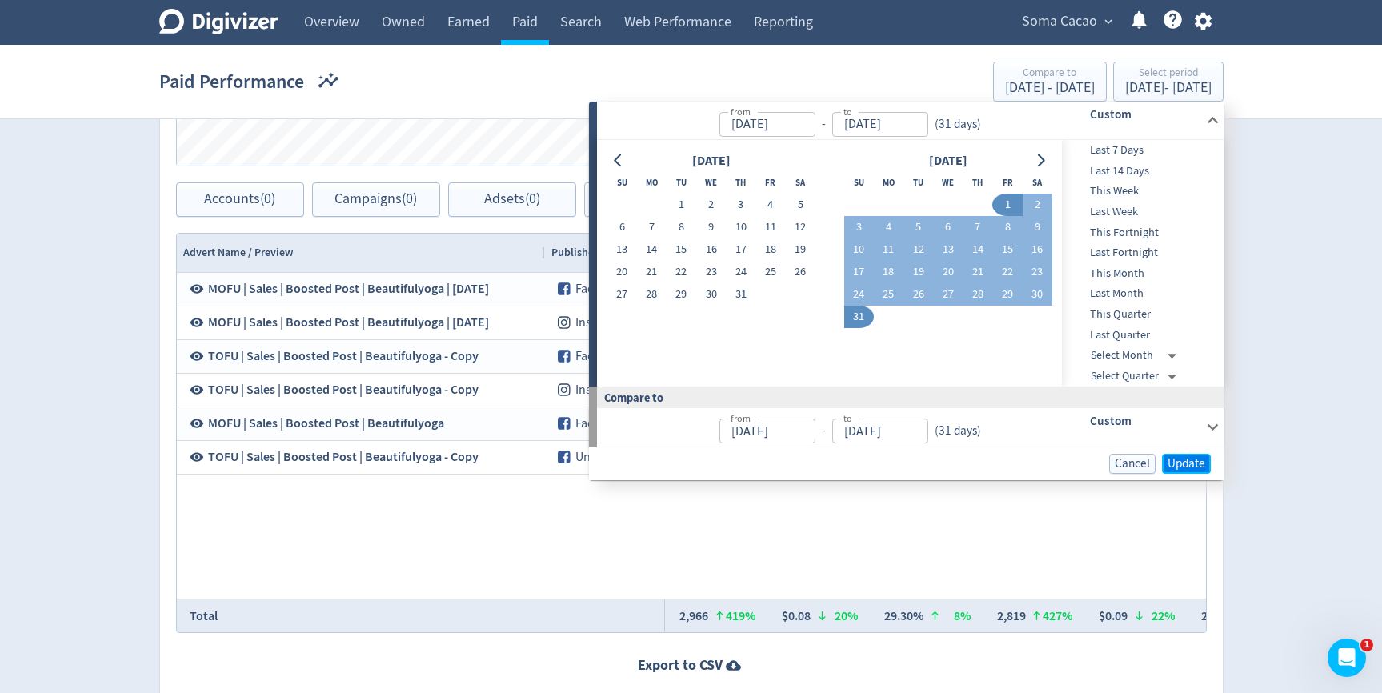
click at [1197, 458] on span "Update" at bounding box center [1186, 464] width 38 height 12
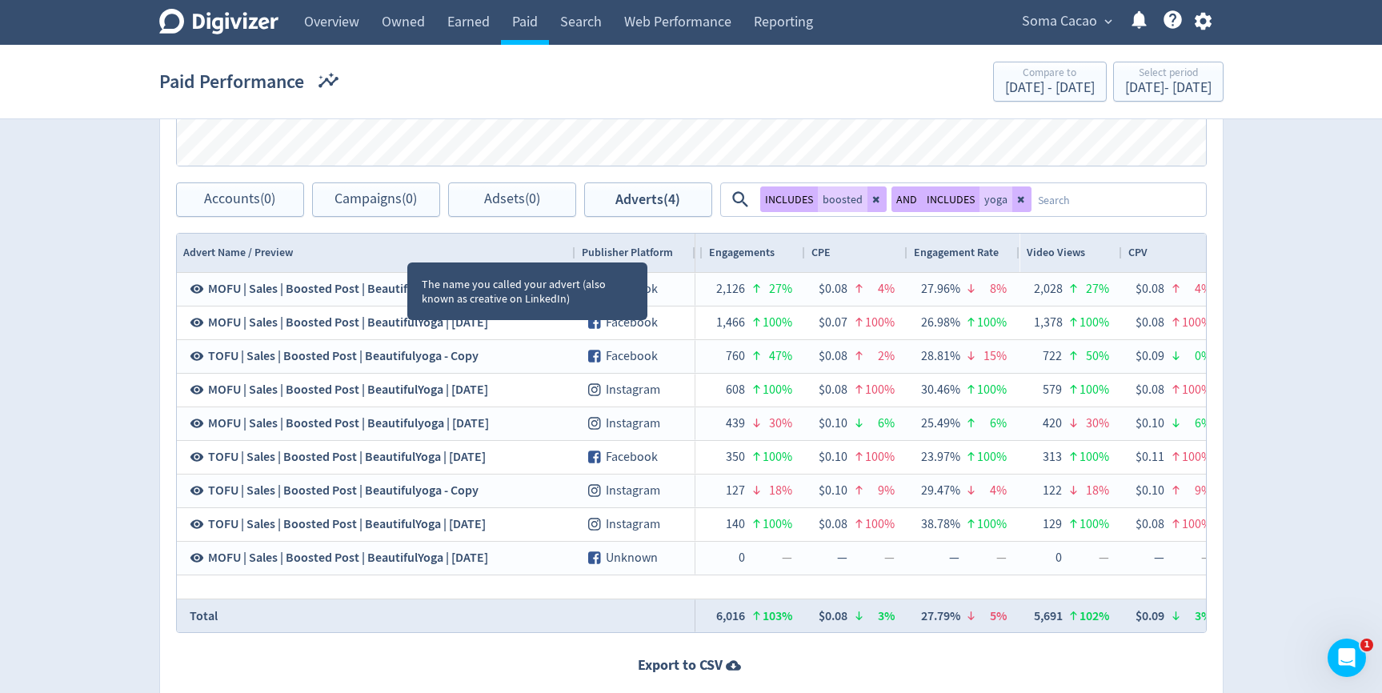
drag, startPoint x: 407, startPoint y: 248, endPoint x: 527, endPoint y: 254, distance: 120.2
click at [571, 254] on div at bounding box center [574, 253] width 6 height 38
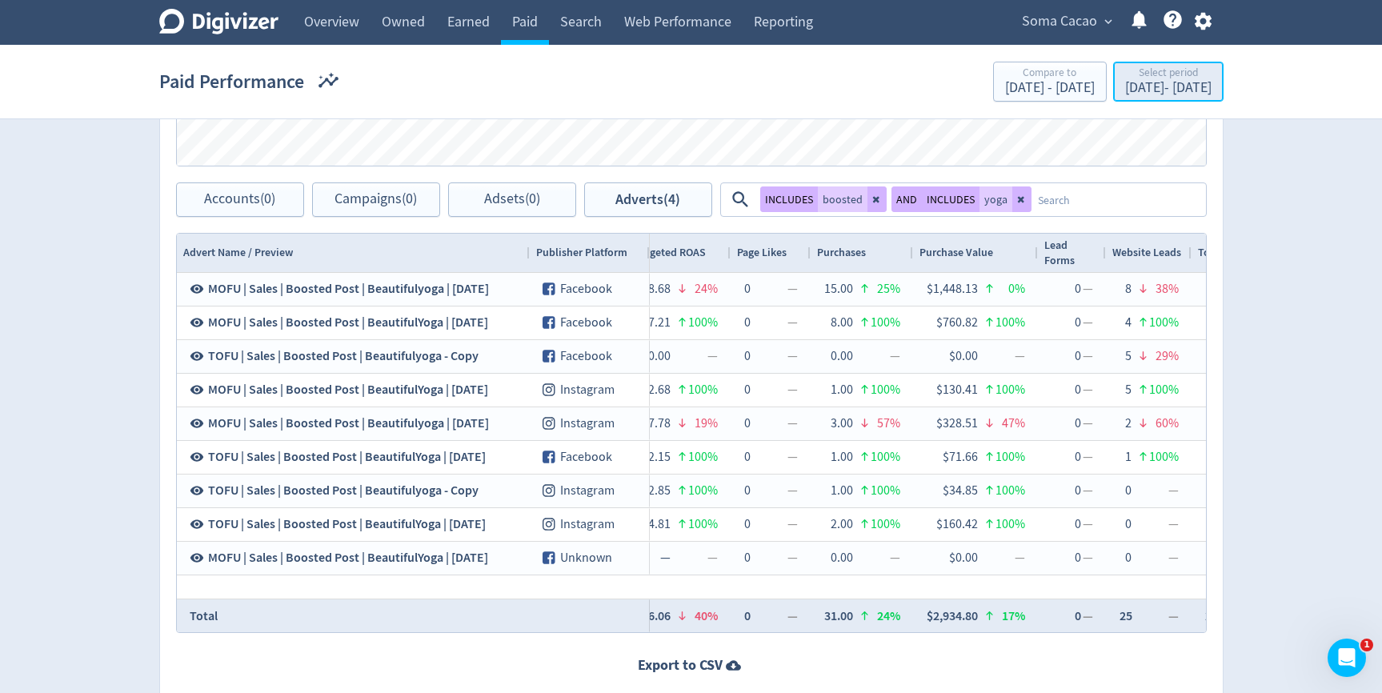
click at [1144, 76] on div "Select period" at bounding box center [1168, 74] width 86 height 14
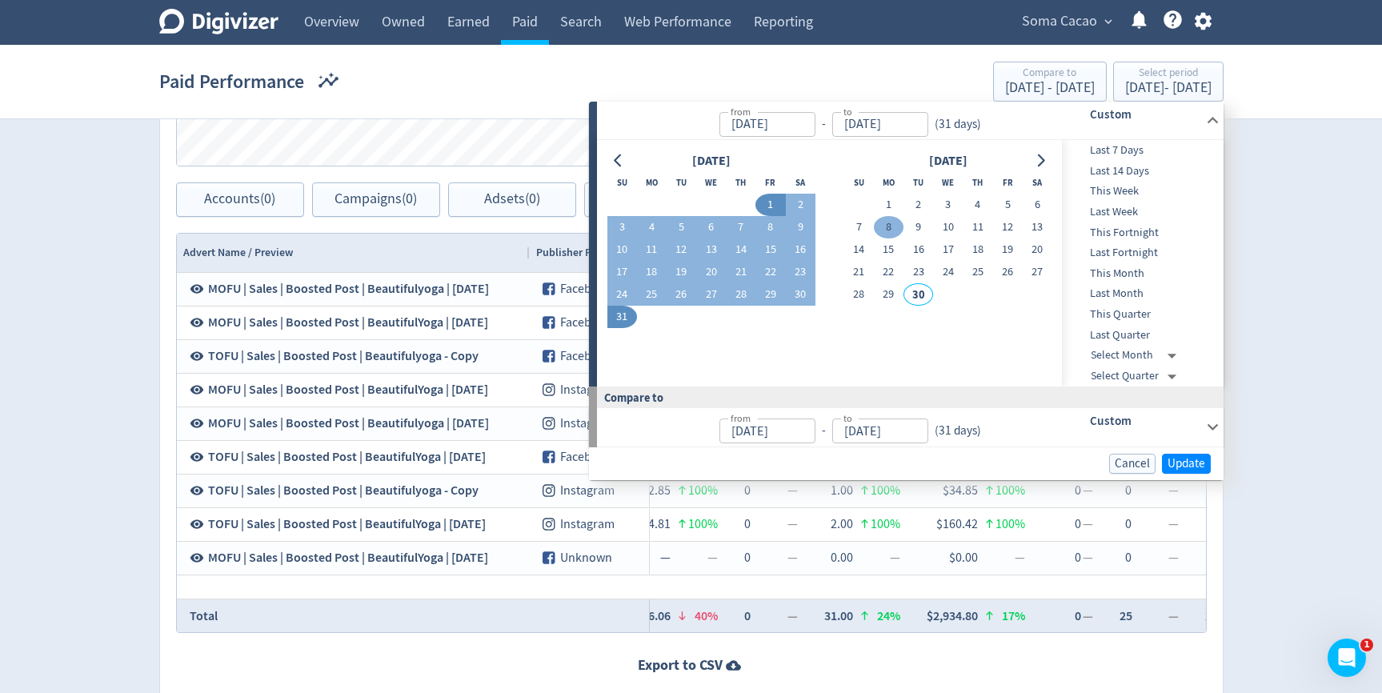
click at [889, 205] on button "1" at bounding box center [889, 205] width 30 height 22
type input "[DATE]"
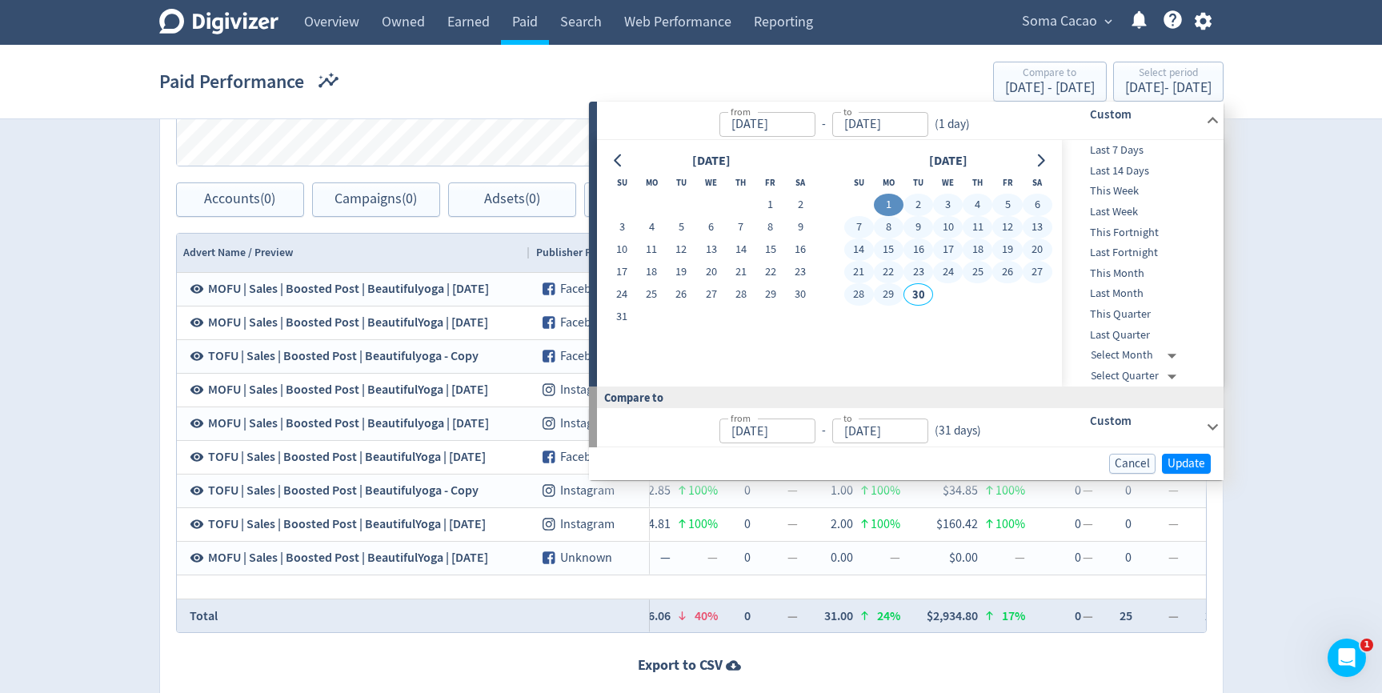
click at [891, 284] on button "29" at bounding box center [889, 294] width 30 height 22
type input "[DATE]"
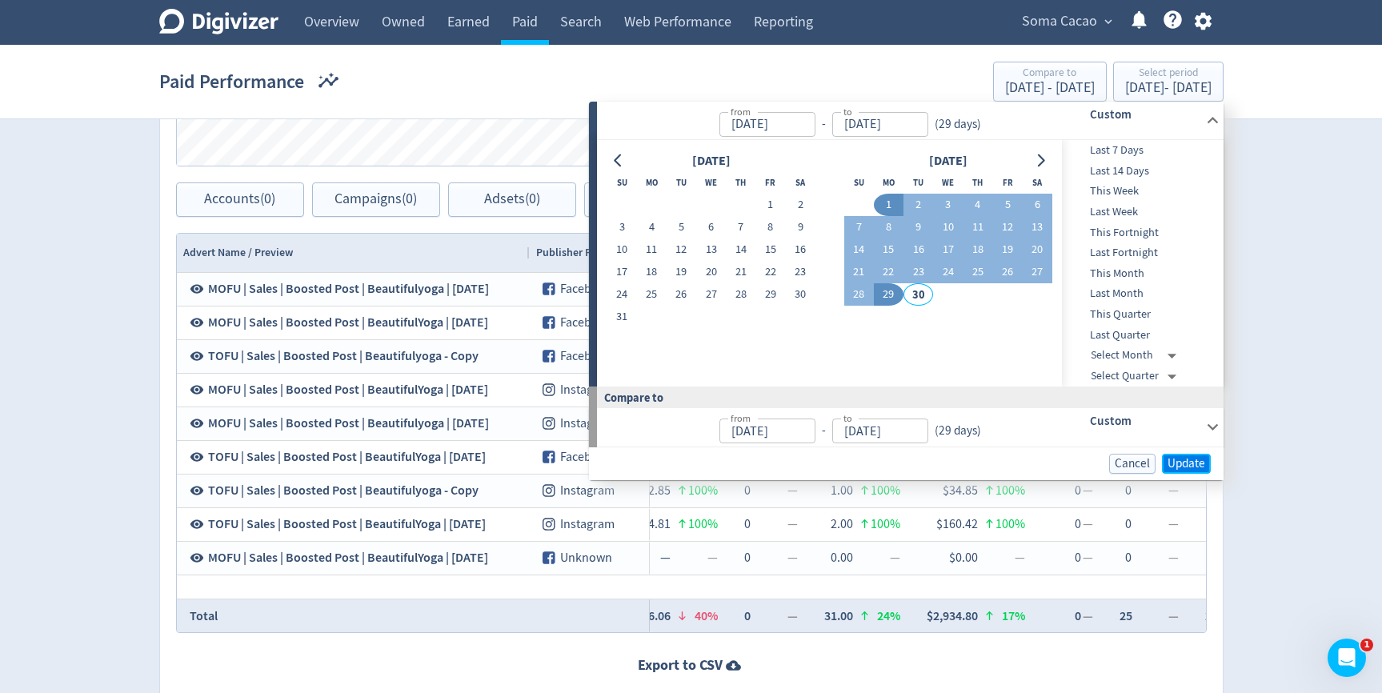
click at [1180, 461] on span "Update" at bounding box center [1186, 464] width 38 height 12
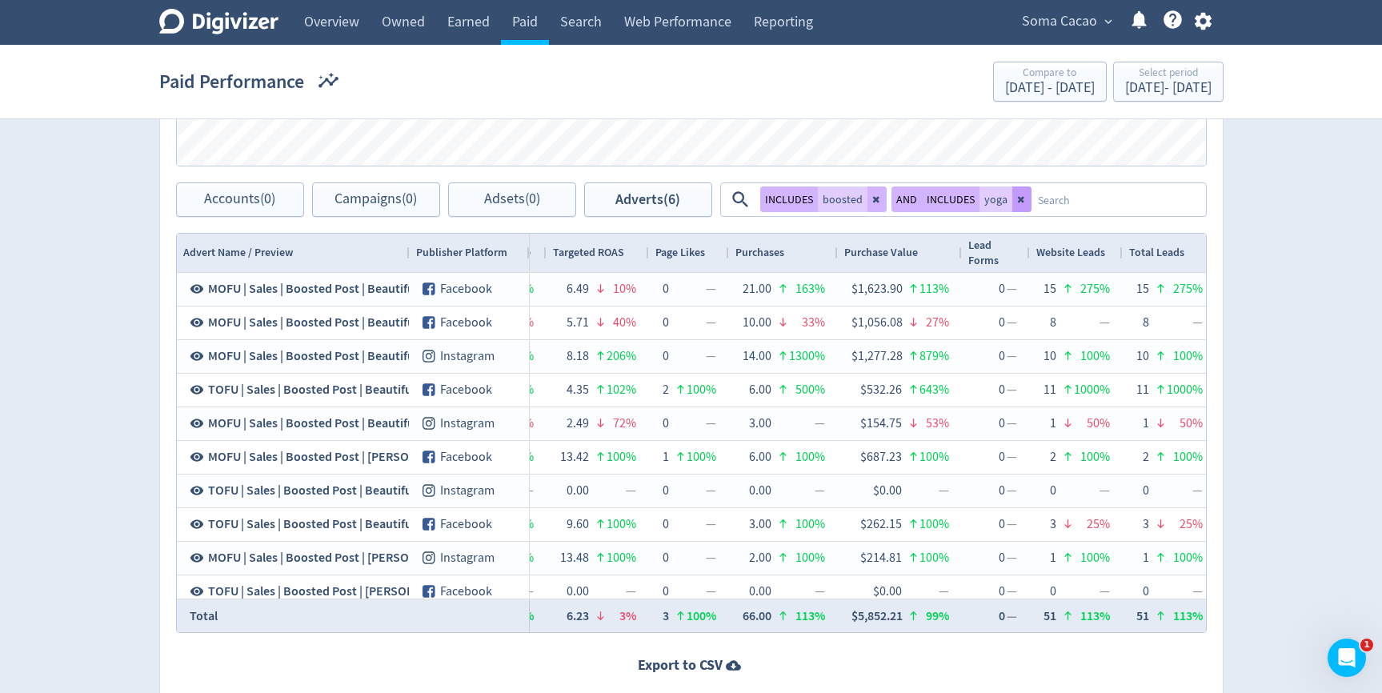
click at [1019, 198] on icon at bounding box center [1022, 199] width 10 height 10
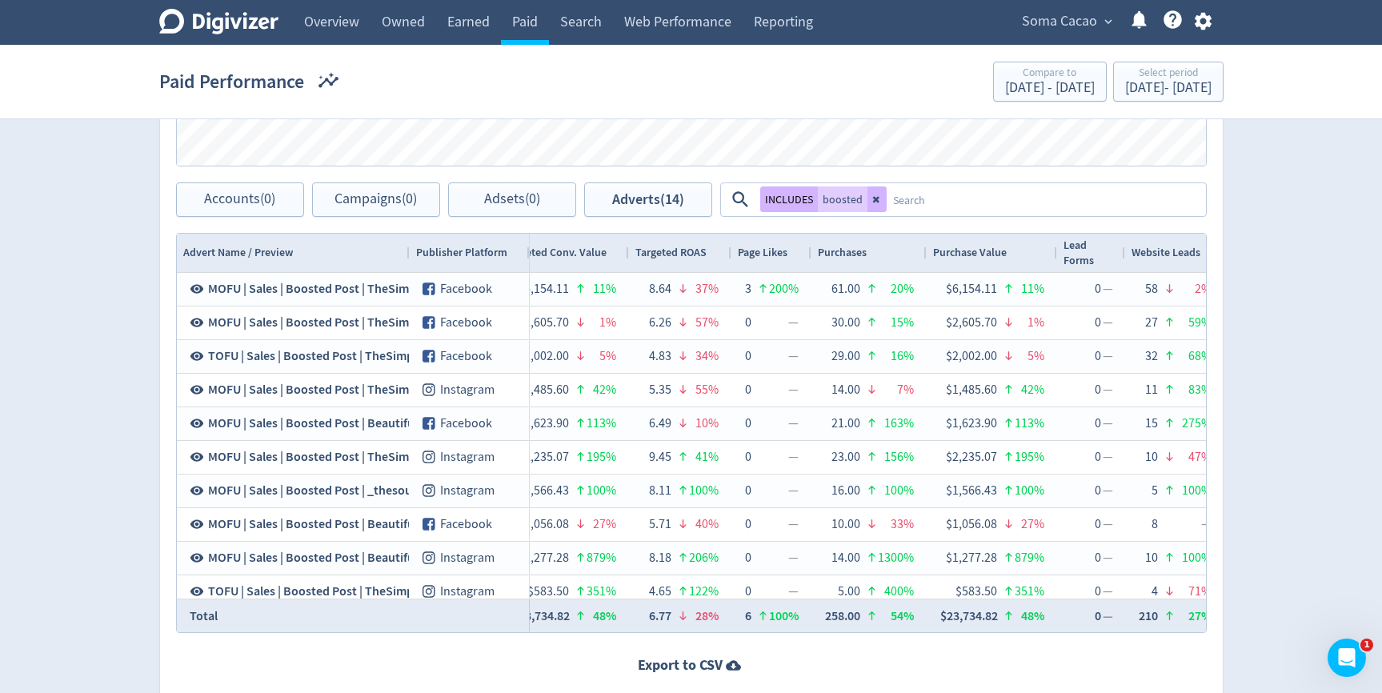
click at [1023, 198] on textarea at bounding box center [1046, 200] width 318 height 30
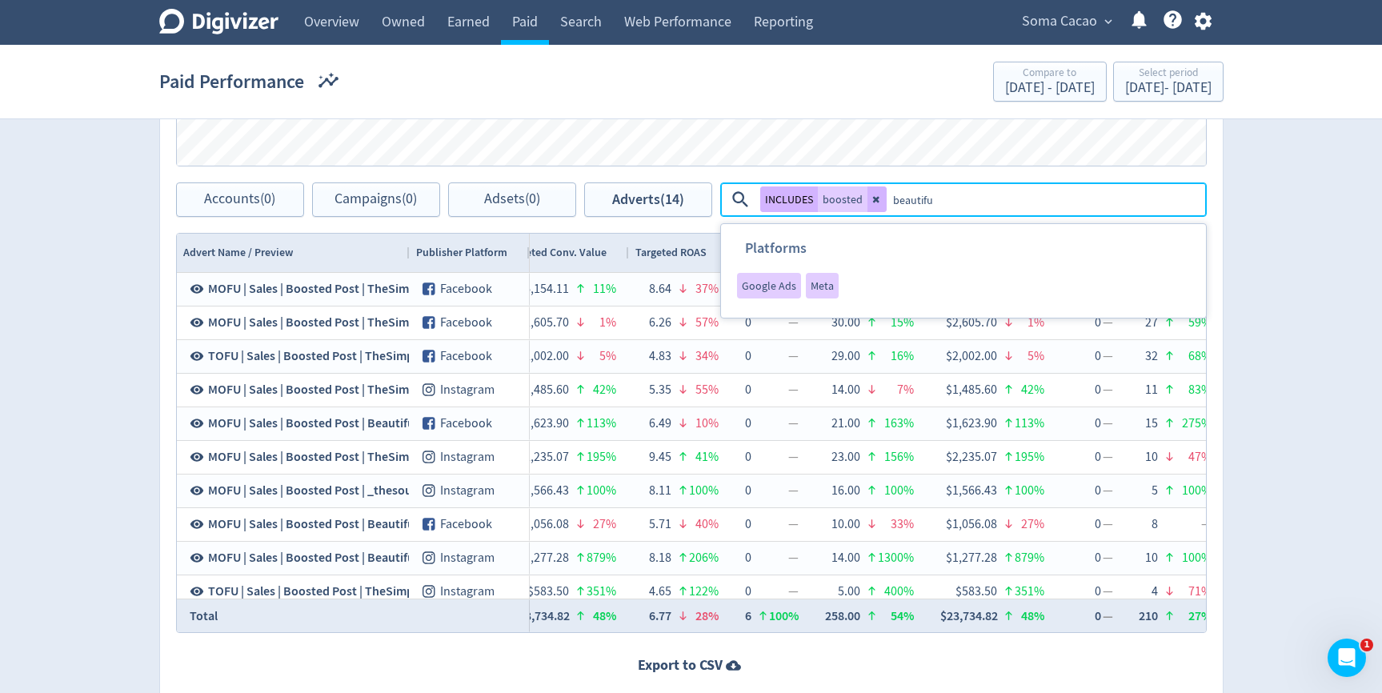
type textarea "beautiful"
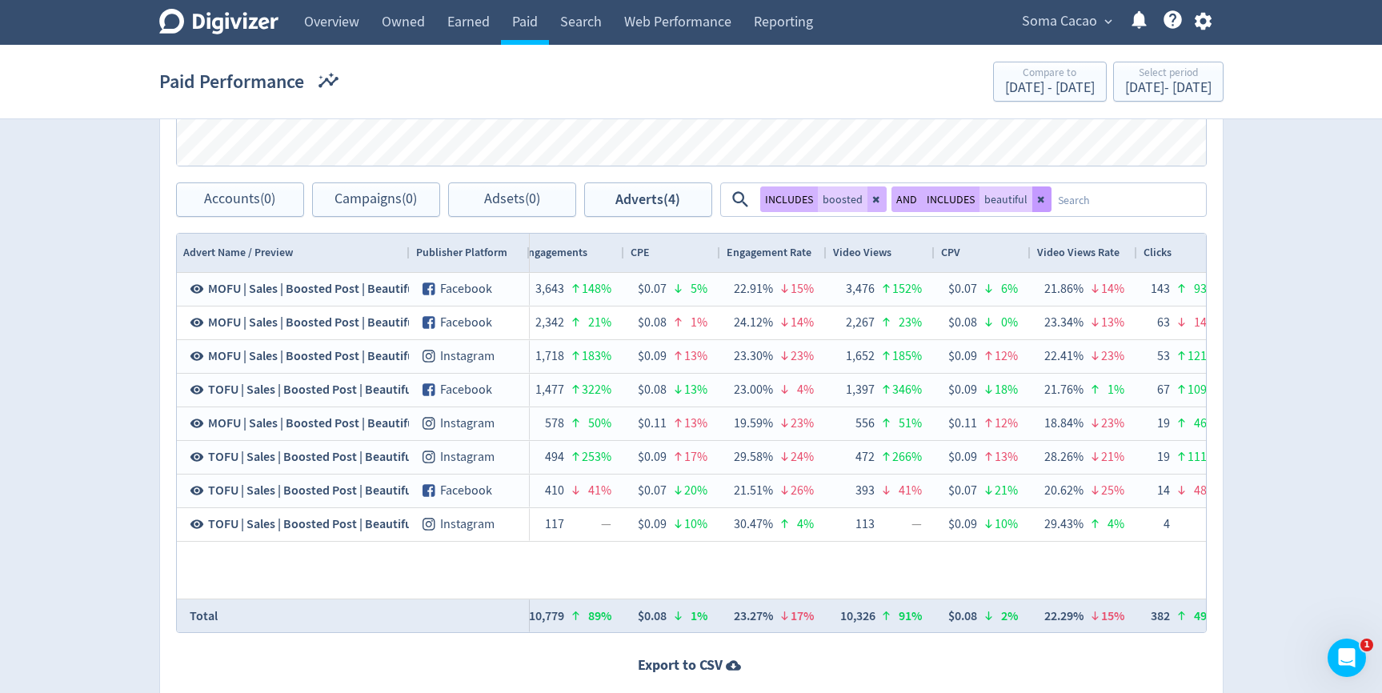
click at [1037, 195] on icon at bounding box center [1042, 199] width 10 height 10
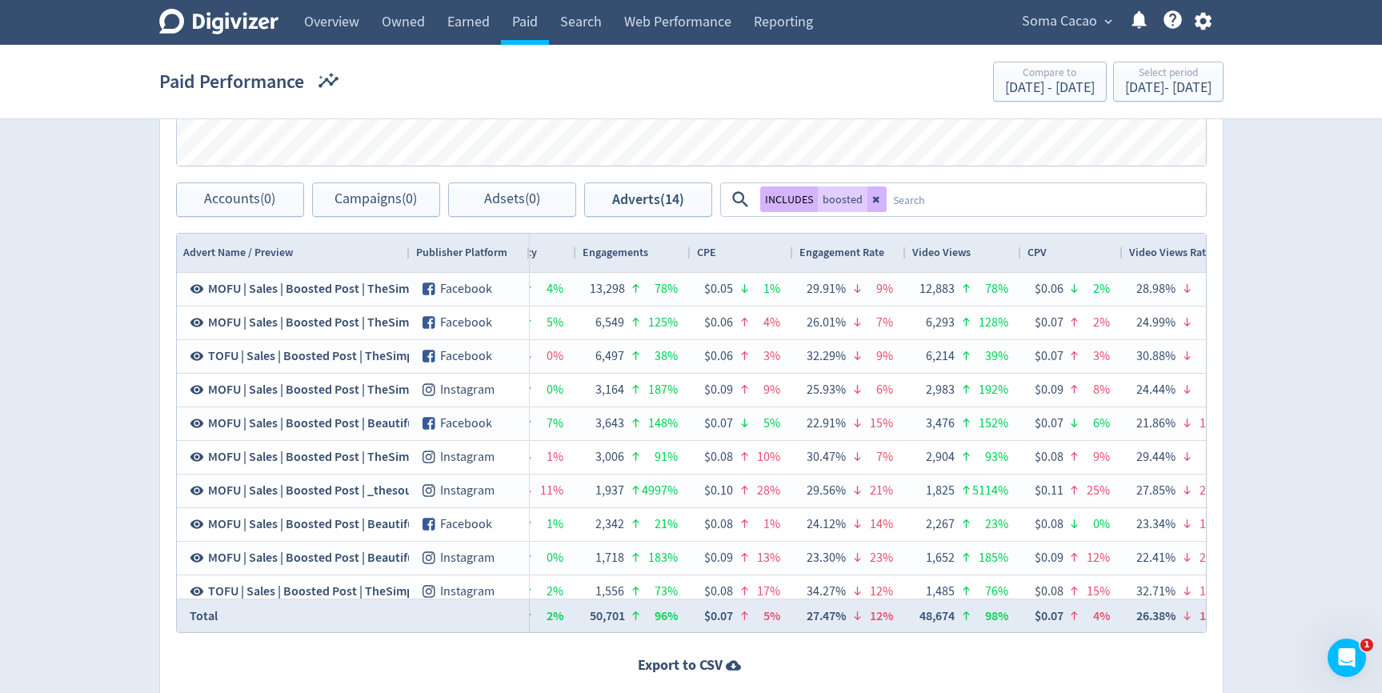
click at [1037, 201] on textarea at bounding box center [1046, 200] width 318 height 30
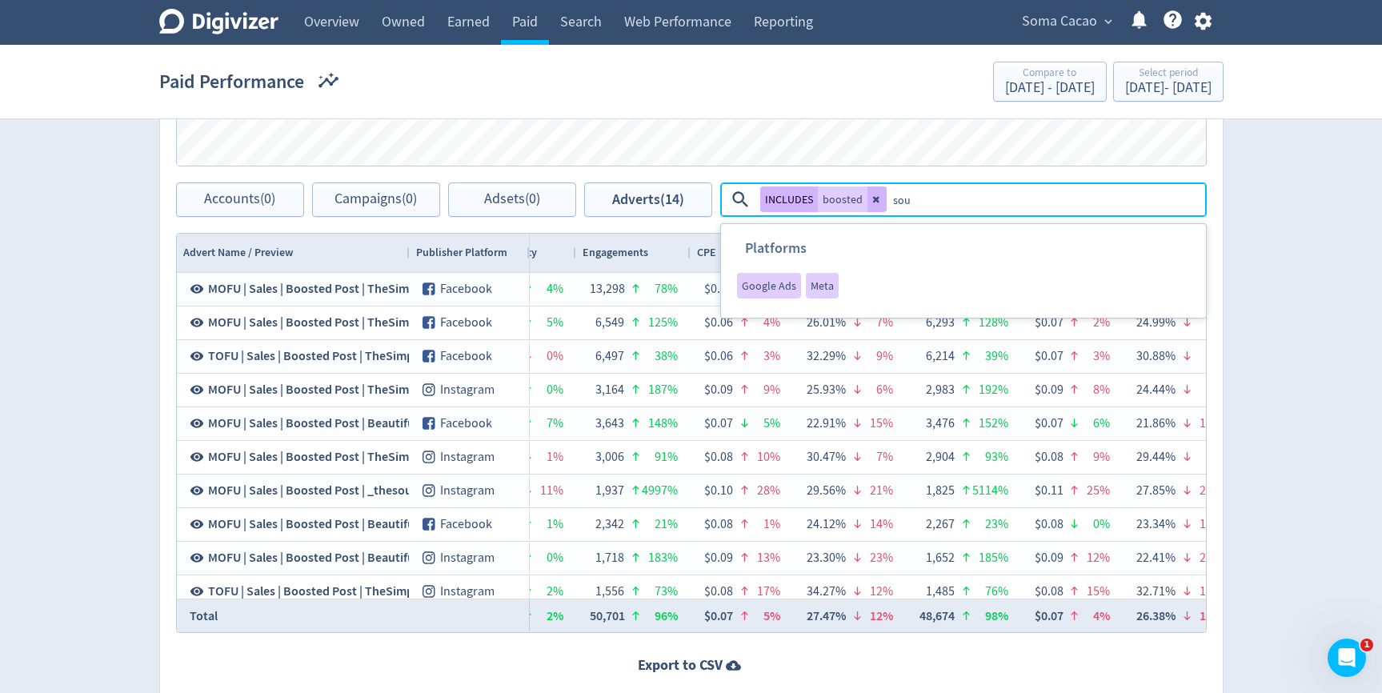
type textarea "soul"
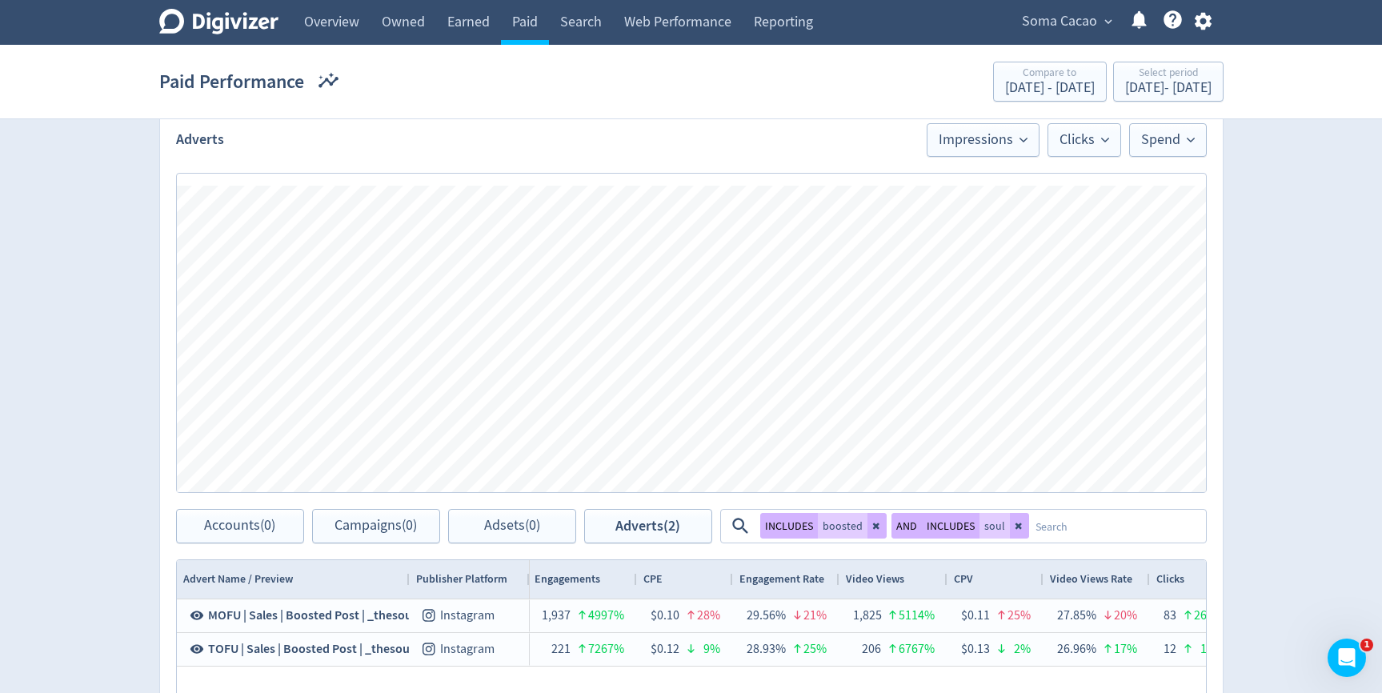
scroll to position [443, 0]
click at [1118, 97] on div "Select period [DATE] - [DATE]" at bounding box center [1168, 82] width 101 height 33
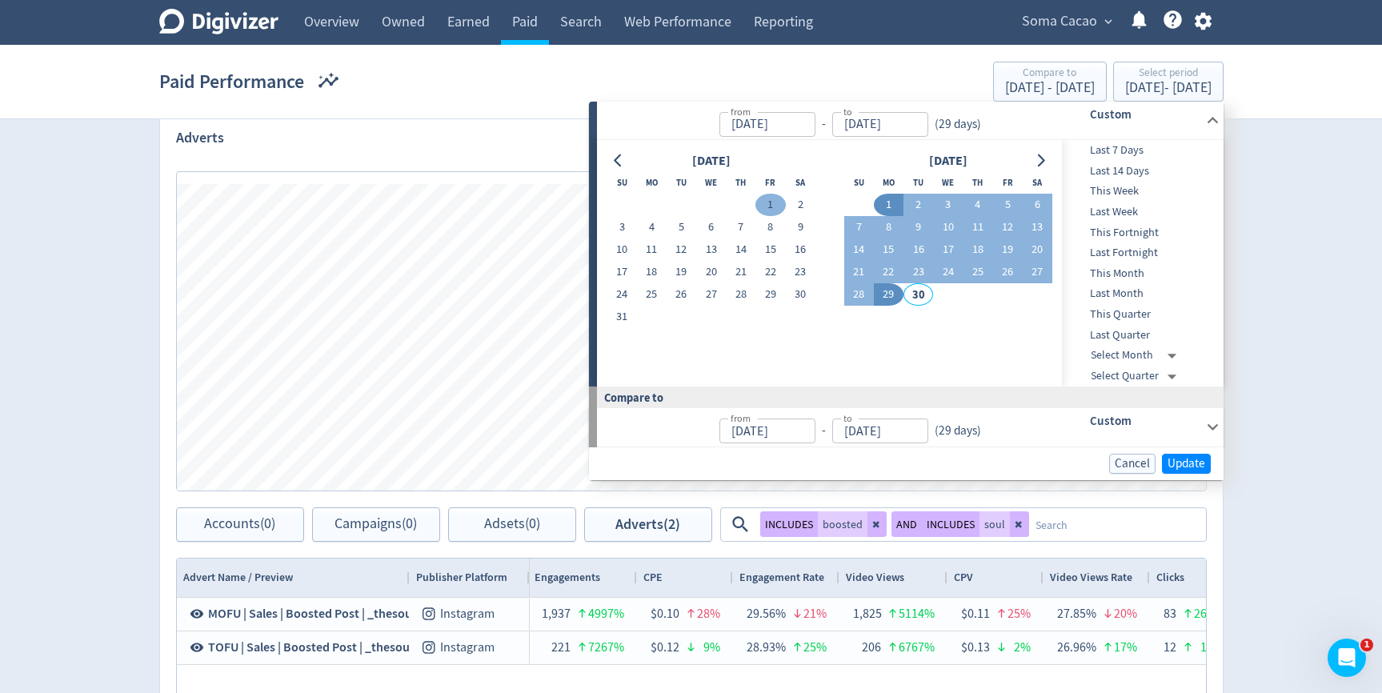
click at [770, 208] on button "1" at bounding box center [770, 205] width 30 height 22
type input "[DATE]"
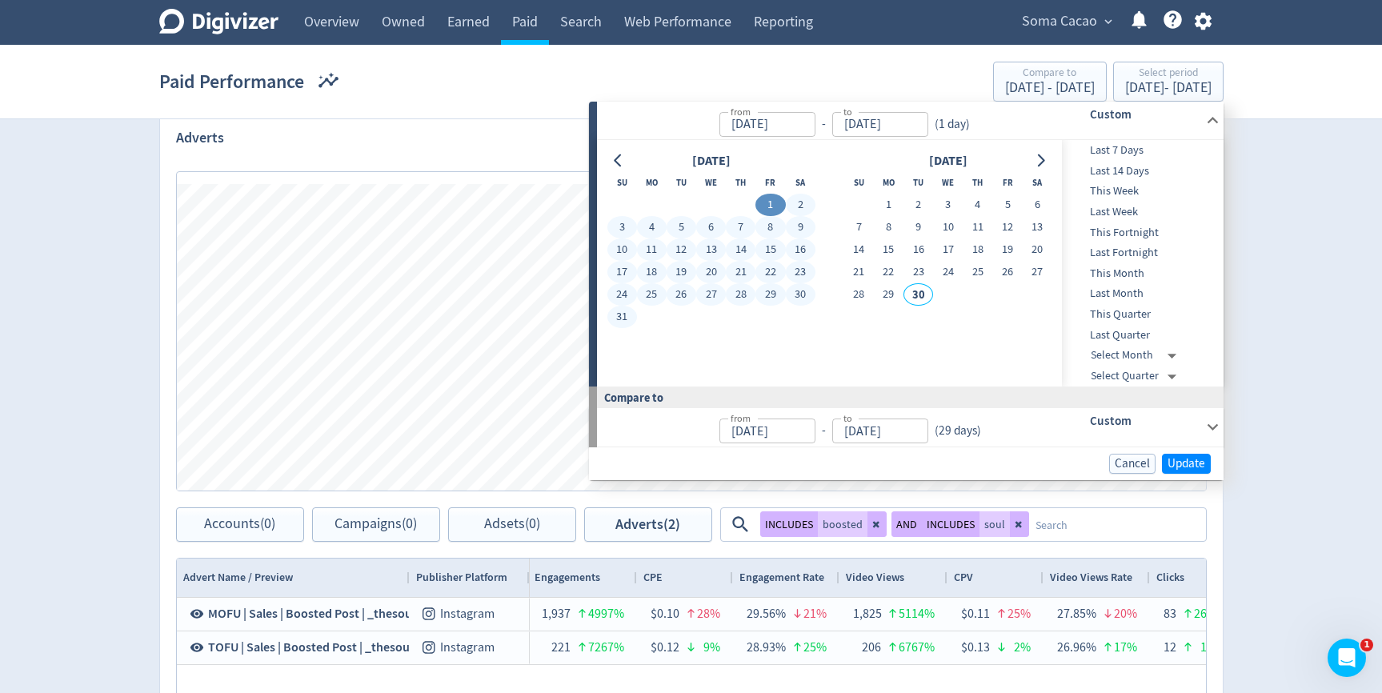
click at [619, 319] on button "31" at bounding box center [622, 317] width 30 height 22
type input "[DATE]"
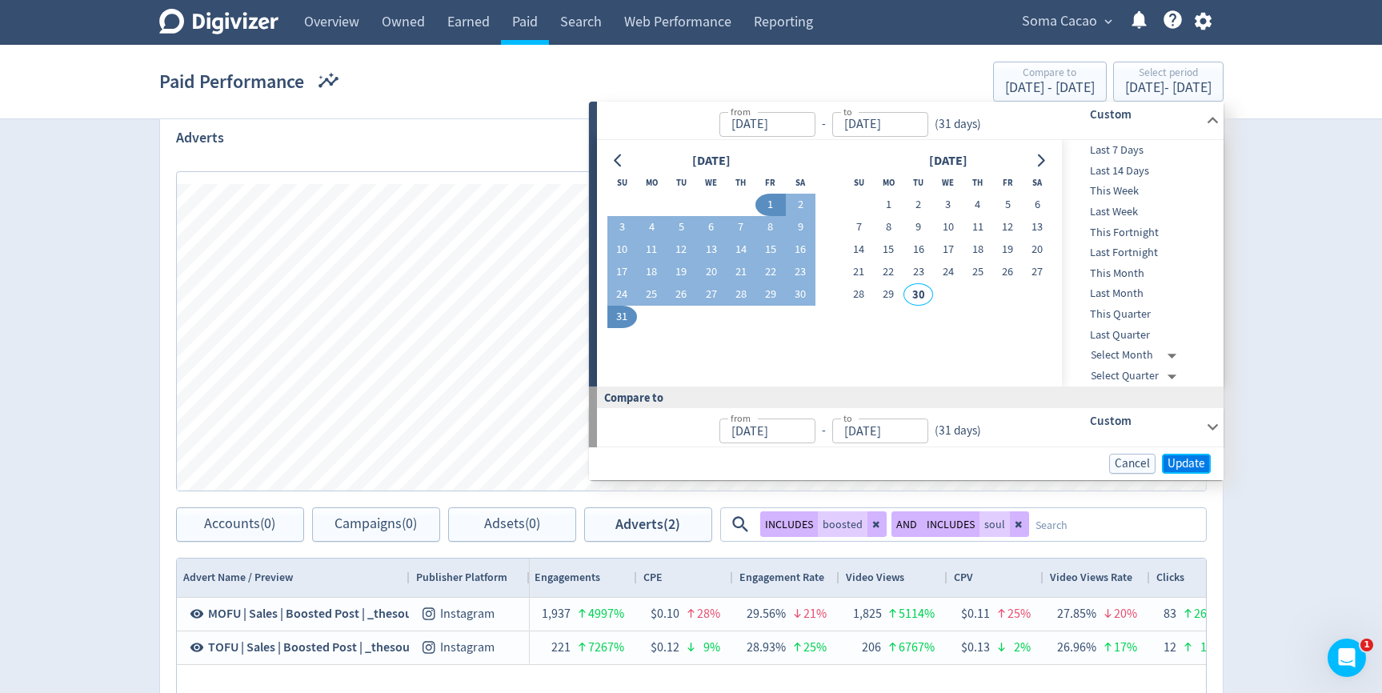
click at [1180, 462] on span "Update" at bounding box center [1186, 464] width 38 height 12
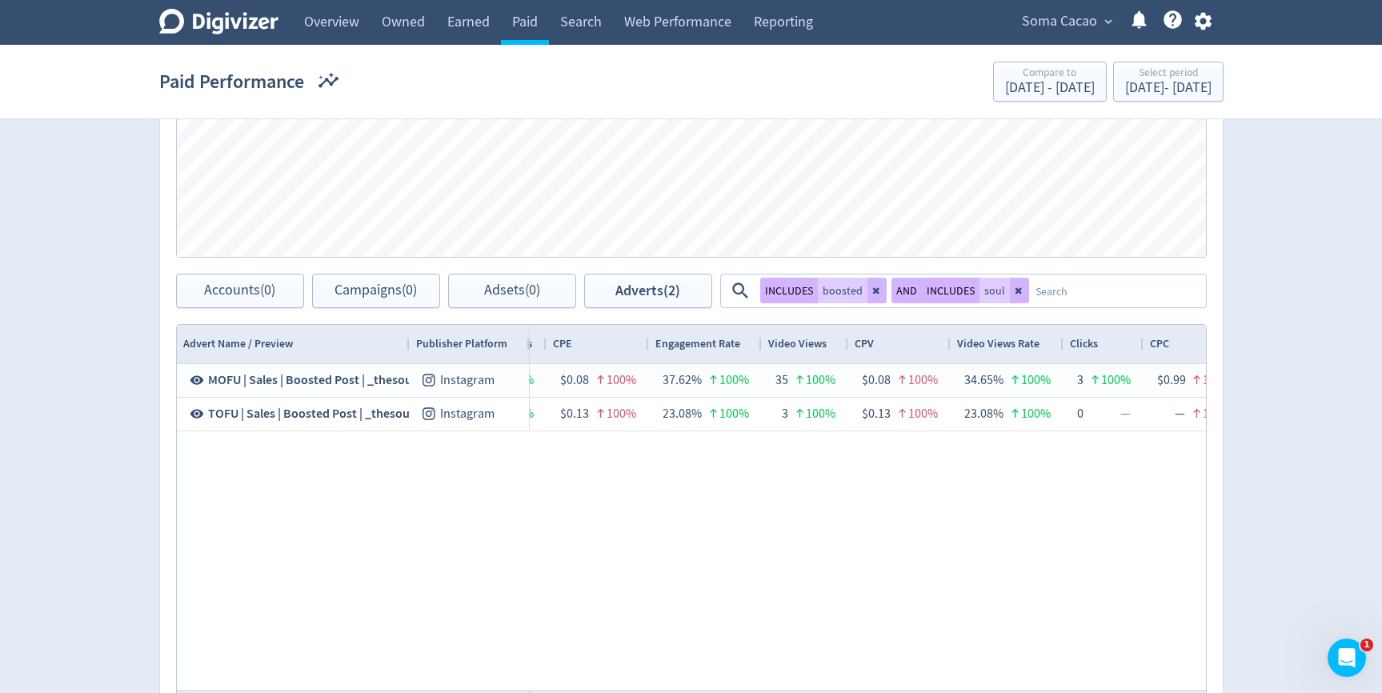
scroll to position [0, 0]
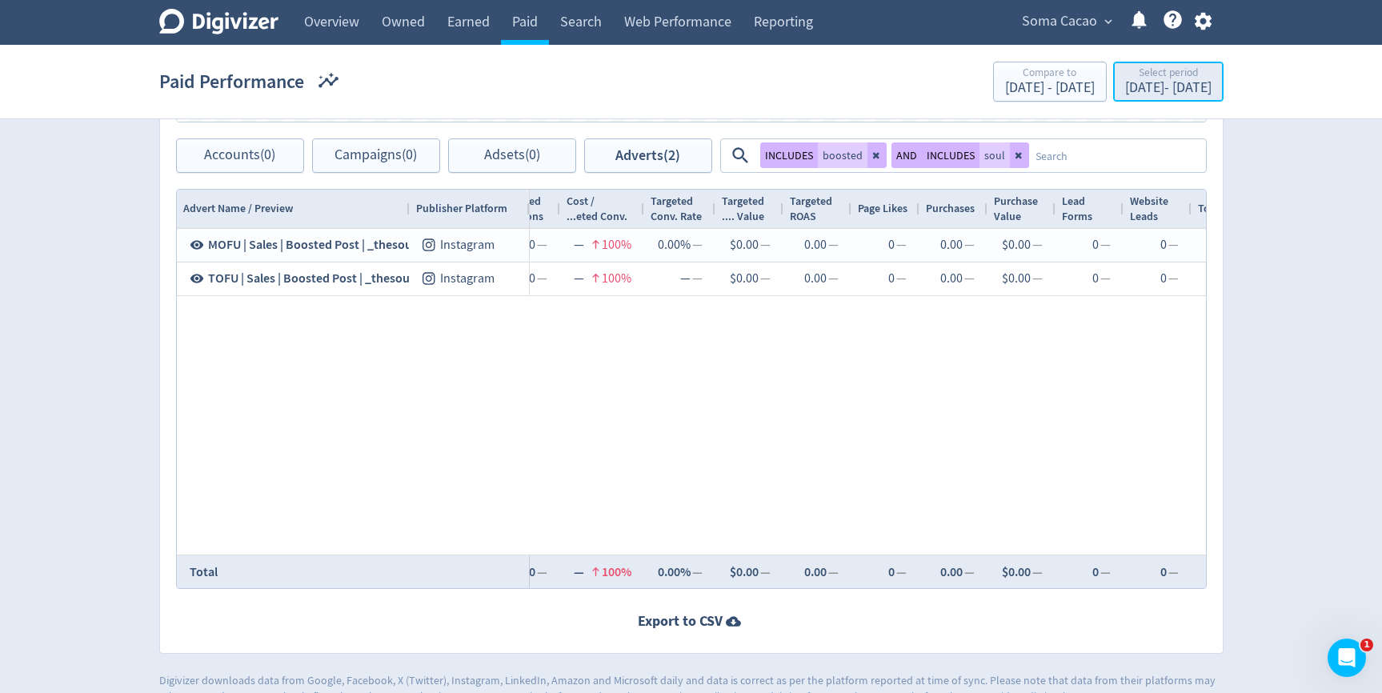
click at [1139, 82] on div "[DATE] - [DATE]" at bounding box center [1168, 88] width 86 height 14
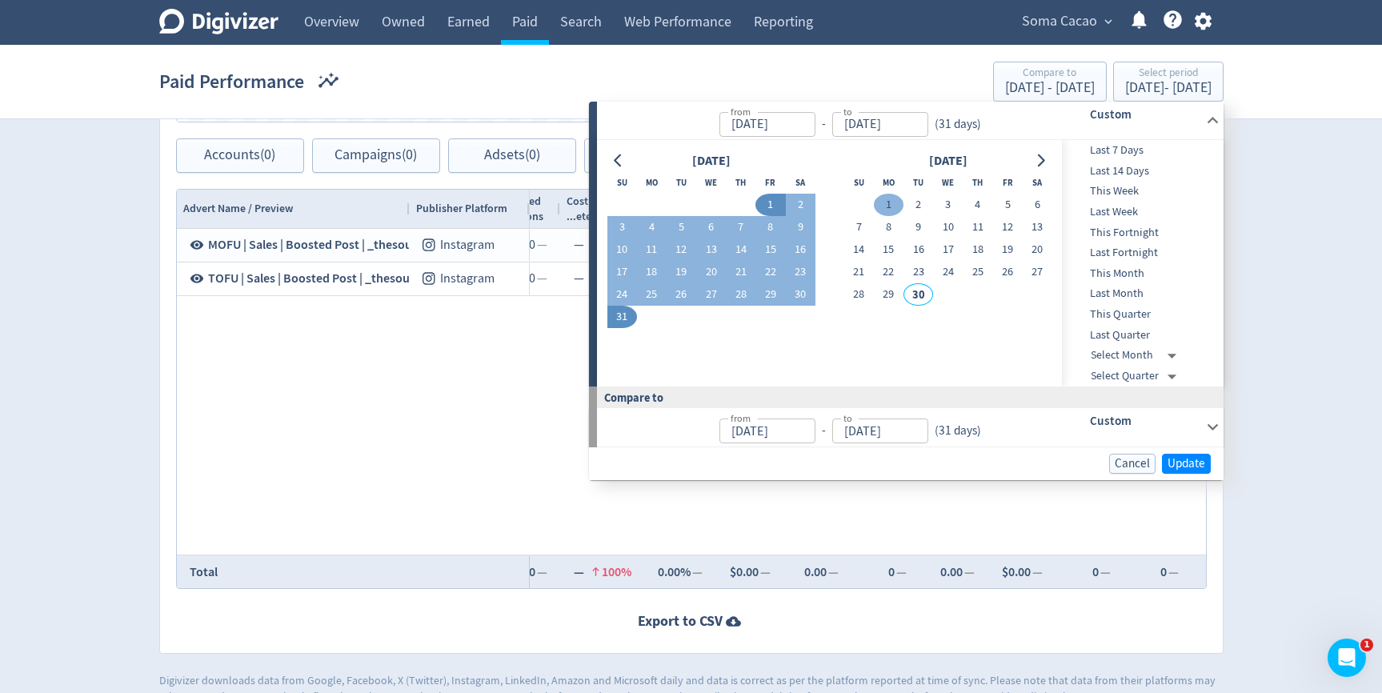
click at [883, 207] on button "1" at bounding box center [889, 205] width 30 height 22
type input "[DATE]"
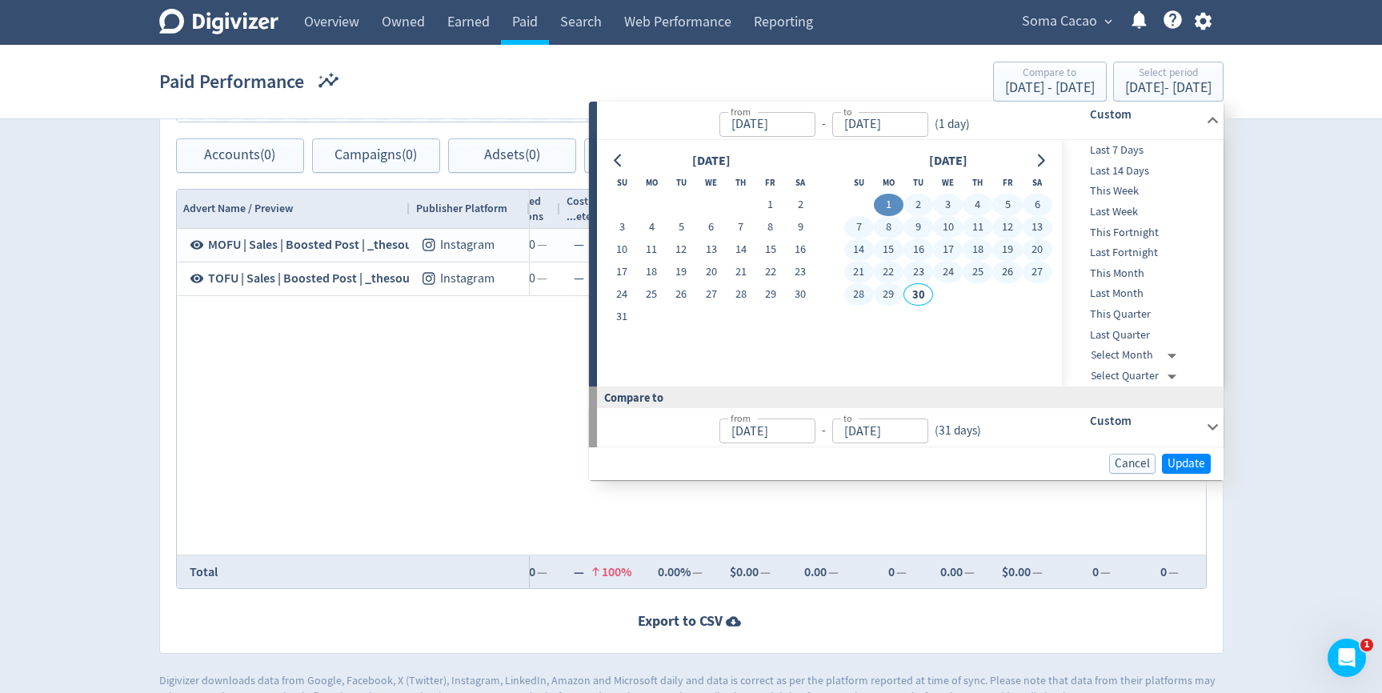
click at [883, 289] on button "29" at bounding box center [889, 294] width 30 height 22
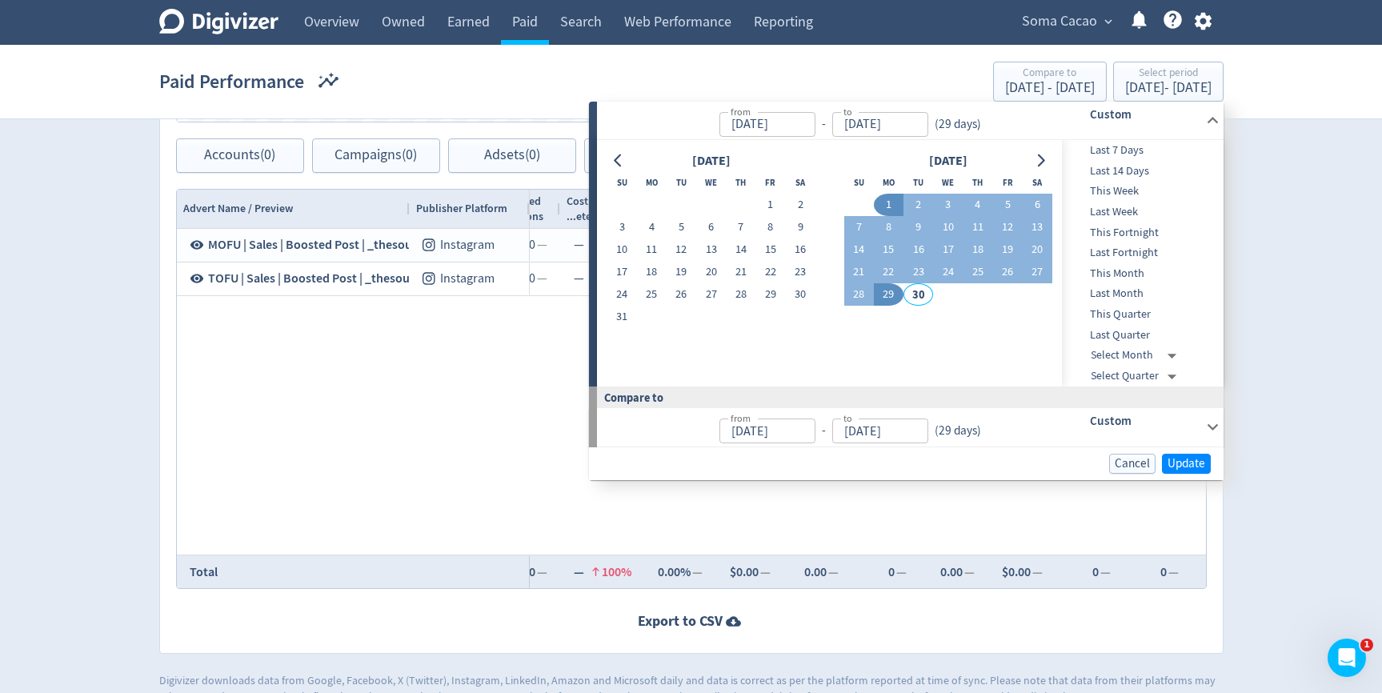
type input "[DATE]"
click at [1171, 467] on span "Update" at bounding box center [1186, 464] width 38 height 12
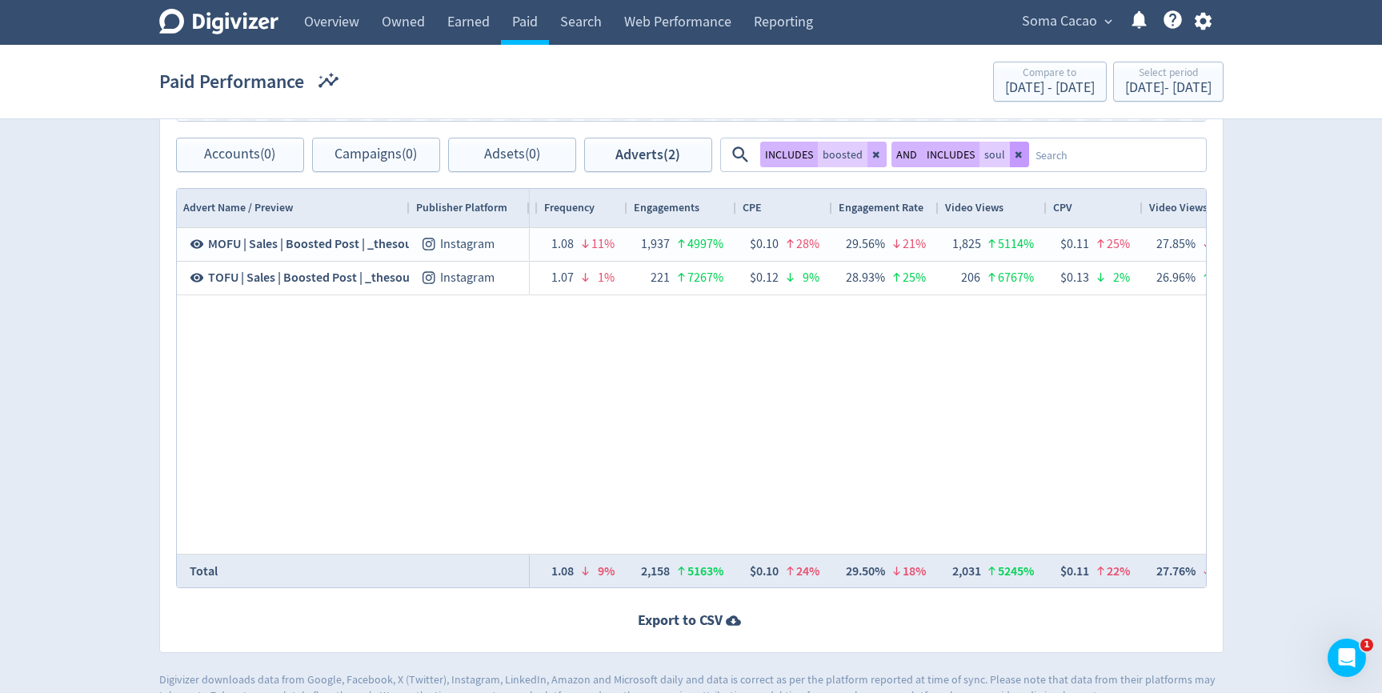
click at [1019, 158] on icon at bounding box center [1020, 155] width 10 height 10
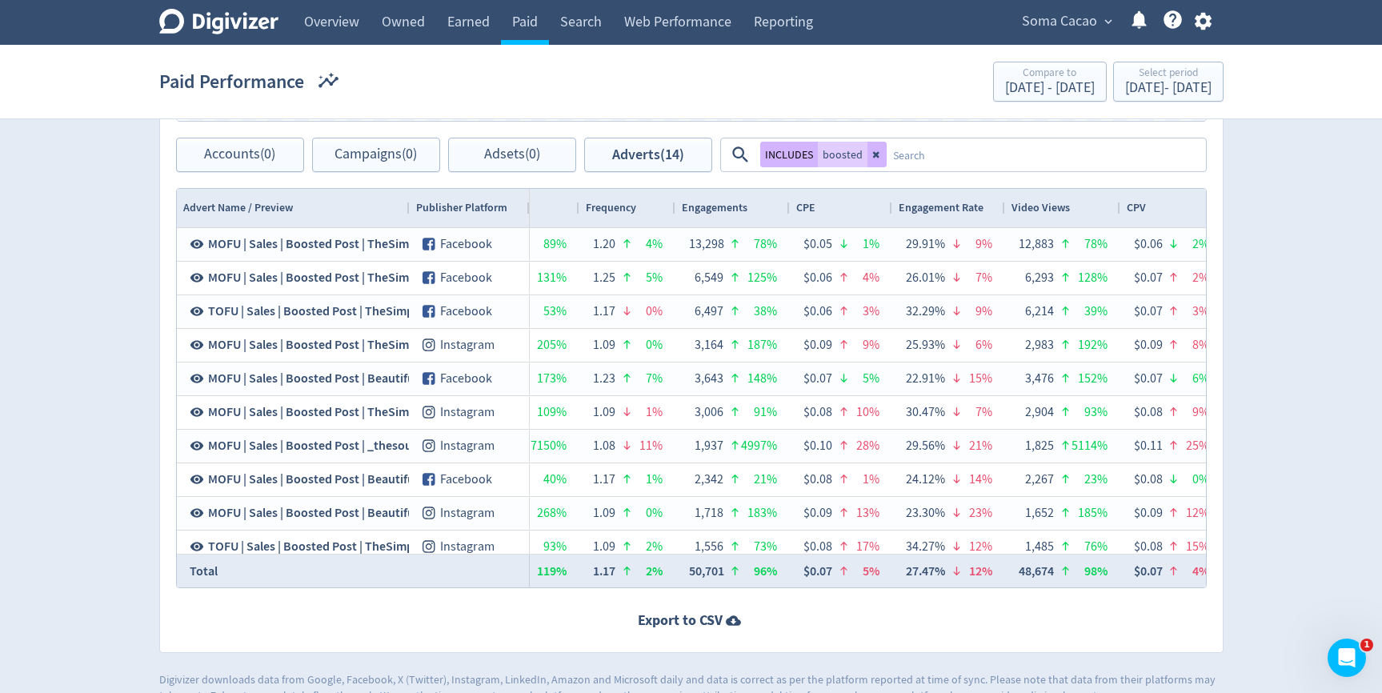
click at [1020, 158] on textarea at bounding box center [1046, 155] width 318 height 30
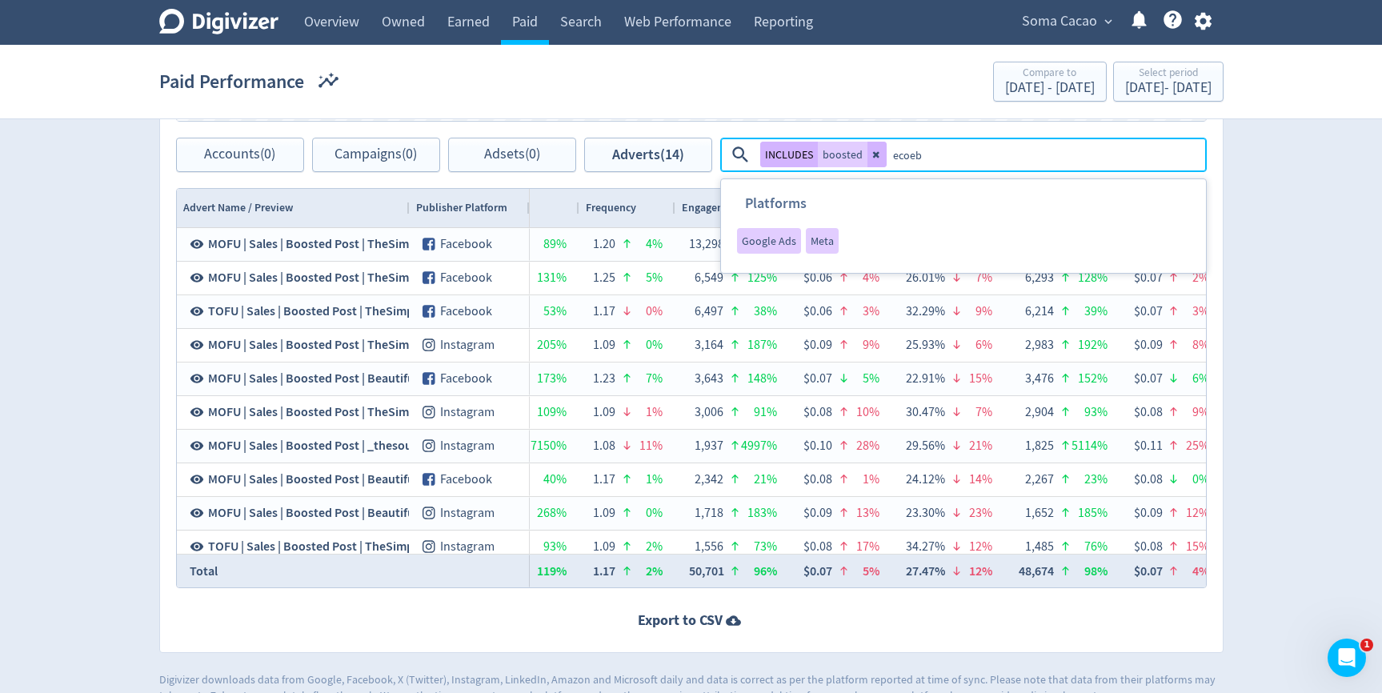
type textarea "ecoebs"
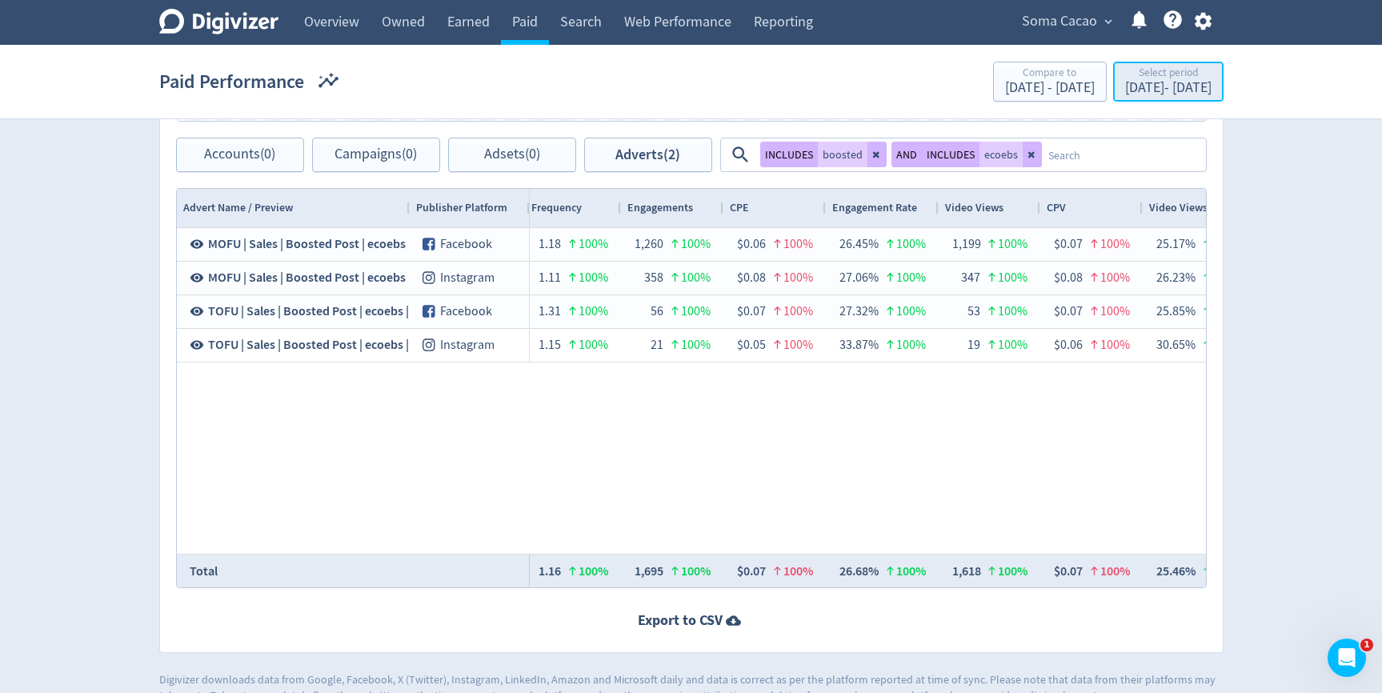
click at [1125, 95] on div "[DATE] - [DATE]" at bounding box center [1168, 88] width 86 height 14
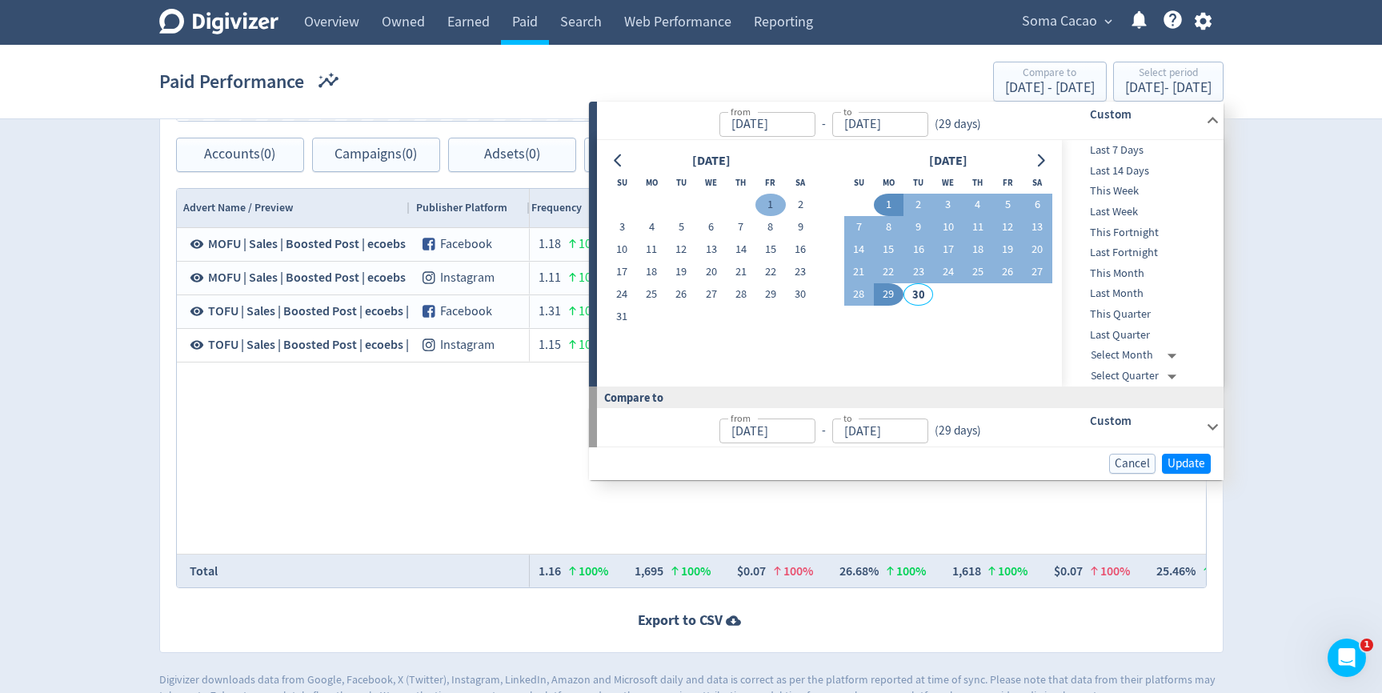
click at [770, 203] on button "1" at bounding box center [770, 205] width 30 height 22
type input "[DATE]"
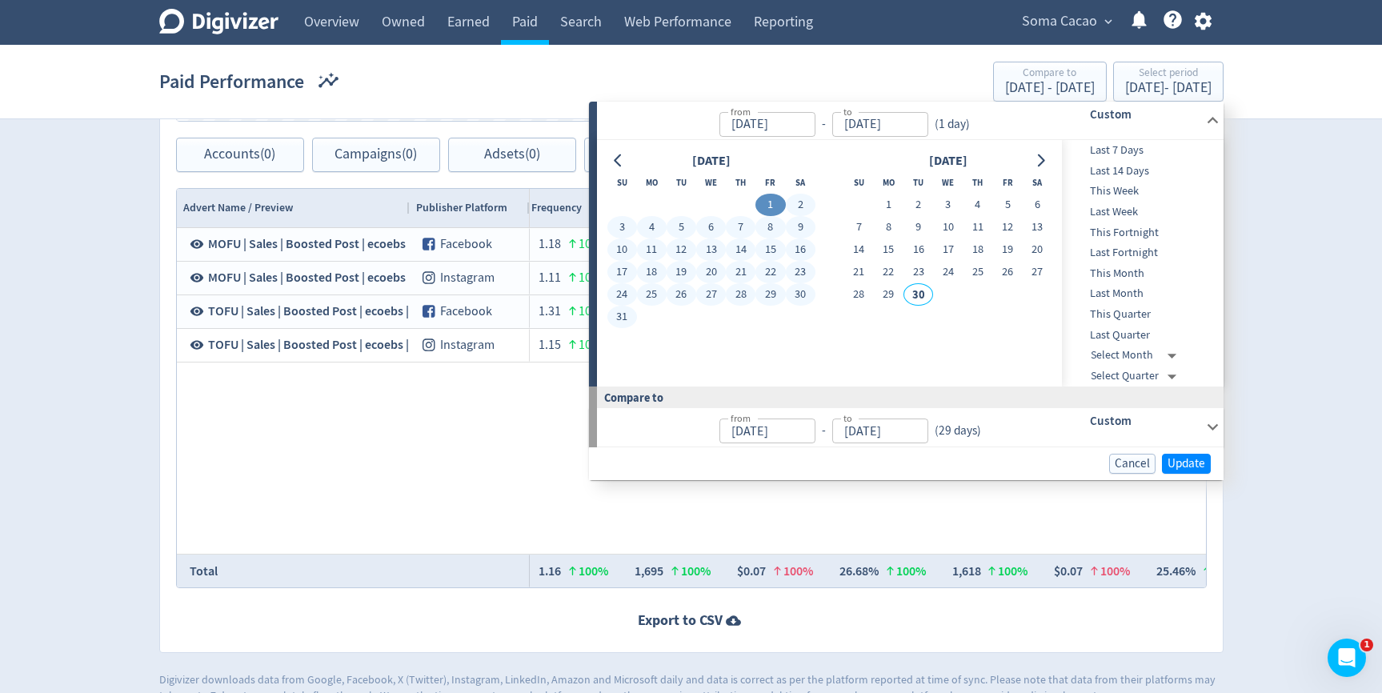
click at [623, 321] on button "31" at bounding box center [622, 317] width 30 height 22
type input "[DATE]"
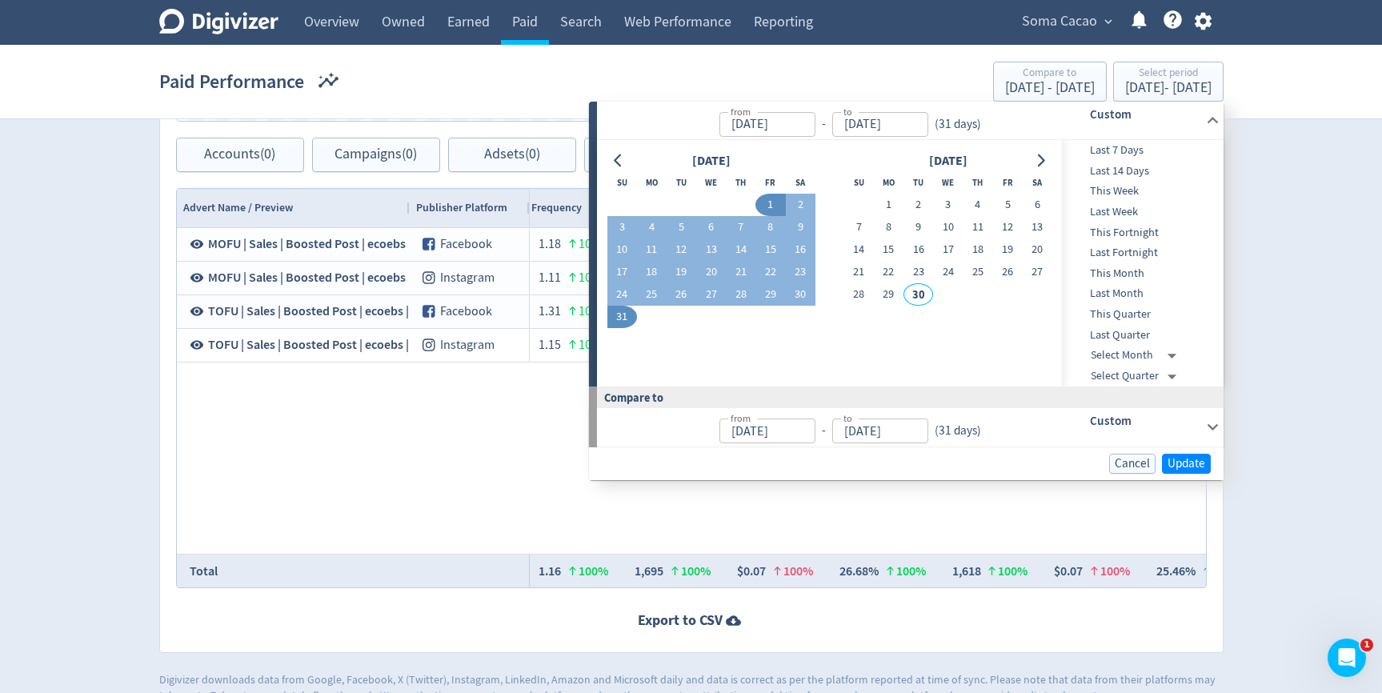
click at [1183, 475] on div "Cancel Update" at bounding box center [906, 463] width 635 height 33
click at [1187, 466] on span "Update" at bounding box center [1186, 464] width 38 height 12
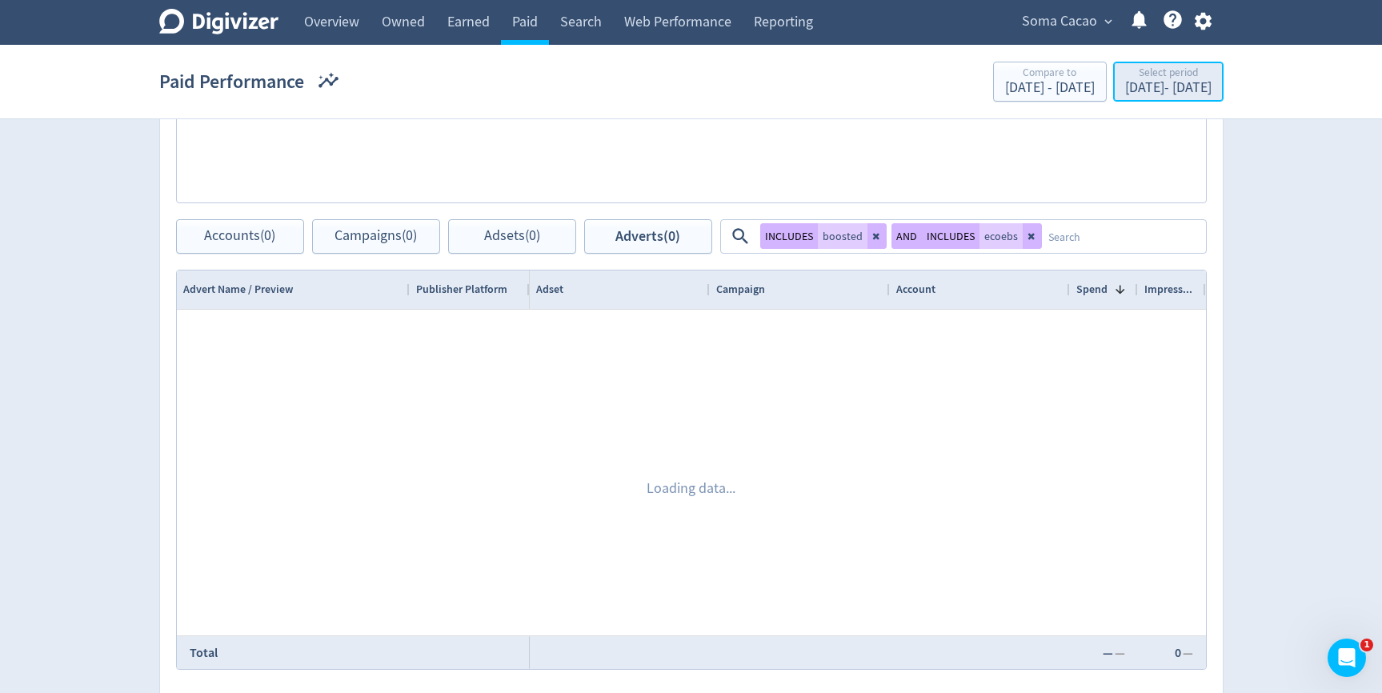
click at [1125, 91] on div "[DATE] - [DATE]" at bounding box center [1168, 88] width 86 height 14
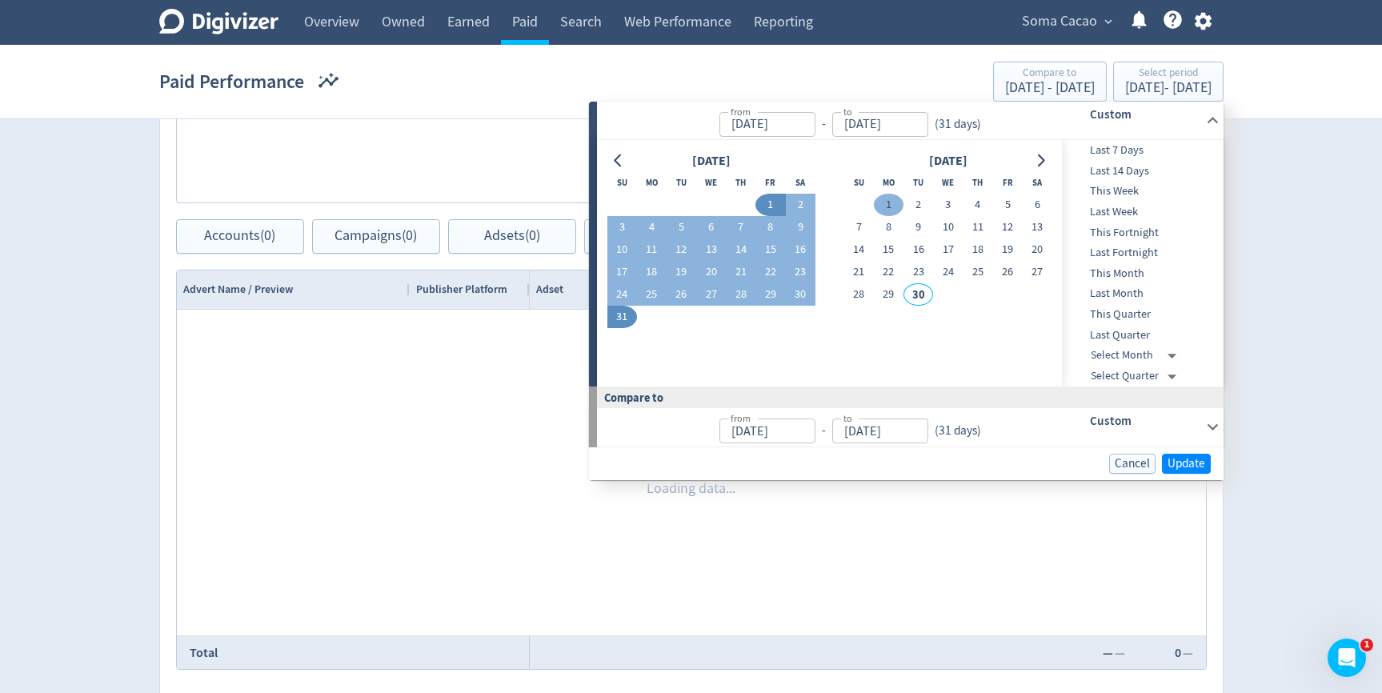
click at [892, 196] on button "1" at bounding box center [889, 205] width 30 height 22
type input "[DATE]"
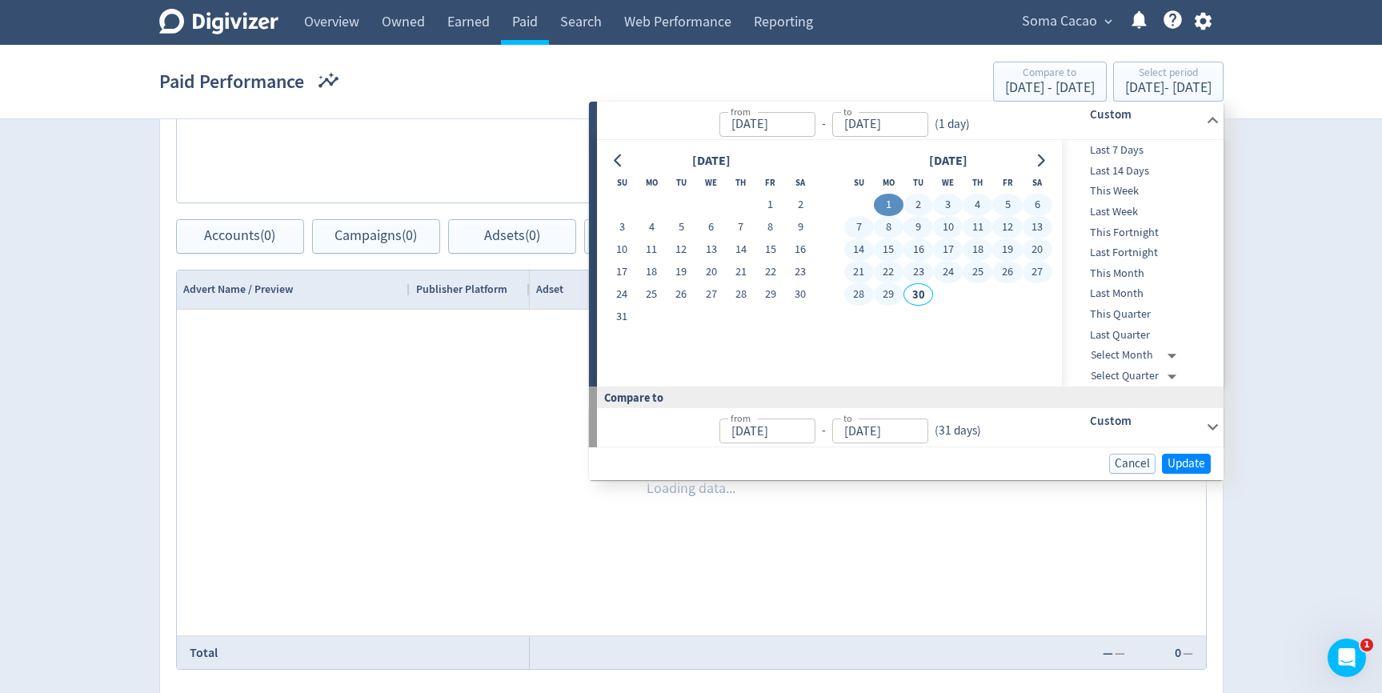
click at [898, 287] on button "29" at bounding box center [889, 294] width 30 height 22
type input "[DATE]"
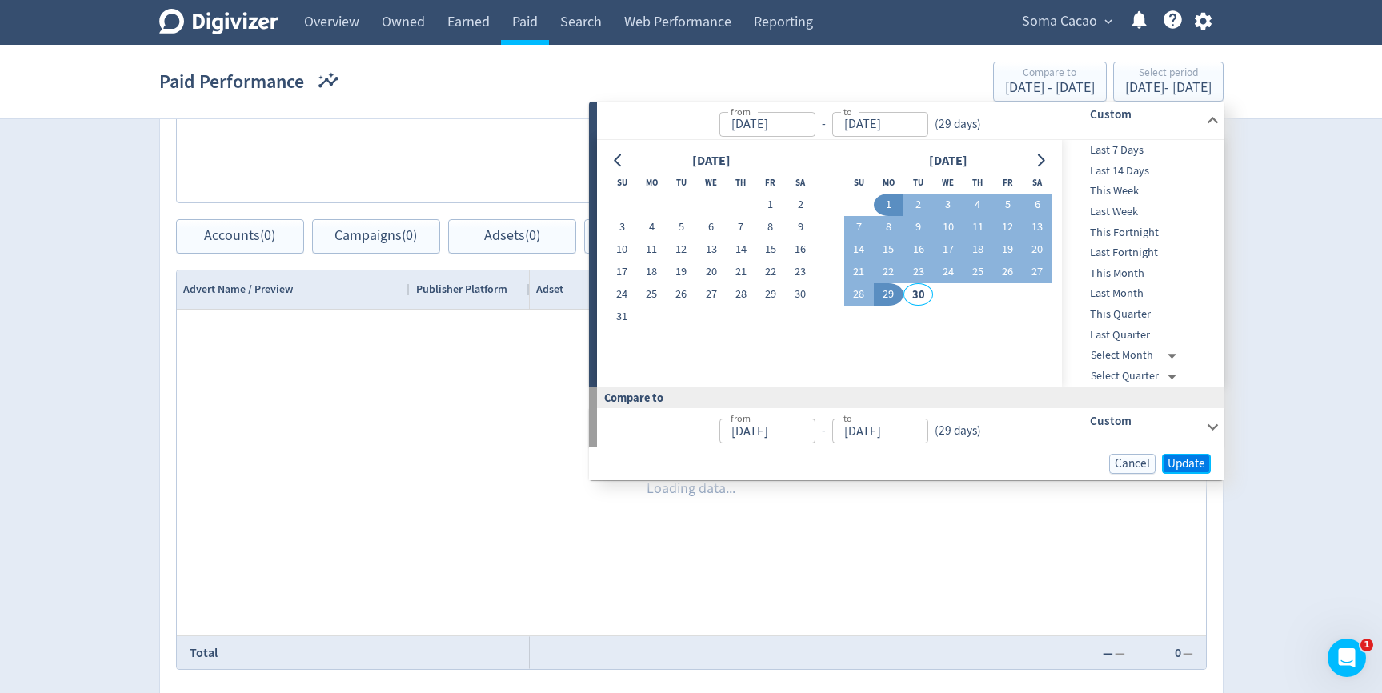
click at [1191, 461] on span "Update" at bounding box center [1186, 464] width 38 height 12
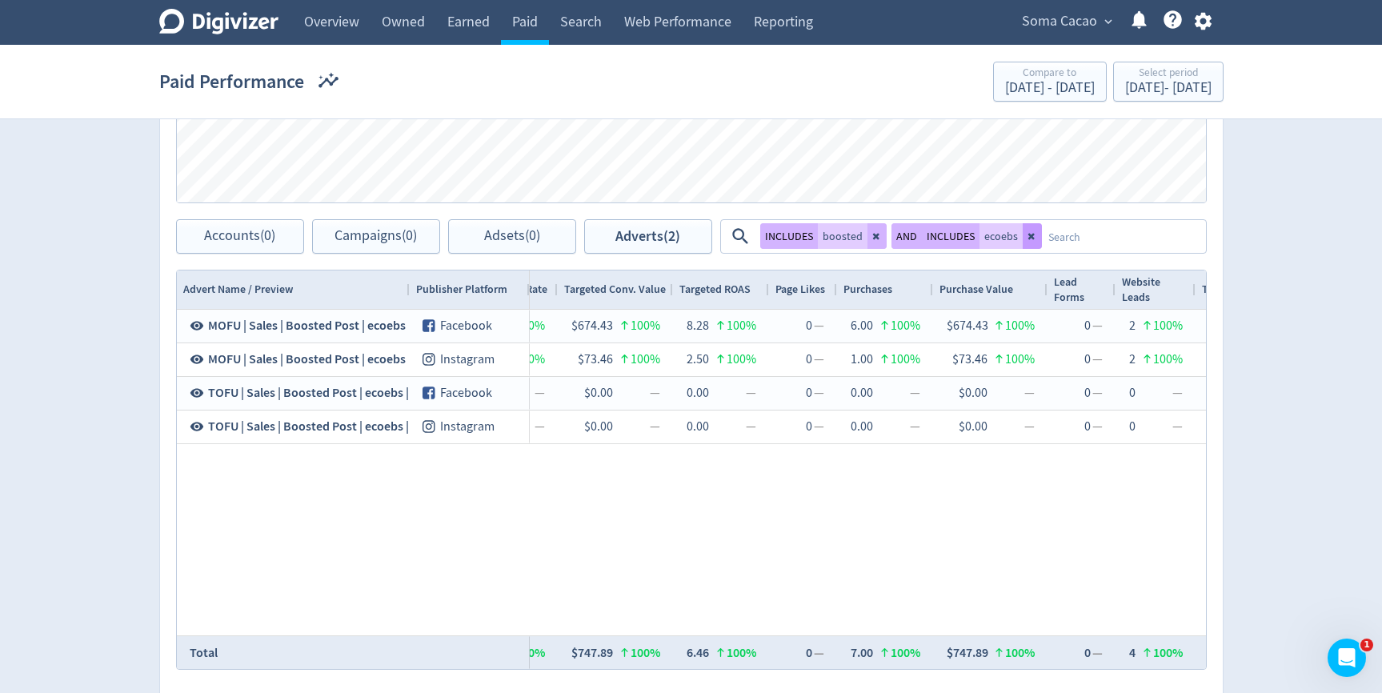
click at [1033, 241] on button at bounding box center [1032, 236] width 19 height 26
click at [1042, 241] on textarea at bounding box center [1123, 237] width 162 height 30
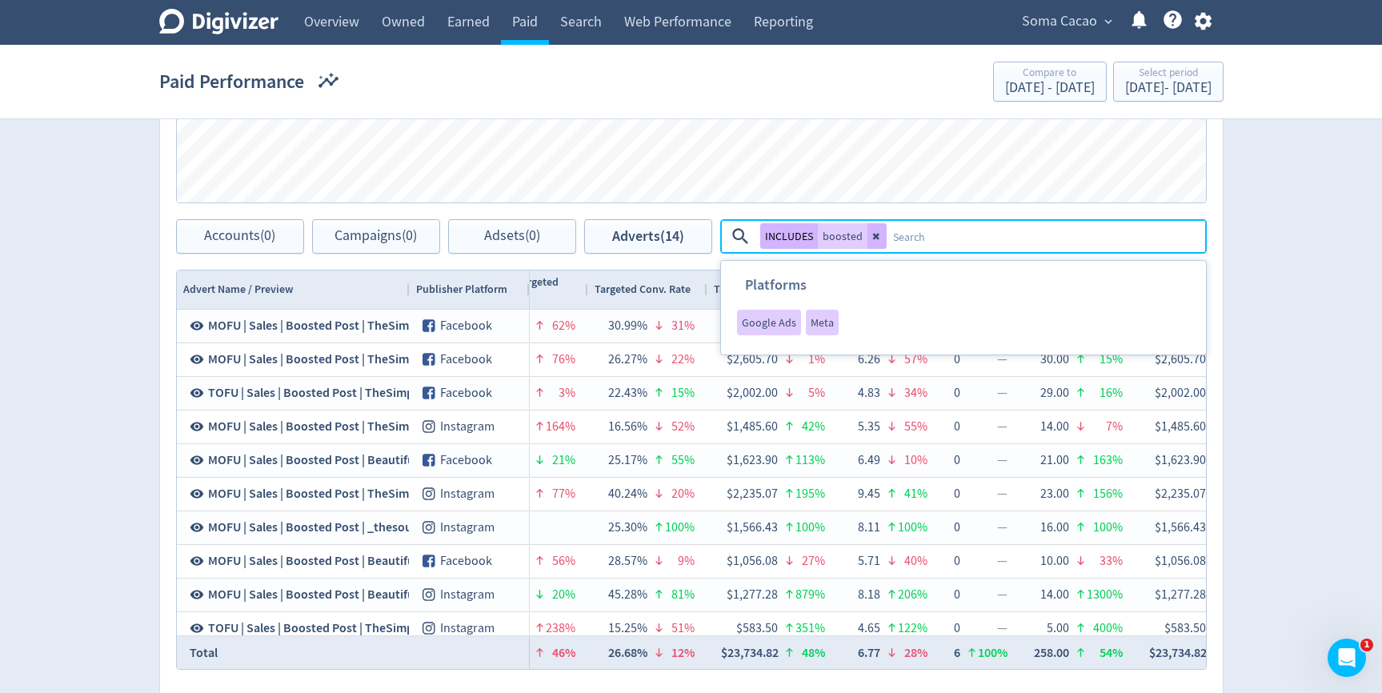
click at [1033, 241] on textarea at bounding box center [1046, 237] width 318 height 30
type textarea "[DATE]"
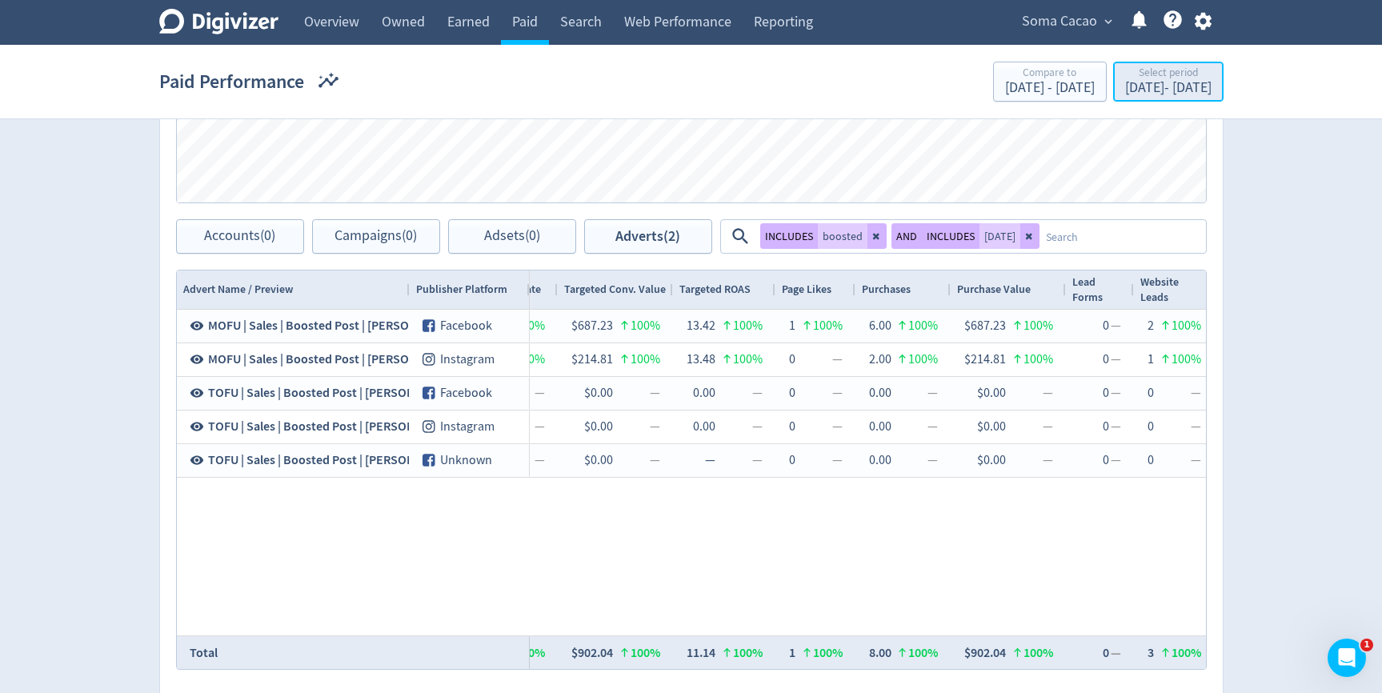
click at [1125, 89] on div "[DATE] - [DATE]" at bounding box center [1168, 88] width 86 height 14
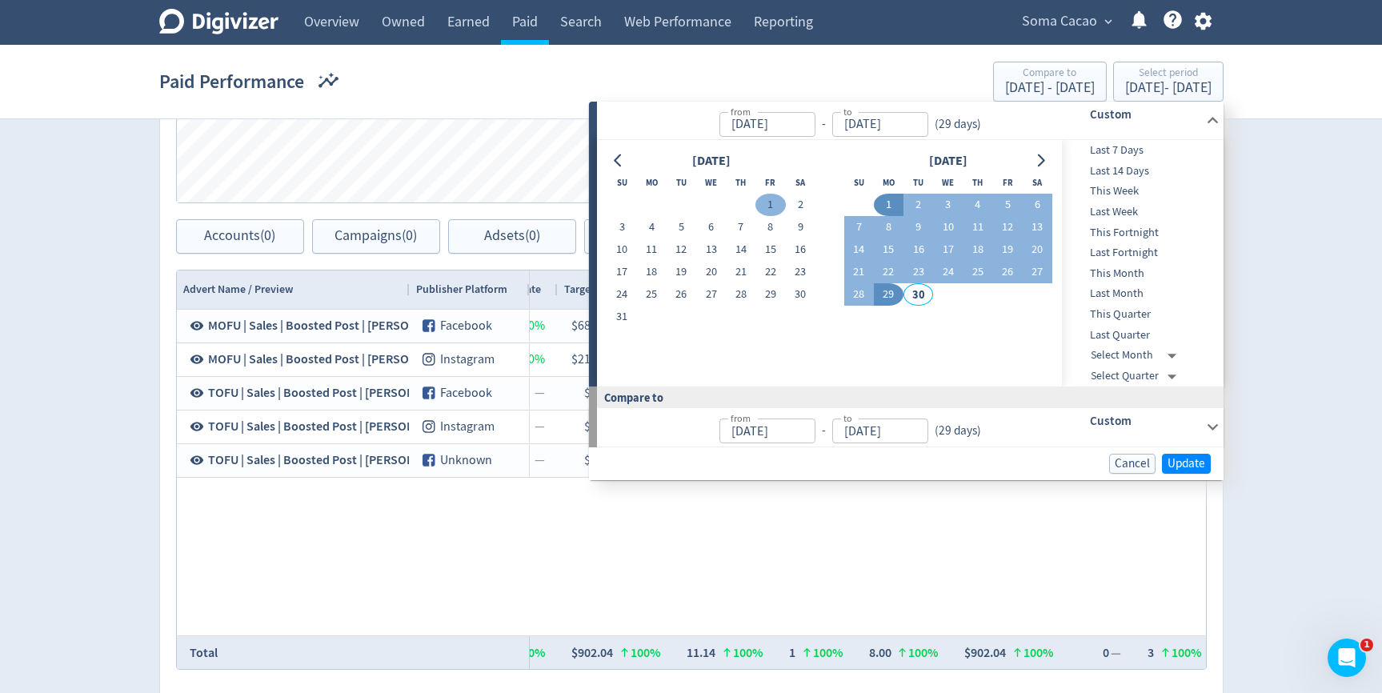
click at [768, 207] on button "1" at bounding box center [770, 205] width 30 height 22
type input "[DATE]"
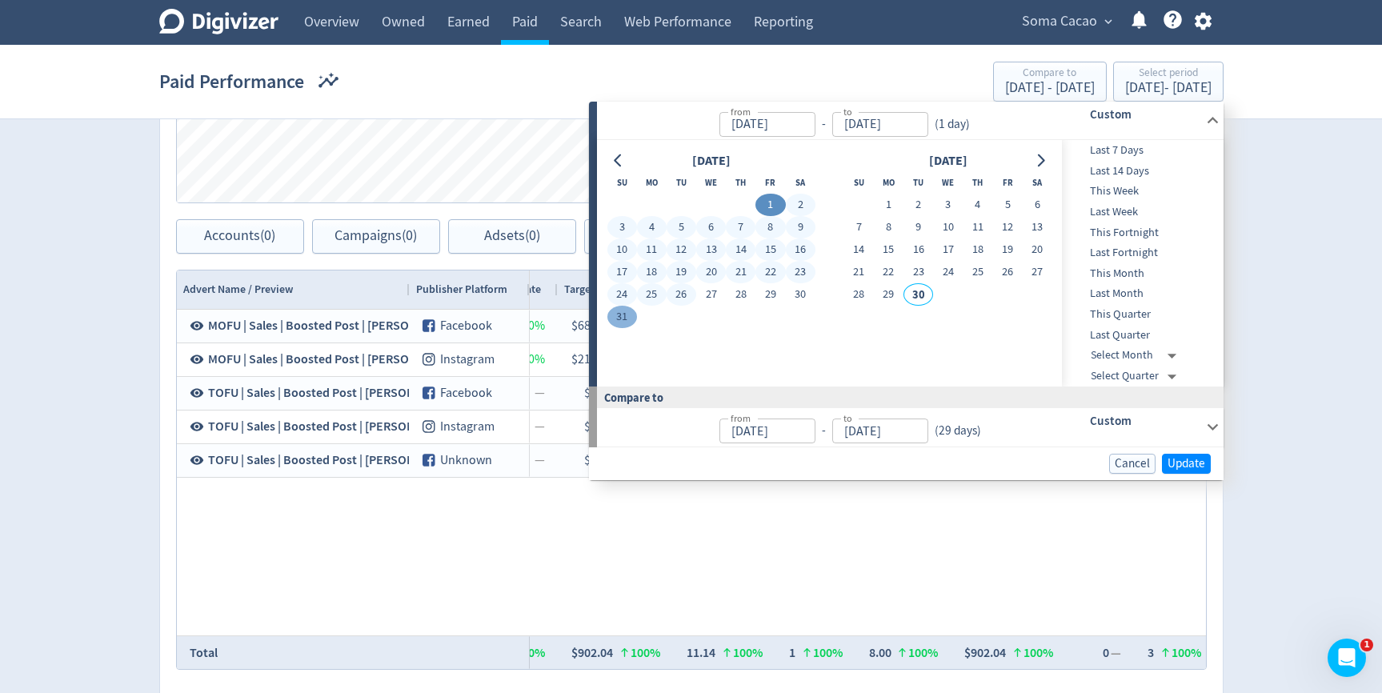
click at [627, 325] on button "31" at bounding box center [622, 317] width 30 height 22
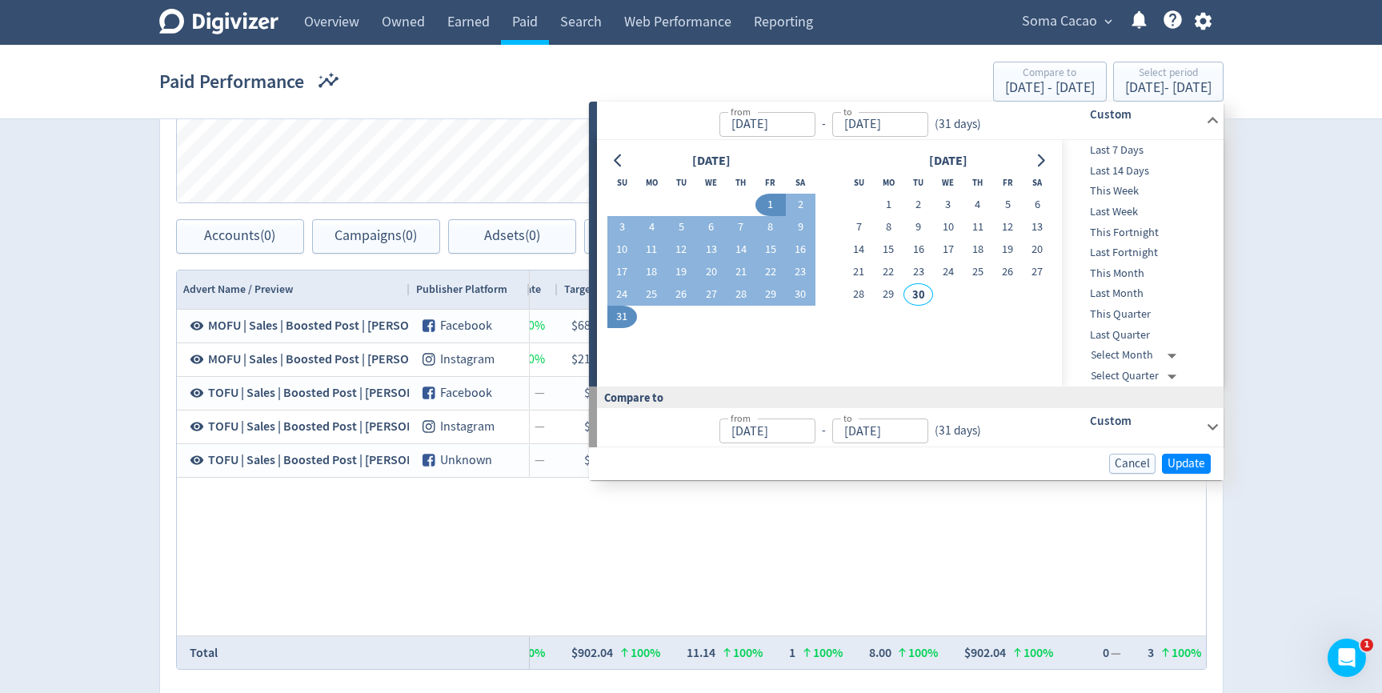
type input "[DATE]"
click at [1193, 462] on span "Update" at bounding box center [1186, 464] width 38 height 12
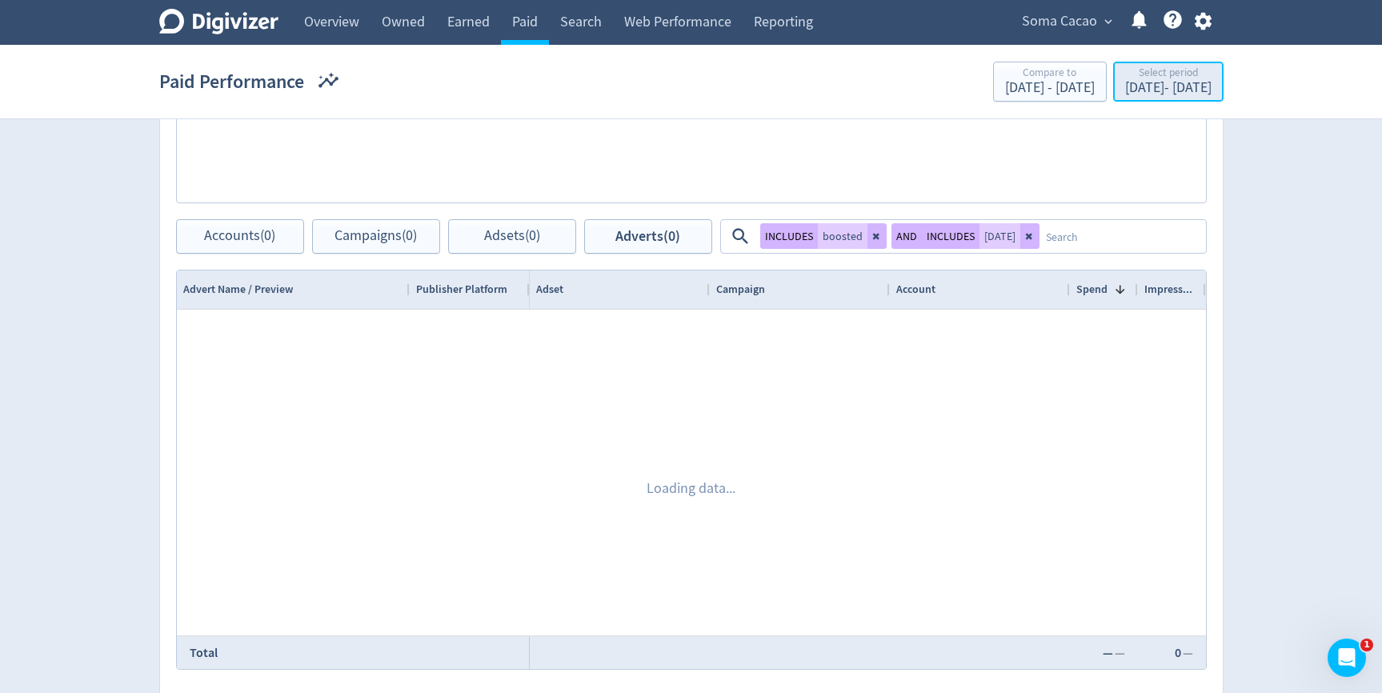
click at [1125, 68] on div "Select period" at bounding box center [1168, 74] width 86 height 14
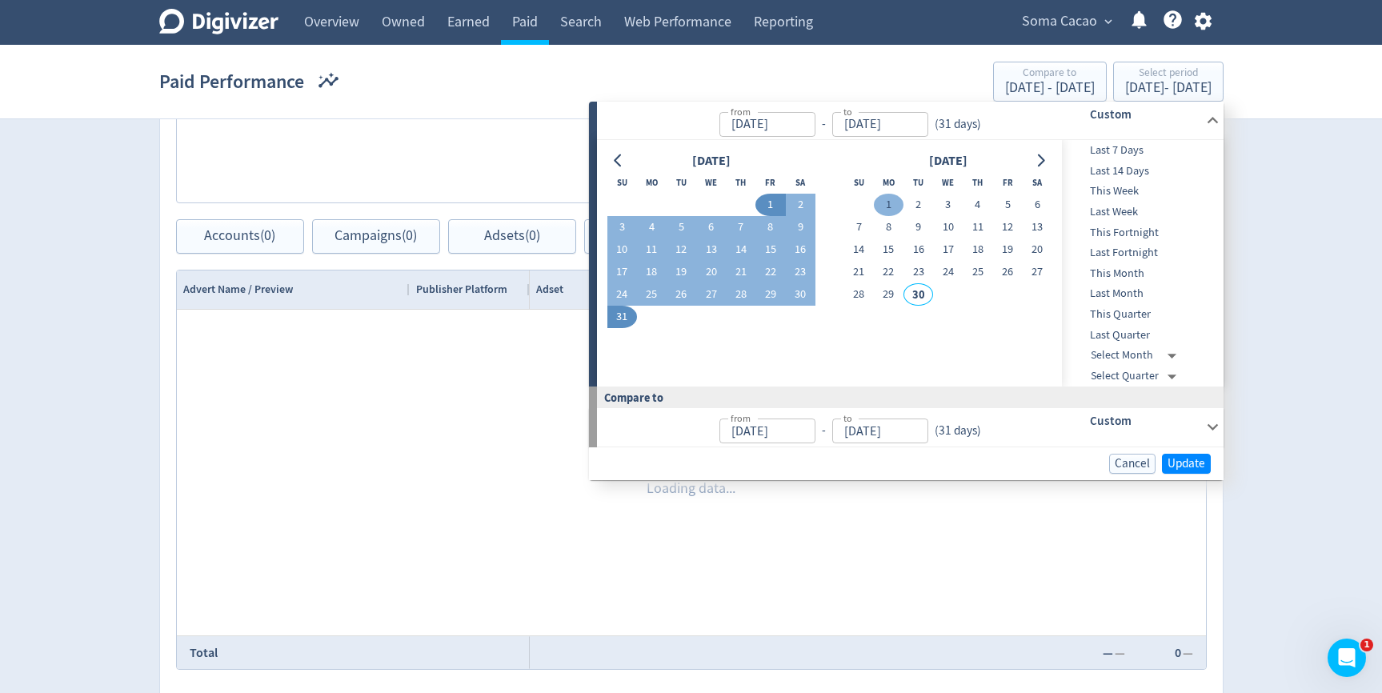
click at [891, 199] on button "1" at bounding box center [889, 205] width 30 height 22
type input "[DATE]"
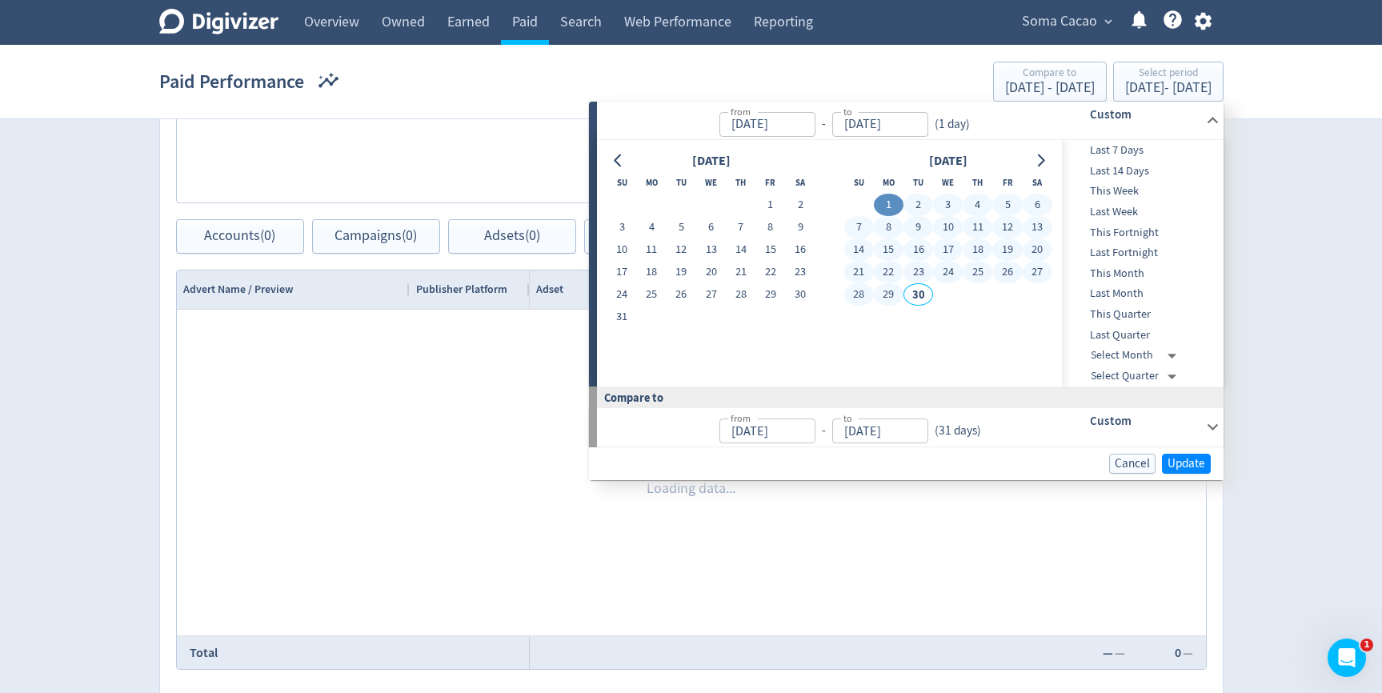
click at [895, 290] on button "29" at bounding box center [889, 294] width 30 height 22
type input "[DATE]"
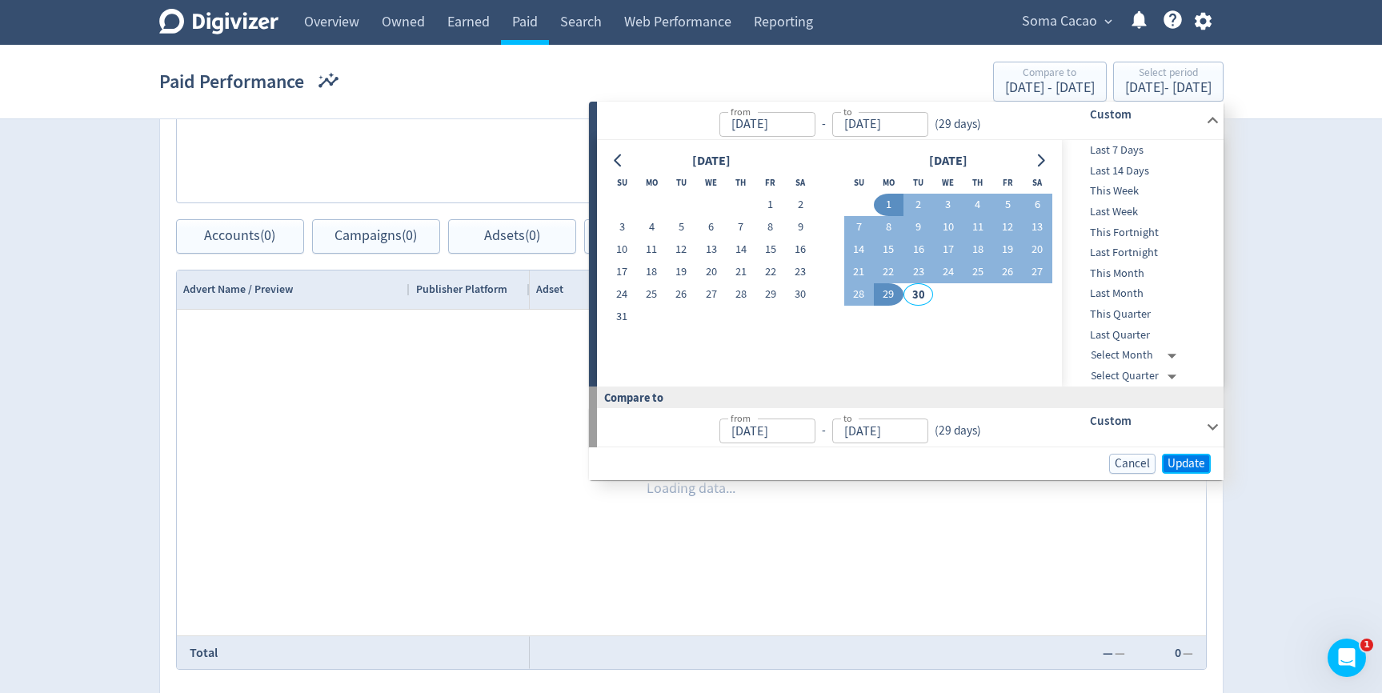
click at [1199, 467] on span "Update" at bounding box center [1186, 464] width 38 height 12
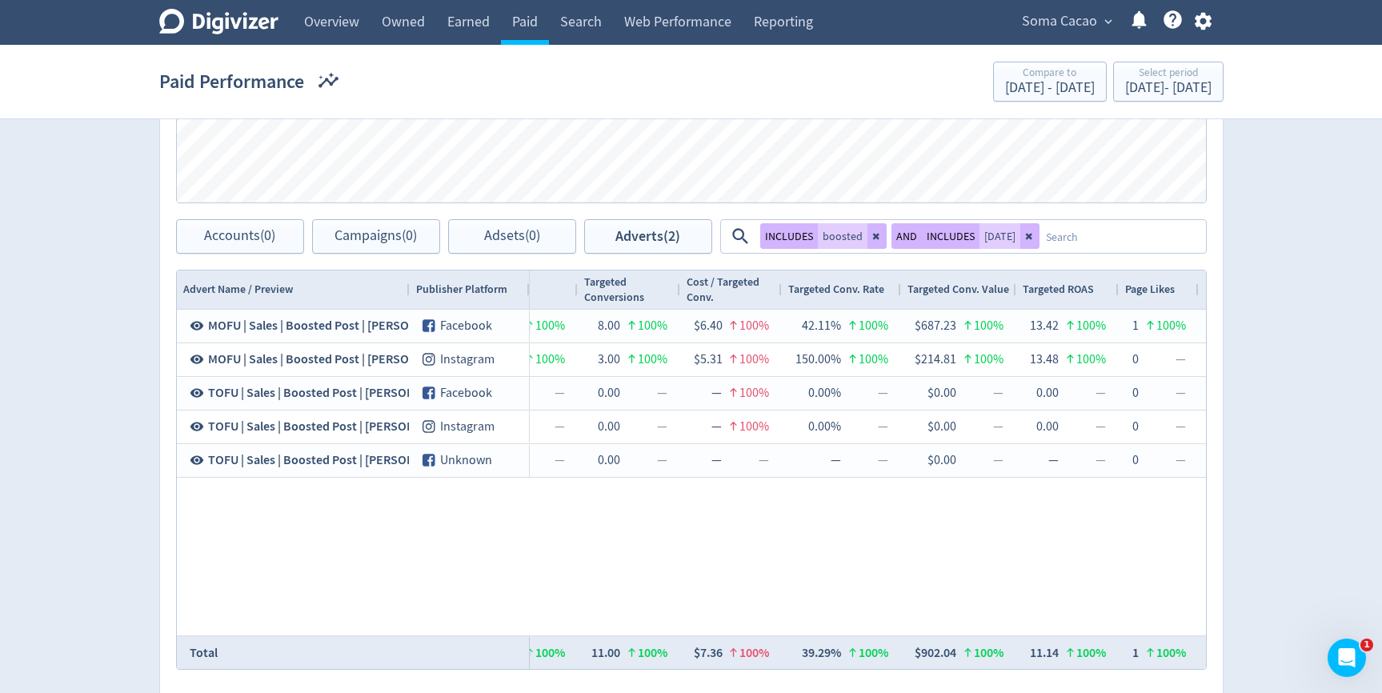
scroll to position [0, 2403]
